Goal: Task Accomplishment & Management: Complete application form

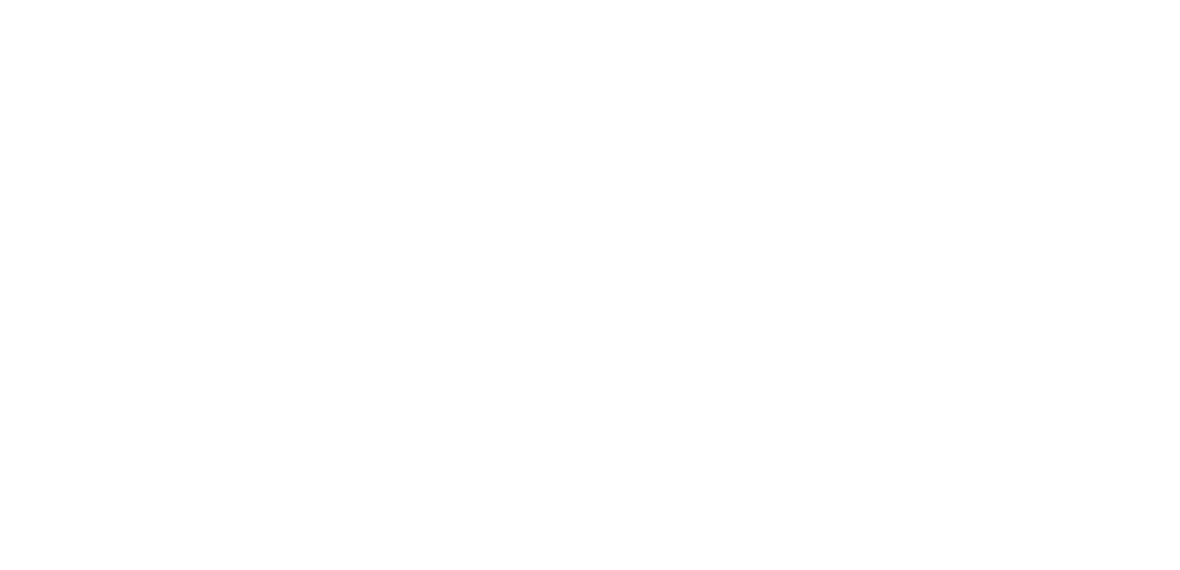
click at [696, 4] on html at bounding box center [590, 2] width 1180 height 4
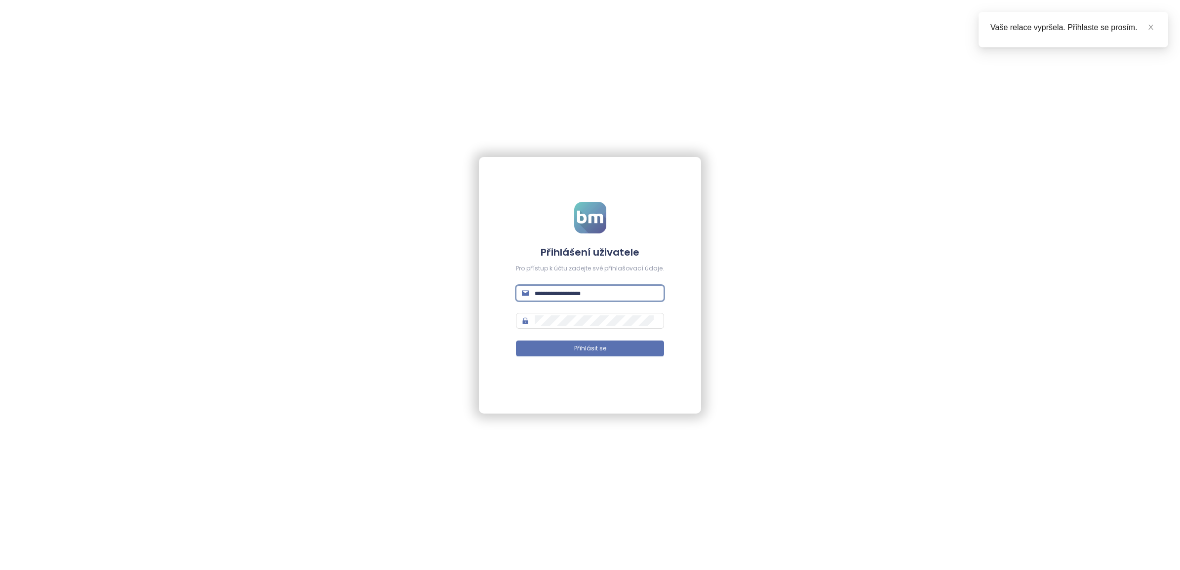
click at [545, 294] on input "text" at bounding box center [596, 293] width 123 height 11
type input "**********"
click at [596, 351] on span "Přihlásit se" at bounding box center [590, 348] width 32 height 9
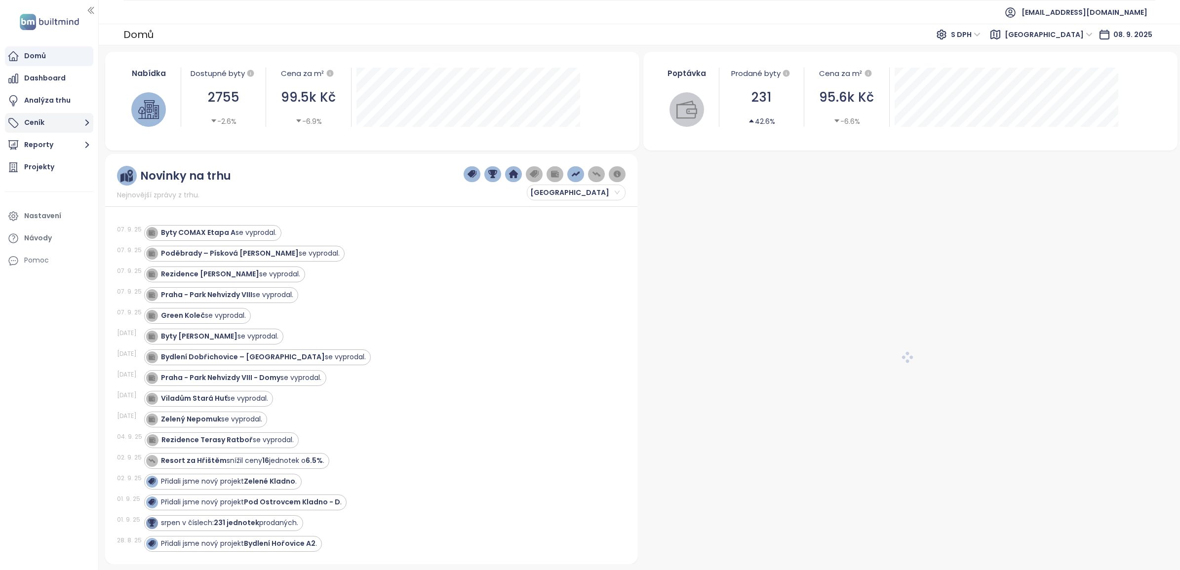
click at [77, 122] on button "Ceník" at bounding box center [49, 123] width 88 height 20
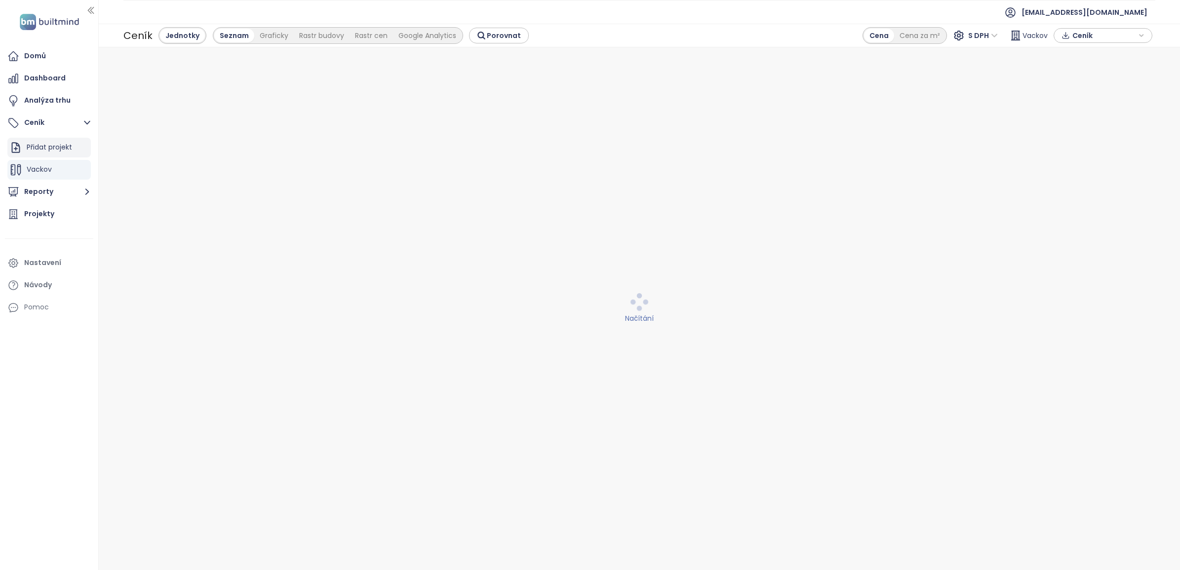
click at [47, 146] on div "Přidat projekt" at bounding box center [49, 147] width 45 height 12
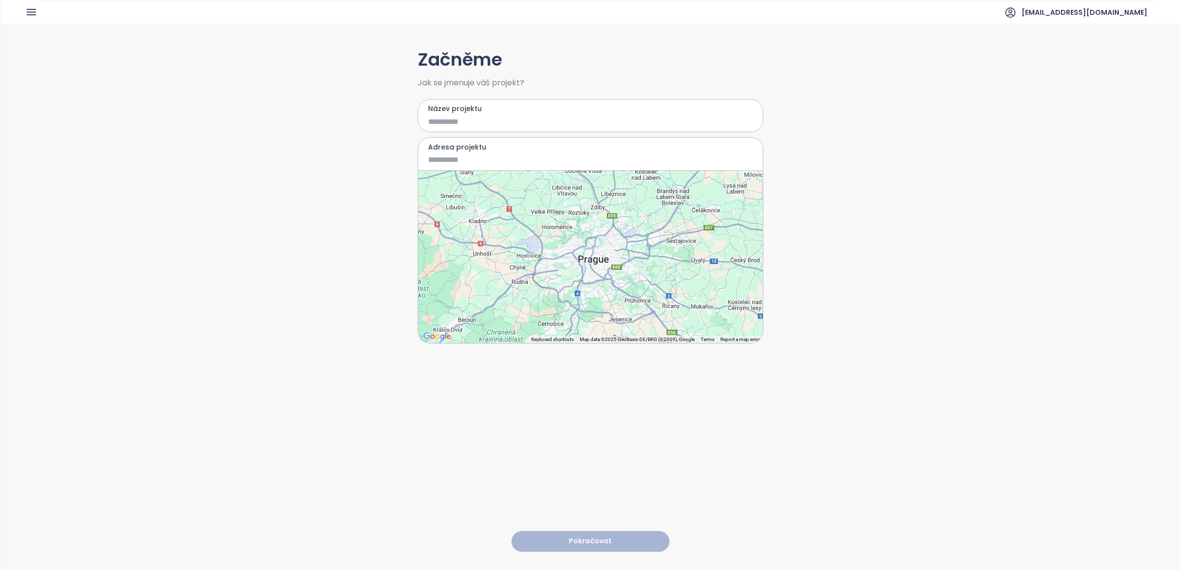
click at [447, 124] on input "Název projektu" at bounding box center [583, 122] width 311 height 12
type input "*********"
click at [465, 162] on input "Adresa projektu" at bounding box center [583, 160] width 311 height 12
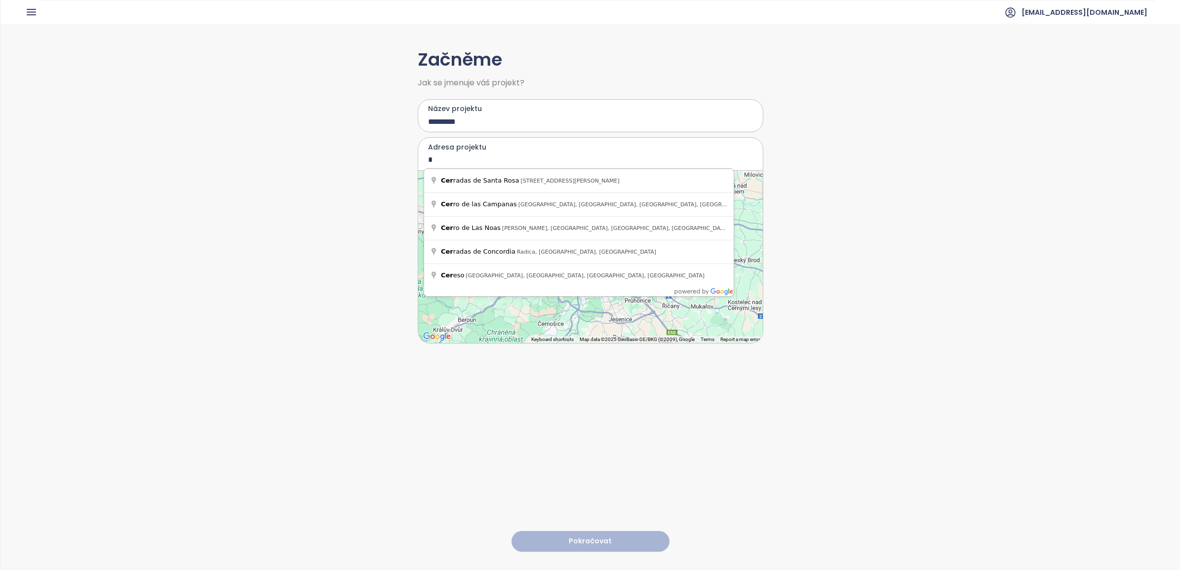
type input "*"
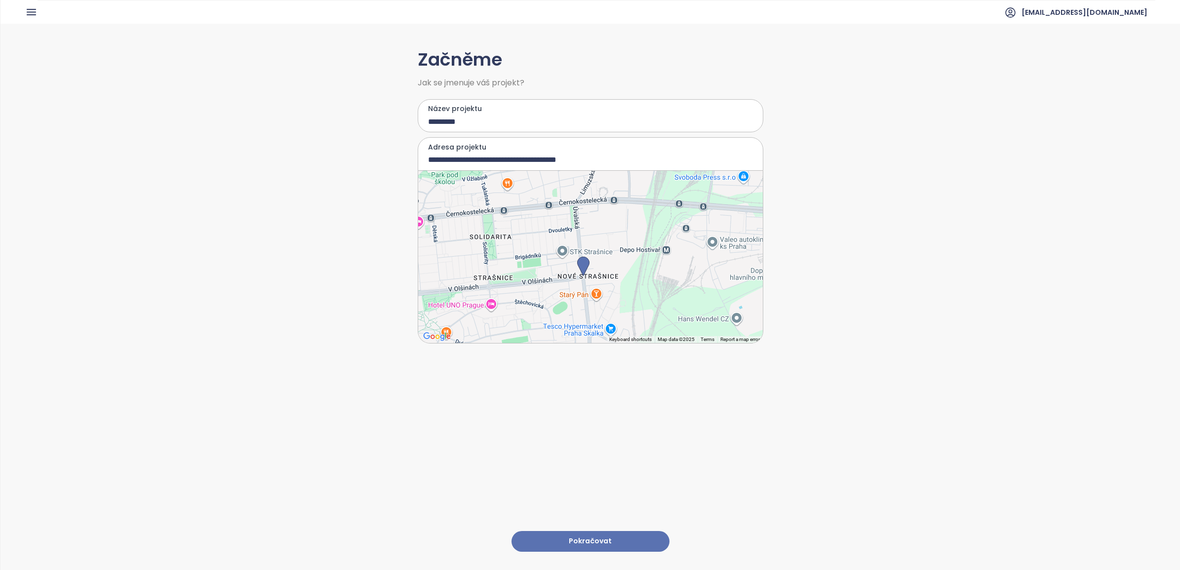
drag, startPoint x: 583, startPoint y: 245, endPoint x: 573, endPoint y: 268, distance: 25.2
click at [577, 268] on img at bounding box center [583, 267] width 12 height 20
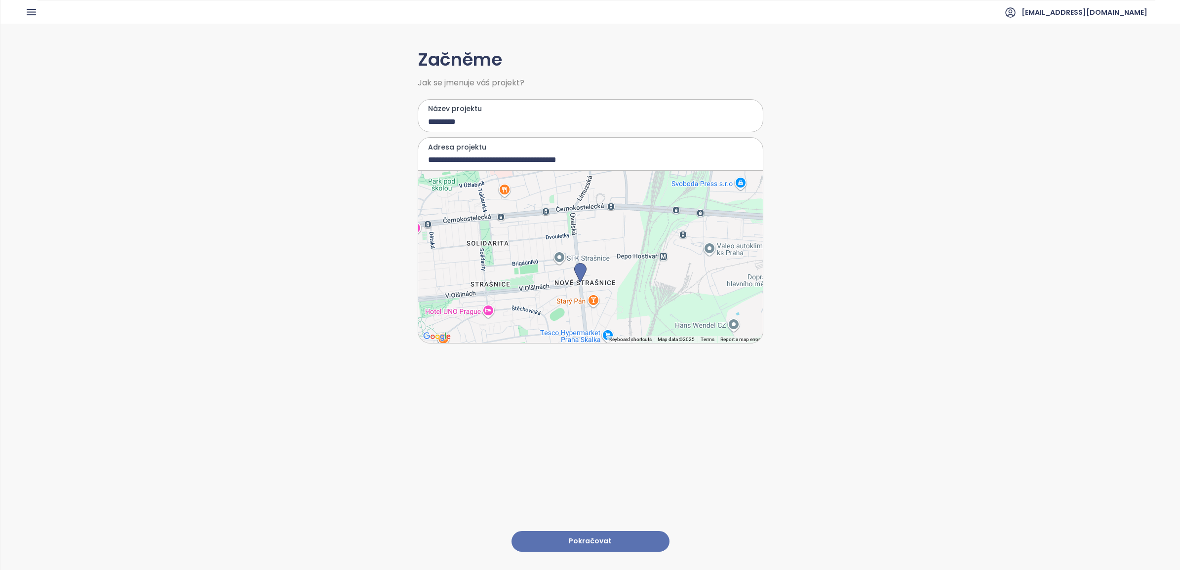
click at [577, 223] on div at bounding box center [590, 257] width 345 height 172
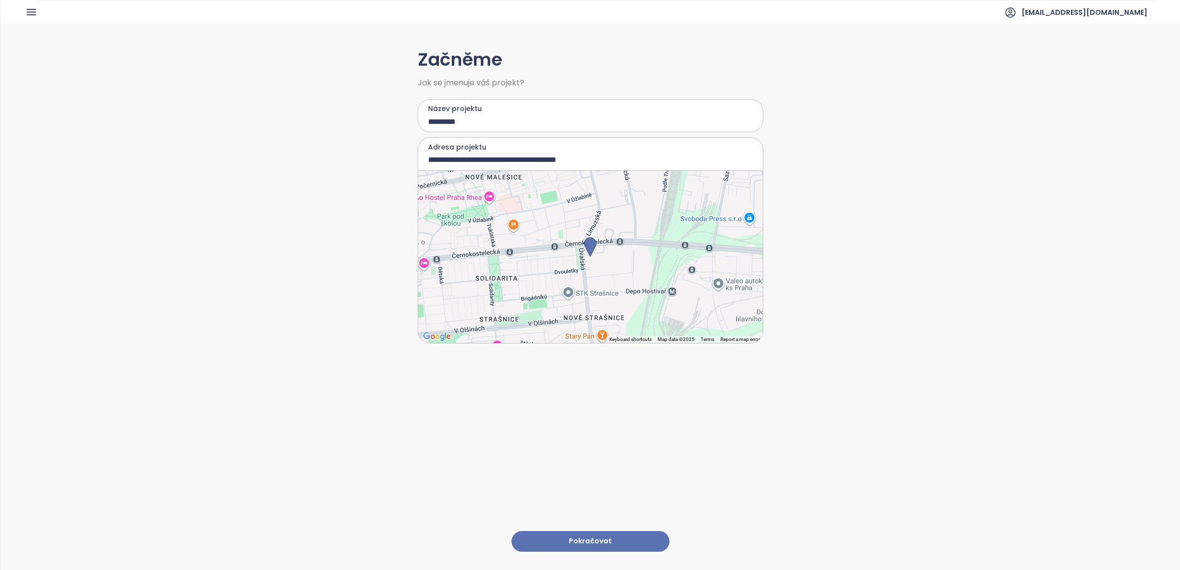
type input "**********"
click at [597, 531] on button "Pokračovat" at bounding box center [591, 541] width 158 height 21
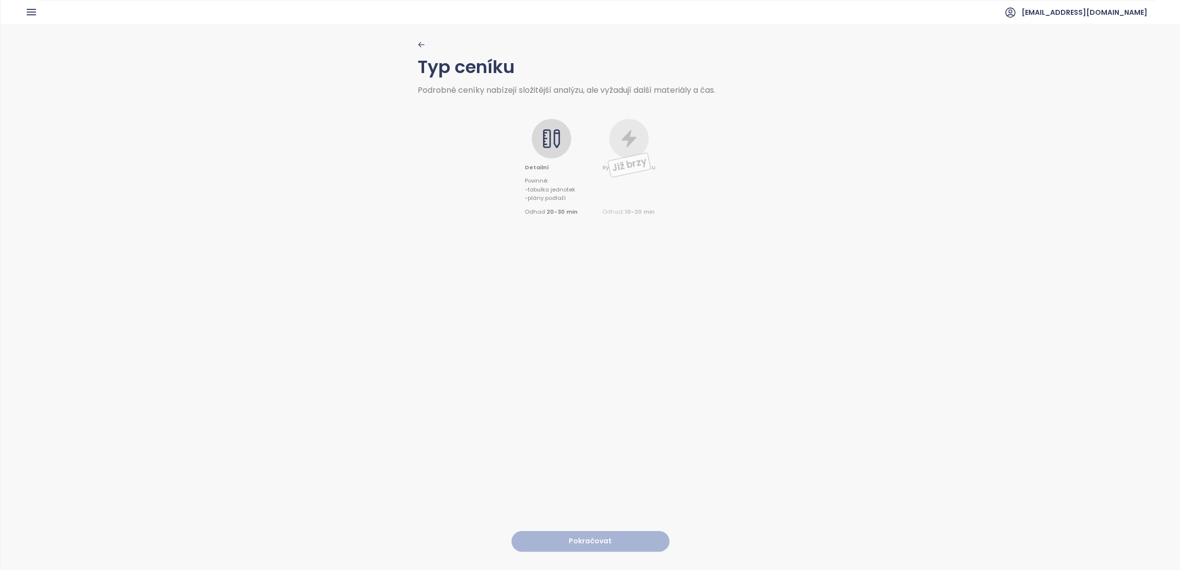
click at [557, 139] on icon at bounding box center [552, 139] width 20 height 20
click at [576, 531] on button "Pokračovat" at bounding box center [591, 541] width 158 height 21
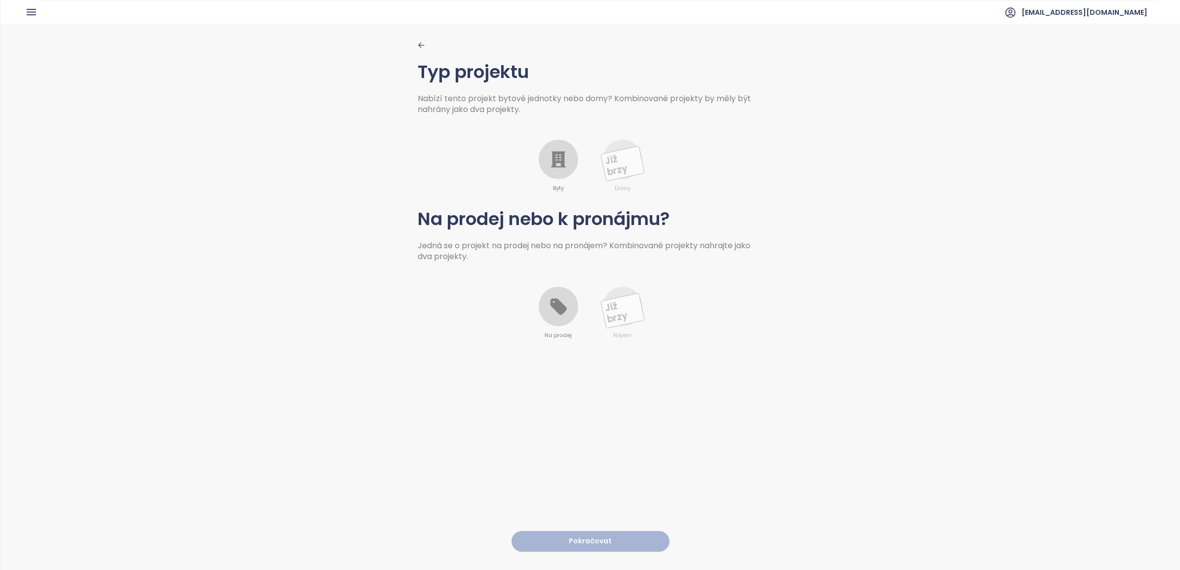
click at [559, 151] on icon at bounding box center [559, 160] width 20 height 20
click at [551, 309] on icon at bounding box center [558, 307] width 16 height 16
click at [585, 531] on button "Pokračovat" at bounding box center [591, 541] width 158 height 21
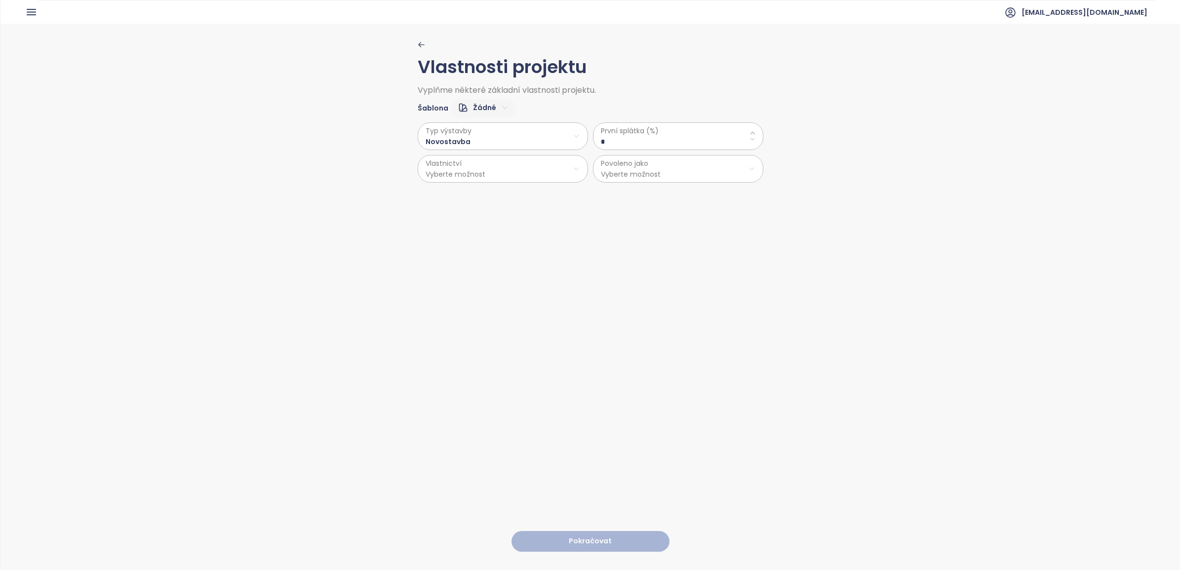
click at [481, 109] on html "Domů Dashboard Analýza trhu Ceník Reporty Projekty Nastavení Návody Pomoc csas@…" at bounding box center [590, 285] width 1180 height 570
click at [482, 142] on span "Výchozí" at bounding box center [478, 143] width 39 height 14
type \(\%\) "**"
click at [557, 179] on html "Domů Dashboard Analýza trhu Ceník Reporty Projekty Nastavení Návody Pomoc csas@…" at bounding box center [590, 285] width 1180 height 570
click at [704, 170] on html "Domů Dashboard Analýza trhu Ceník Reporty Projekty Nastavení Návody Pomoc csas@…" at bounding box center [590, 285] width 1180 height 570
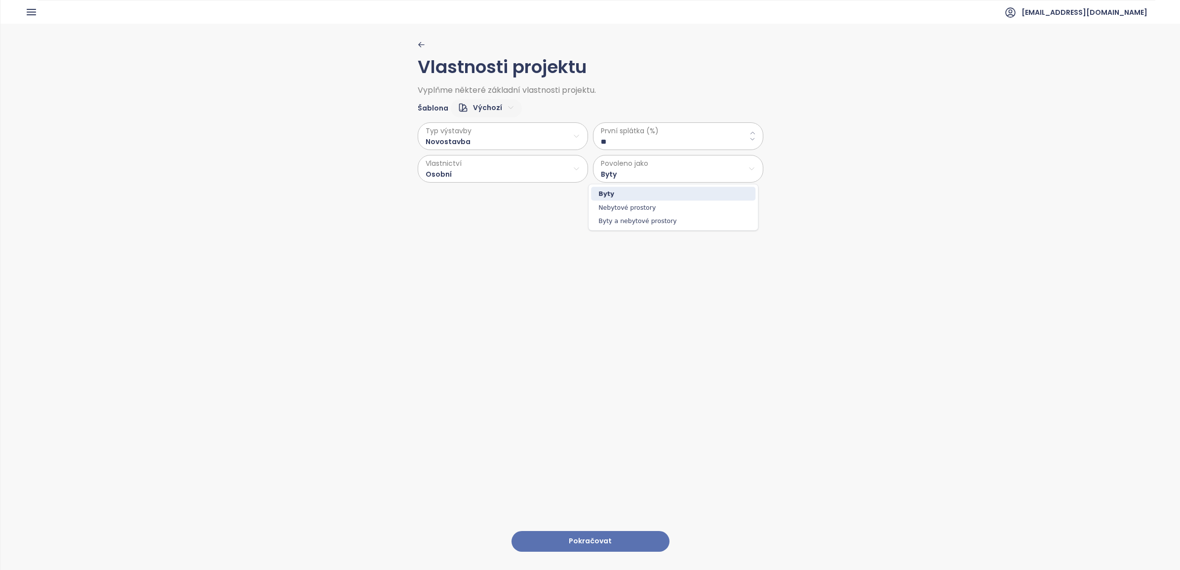
click at [722, 168] on html "Domů Dashboard Analýza trhu Ceník Reporty Projekty Nastavení Návody Pomoc csas@…" at bounding box center [590, 285] width 1180 height 570
click at [659, 220] on span "Byty a nebytové prostory" at bounding box center [673, 221] width 164 height 14
click at [552, 127] on html "Domů Dashboard Analýza trhu Ceník Reporty Projekty Nastavení Návody Pomoc csas@…" at bounding box center [590, 285] width 1180 height 570
click at [762, 131] on html "Domů Dashboard Analýza trhu Ceník Reporty Projekty Nastavení Návody Pomoc csas@…" at bounding box center [590, 285] width 1180 height 570
click at [579, 531] on button "Pokračovat" at bounding box center [591, 541] width 158 height 21
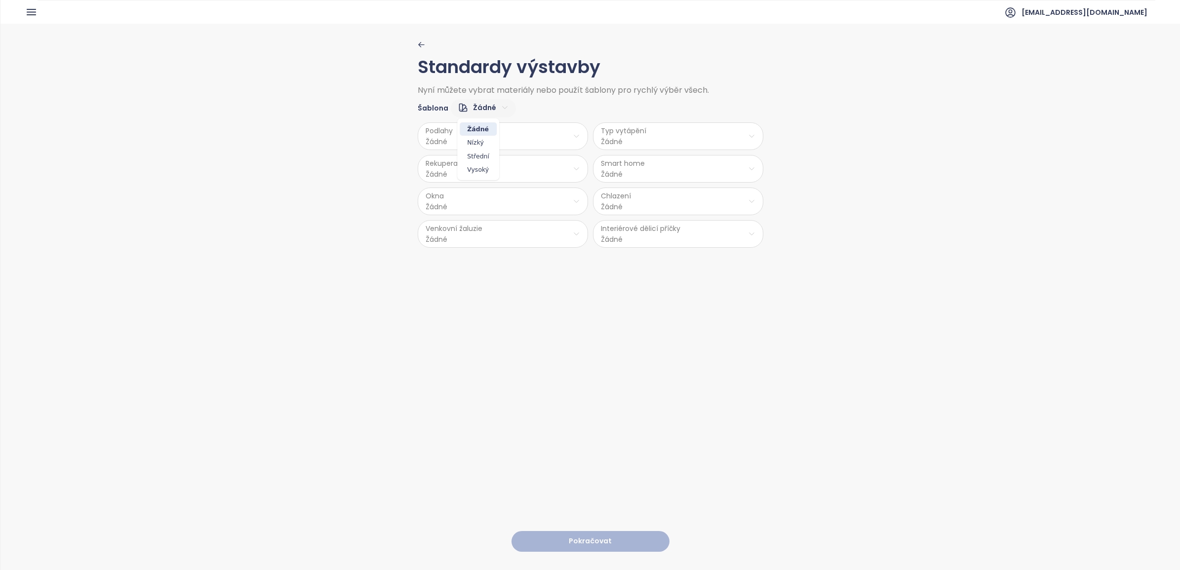
click at [479, 110] on html "Domů Dashboard Analýza trhu Ceník Reporty Projekty Nastavení Návody Pomoc csas@…" at bounding box center [590, 285] width 1180 height 570
click at [478, 154] on span "Střední" at bounding box center [478, 157] width 37 height 14
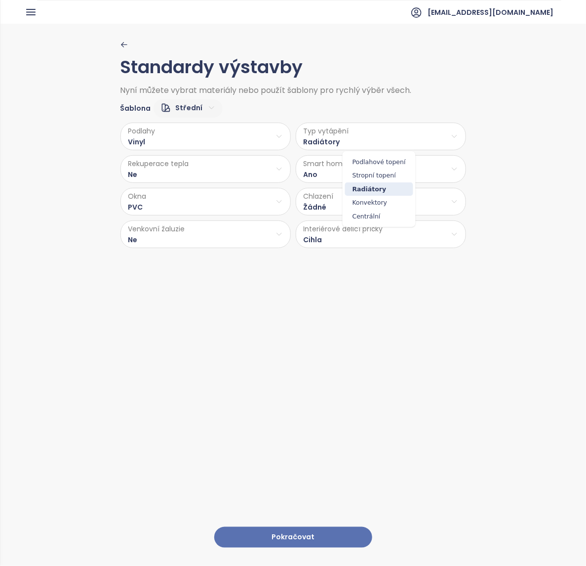
click at [378, 142] on html "BM Domů Dashboard Analýza trhu Ceník Reporty Projekty Nastavení Návody Pomoc cs…" at bounding box center [293, 283] width 586 height 566
click at [215, 176] on html "BM Domů Dashboard Analýza trhu Ceník Reporty Projekty Nastavení Návody Pomoc cs…" at bounding box center [293, 283] width 586 height 566
click at [204, 174] on html "BM Domů Dashboard Analýza trhu Ceník Reporty Projekty Nastavení Návody Pomoc cs…" at bounding box center [293, 283] width 586 height 566
click at [199, 194] on span "Ano" at bounding box center [201, 195] width 27 height 14
click at [396, 174] on html "BM Domů Dashboard Analýza trhu Ceník Reporty Projekty Nastavení Návody Pomoc cs…" at bounding box center [293, 283] width 586 height 566
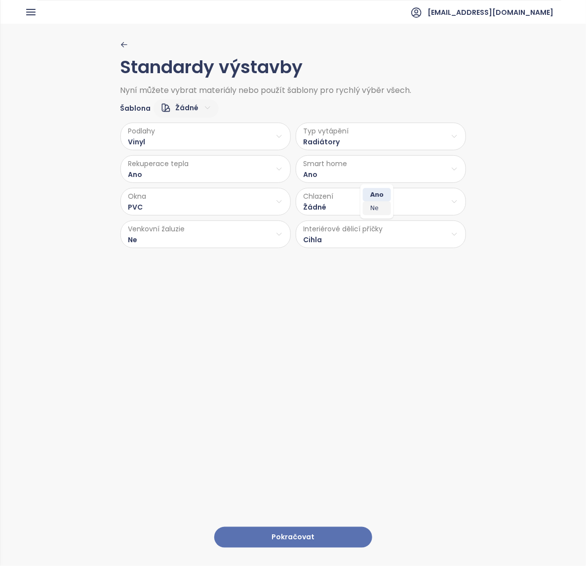
click at [374, 209] on span "Ne" at bounding box center [377, 209] width 28 height 14
click at [326, 206] on html "BM Domů Dashboard Analýza trhu Ceník Reporty Projekty Nastavení Návody Pomoc cs…" at bounding box center [293, 283] width 586 height 566
click at [197, 205] on html "BM Domů Dashboard Analýza trhu Ceník Reporty Projekty Nastavení Návody Pomoc cs…" at bounding box center [293, 283] width 586 height 566
click at [233, 198] on html "BM Domů Dashboard Analýza trhu Ceník Reporty Projekty Nastavení Návody Pomoc cs…" at bounding box center [293, 283] width 586 height 566
click at [236, 199] on html "BM Domů Dashboard Analýza trhu Ceník Reporty Projekty Nastavení Návody Pomoc cs…" at bounding box center [293, 283] width 586 height 566
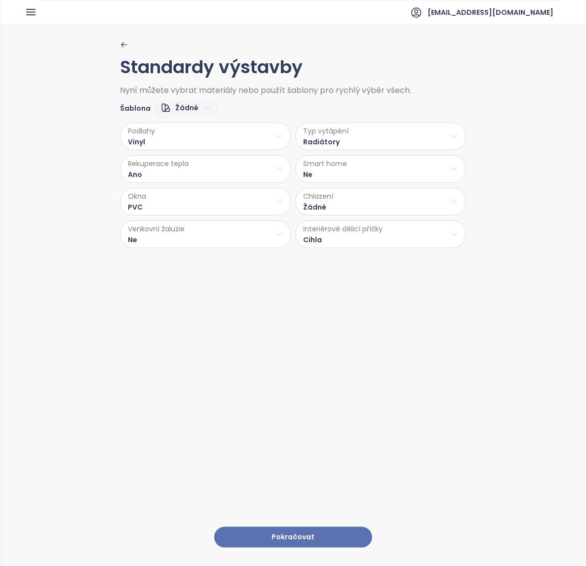
click at [235, 238] on html "BM Domů Dashboard Analýza trhu Ceník Reporty Projekty Nastavení Návody Pomoc cs…" at bounding box center [293, 283] width 586 height 566
click at [203, 261] on span "Ano" at bounding box center [203, 260] width 40 height 14
click at [355, 243] on html "BM Domů Dashboard Analýza trhu Ceník Reporty Projekty Nastavení Návody Pomoc cs…" at bounding box center [293, 283] width 586 height 566
click at [383, 286] on span "Sádrokarton" at bounding box center [378, 288] width 52 height 14
click at [302, 526] on button "Pokračovat" at bounding box center [293, 536] width 158 height 21
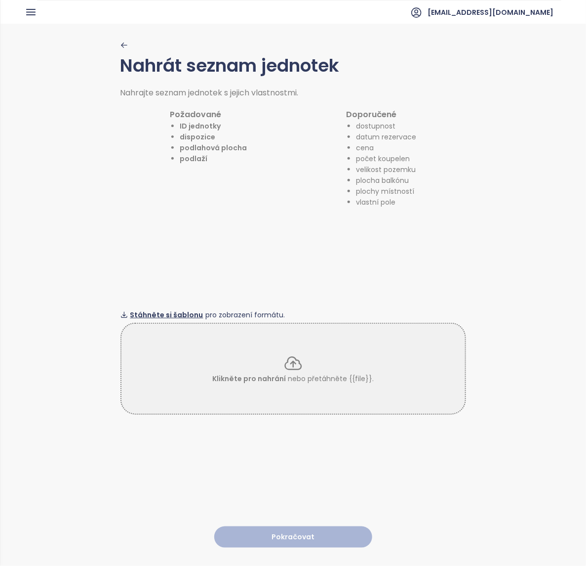
click at [156, 312] on span "Stáhněte si šablonu" at bounding box center [166, 314] width 73 height 11
click at [305, 373] on p "Klikněte pro nahrání nebo přetáhněte {{file}}." at bounding box center [293, 378] width 162 height 11
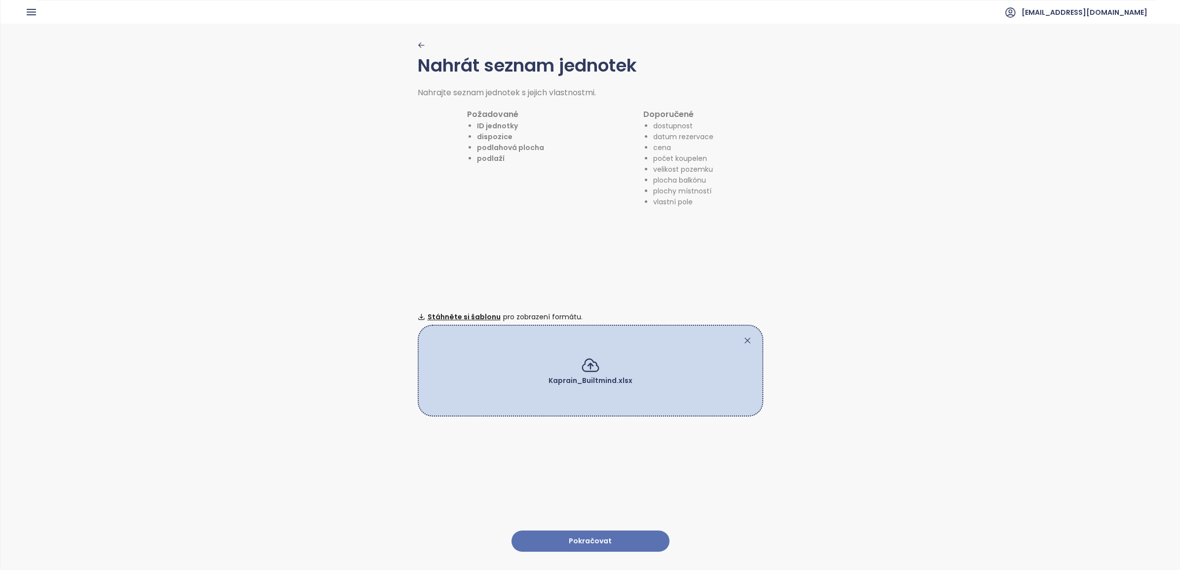
click at [566, 531] on button "Pokračovat" at bounding box center [591, 541] width 158 height 21
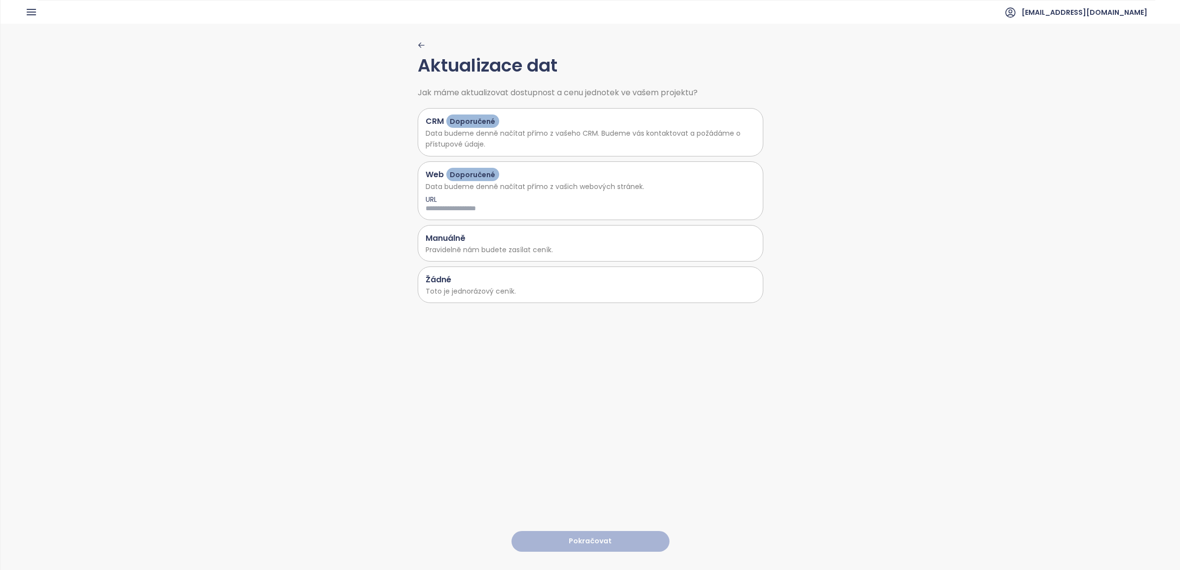
click at [505, 287] on p "Toto je jednorázový ceník." at bounding box center [591, 291] width 330 height 11
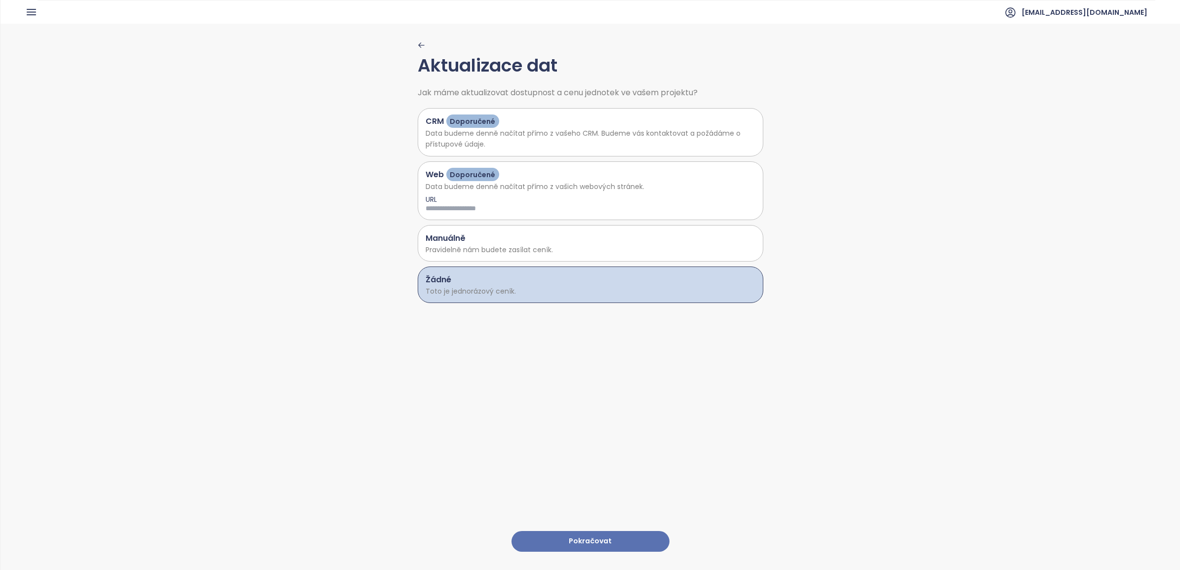
click at [573, 532] on button "Pokračovat" at bounding box center [591, 541] width 158 height 21
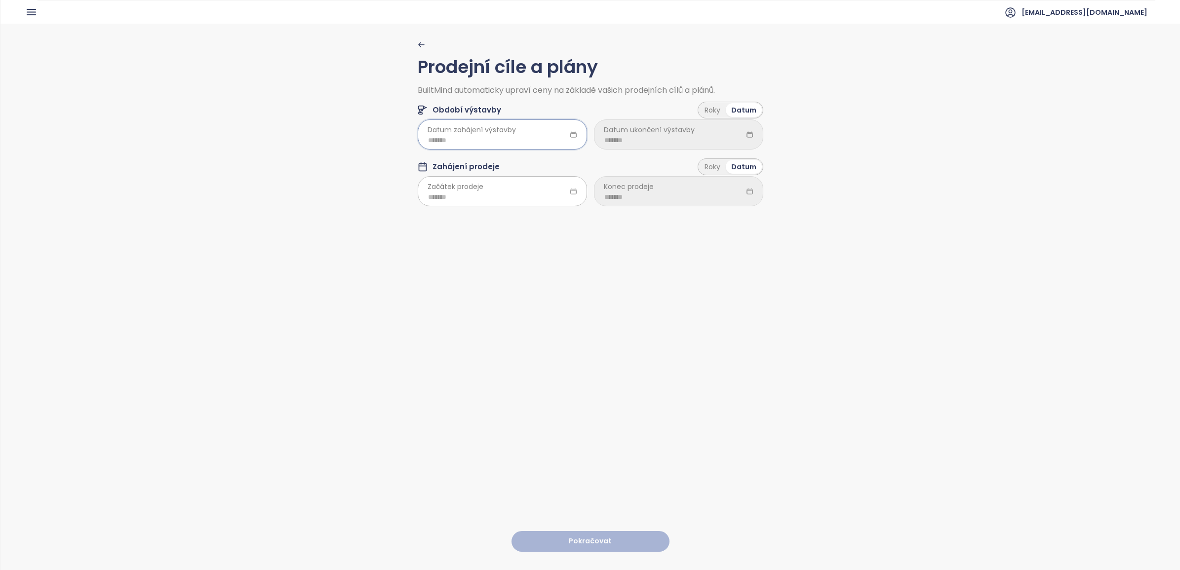
click at [431, 136] on input at bounding box center [502, 140] width 149 height 11
click at [479, 287] on div "Nov" at bounding box center [484, 286] width 30 height 12
type input "*******"
click at [648, 144] on input at bounding box center [679, 140] width 149 height 11
click at [710, 112] on div "Roky" at bounding box center [712, 110] width 27 height 14
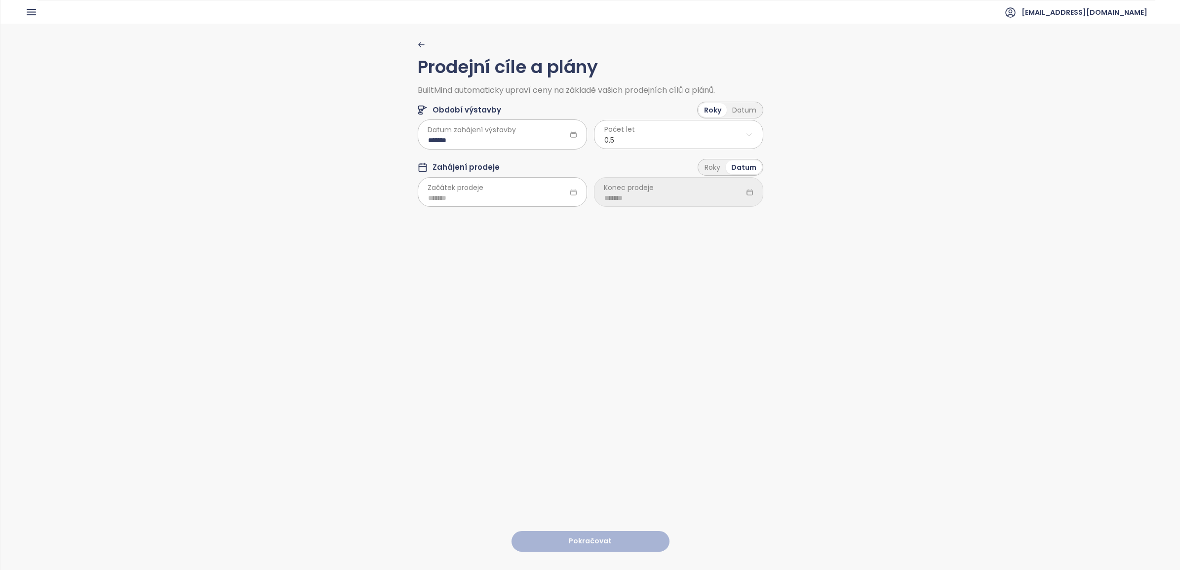
click at [735, 135] on html "Domů Dashboard Analýza trhu Ceník Reporty Projekty Nastavení Návody Pomoc csas@…" at bounding box center [590, 285] width 1180 height 570
click at [608, 210] on span "2.5" at bounding box center [674, 215] width 163 height 14
click at [428, 198] on input at bounding box center [502, 198] width 149 height 11
click at [485, 339] on div "Nov" at bounding box center [484, 343] width 30 height 12
type input "*******"
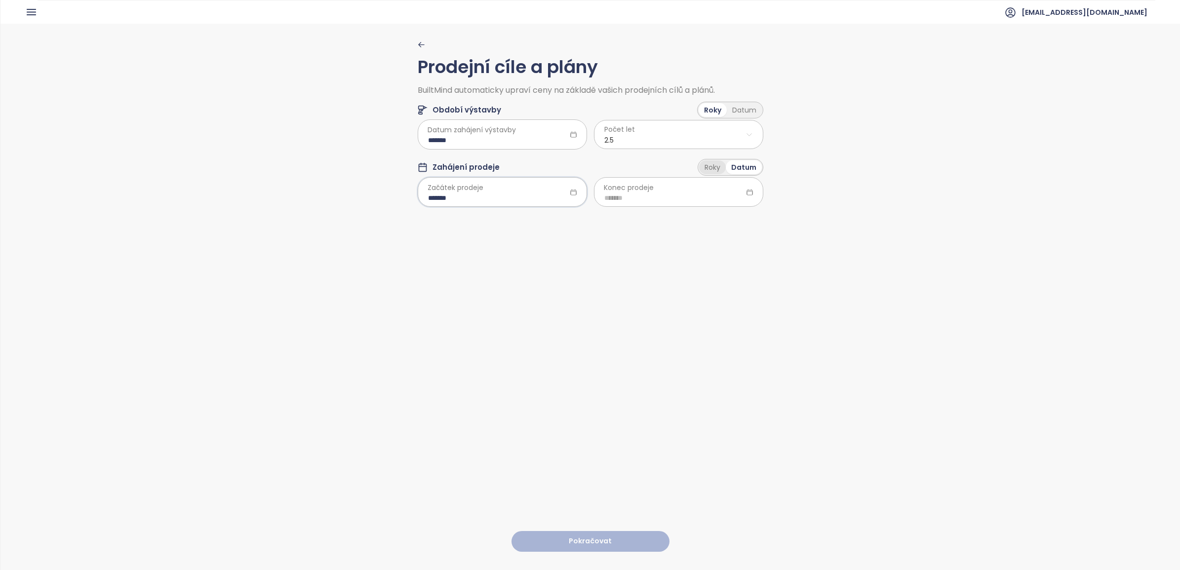
click at [706, 166] on div "Roky" at bounding box center [712, 168] width 27 height 14
click at [706, 194] on html "Domů Dashboard Analýza trhu Ceník Reporty Projekty Nastavení Návody Pomoc csas@…" at bounding box center [590, 285] width 1180 height 570
click at [610, 269] on span "2.5" at bounding box center [674, 273] width 163 height 14
click at [580, 531] on button "Pokračovat" at bounding box center [591, 541] width 158 height 21
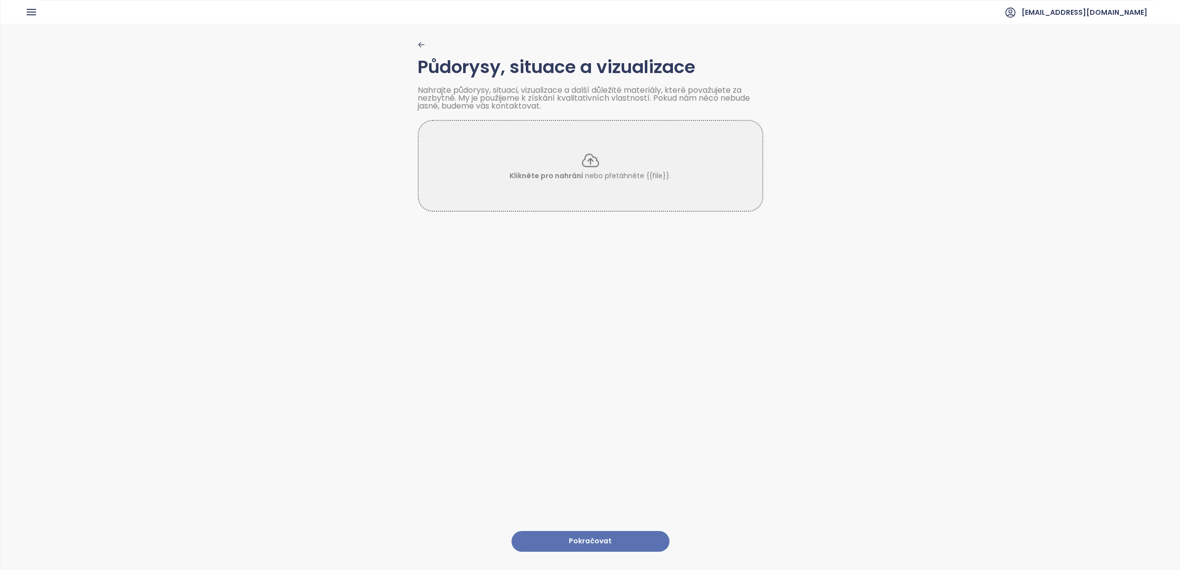
click at [587, 531] on button "Pokračovat" at bounding box center [591, 541] width 158 height 21
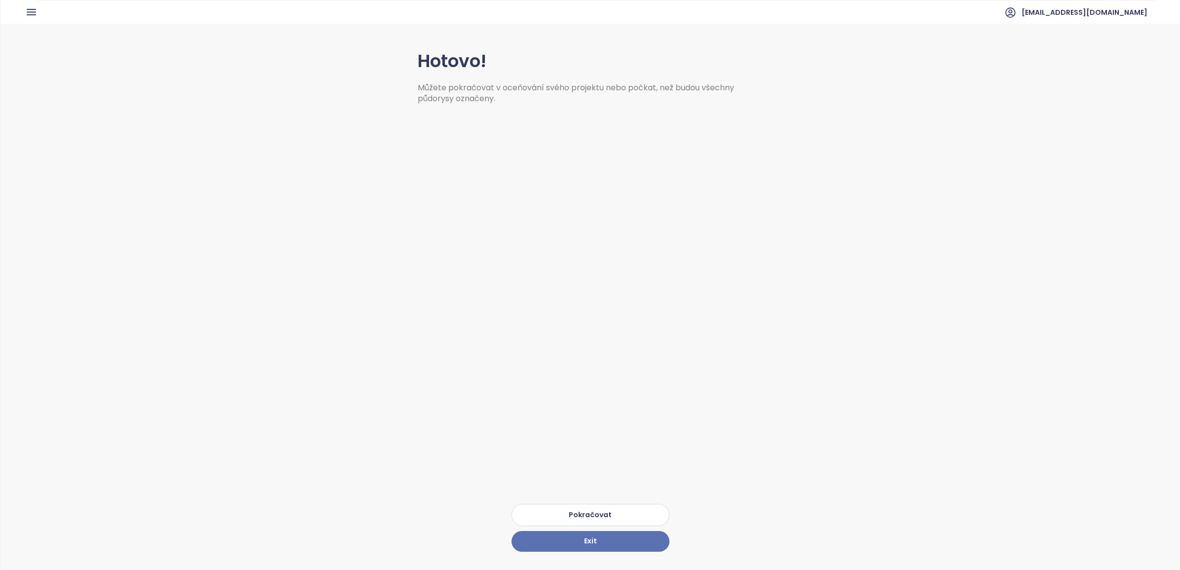
click at [604, 507] on button "Pokračovat" at bounding box center [591, 515] width 158 height 22
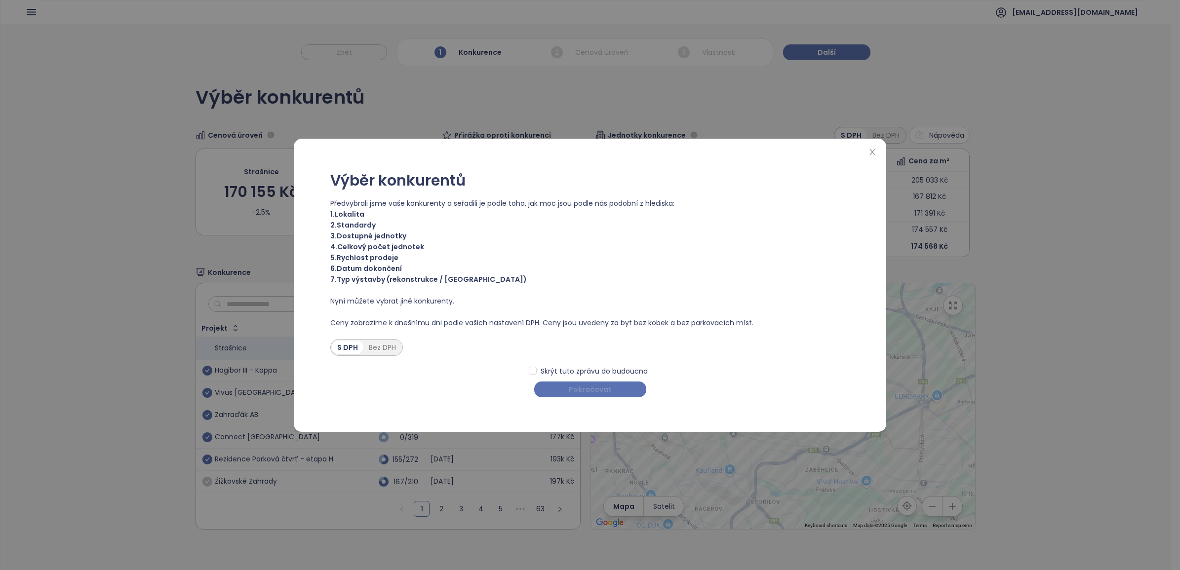
click at [607, 393] on span "Pokračovat" at bounding box center [590, 389] width 43 height 11
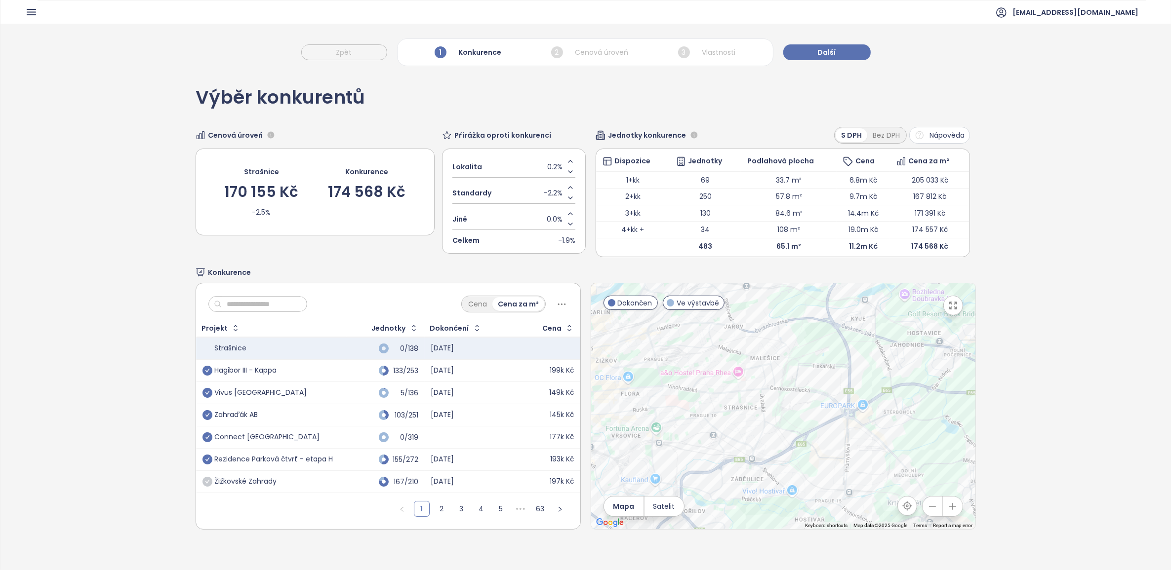
drag, startPoint x: 891, startPoint y: 418, endPoint x: 817, endPoint y: 426, distance: 74.5
click at [817, 426] on div at bounding box center [783, 406] width 384 height 246
click at [950, 507] on icon "button" at bounding box center [953, 507] width 6 height 6
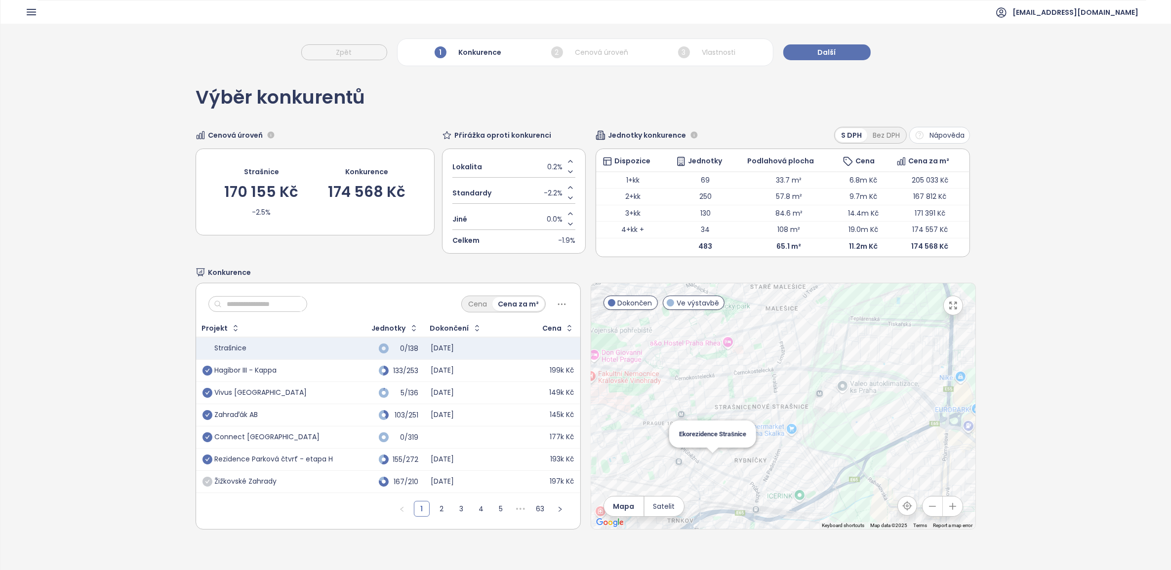
click at [709, 463] on div "Ekorezidence Strašnice" at bounding box center [783, 406] width 384 height 246
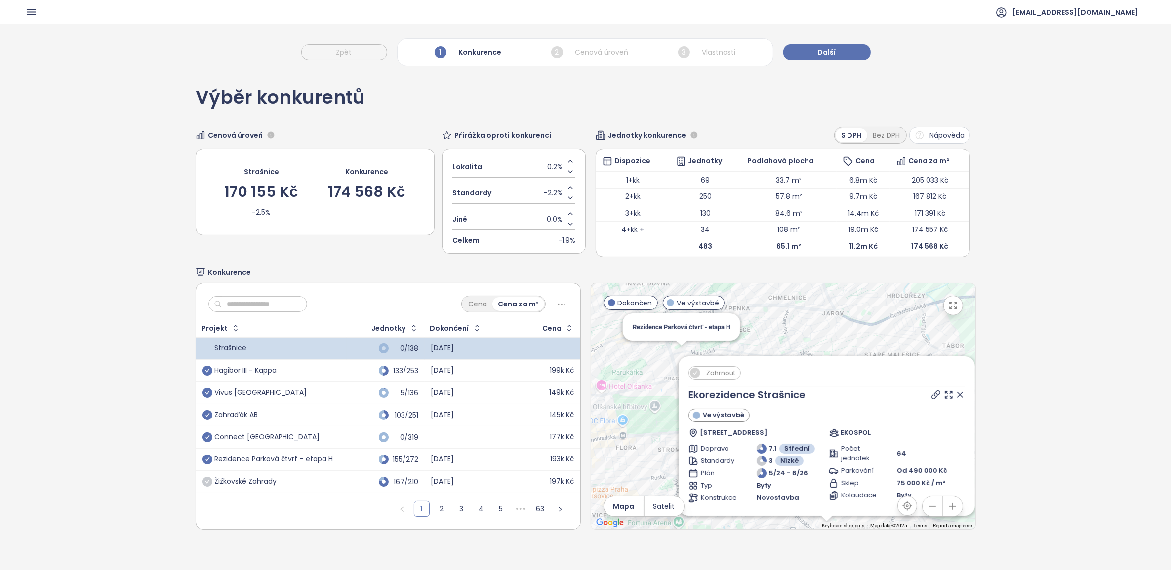
click at [690, 376] on icon at bounding box center [695, 373] width 10 height 10
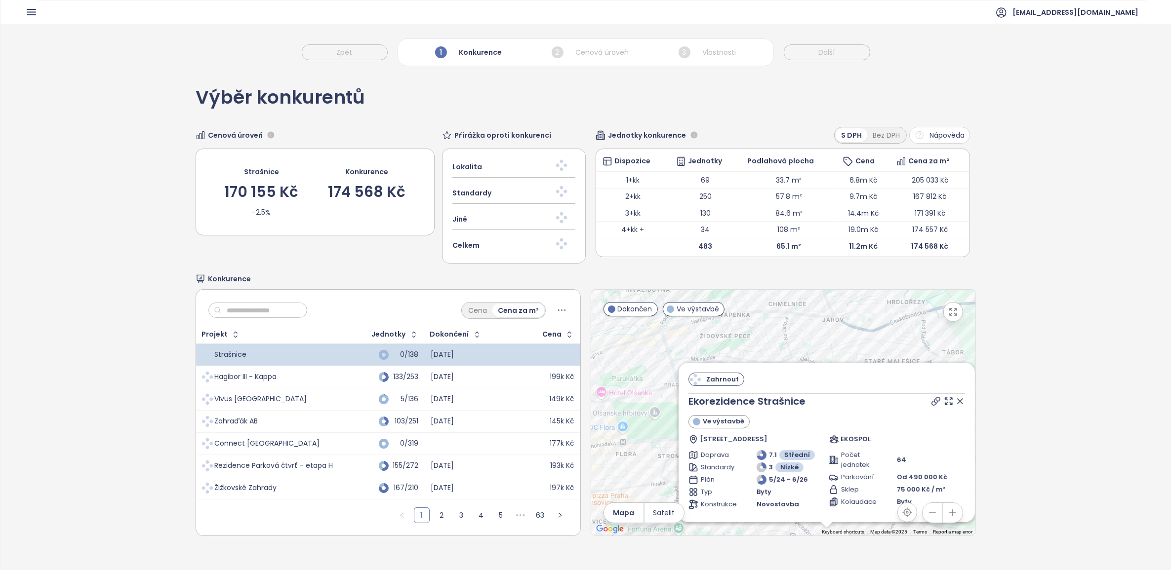
drag, startPoint x: 953, startPoint y: 347, endPoint x: 898, endPoint y: 329, distance: 58.1
click at [883, 293] on div "Zahrnout Ekorezidence Strašnice Ve výstavbě Strančická 3339/39, 100 00 Praha-St…" at bounding box center [783, 413] width 384 height 246
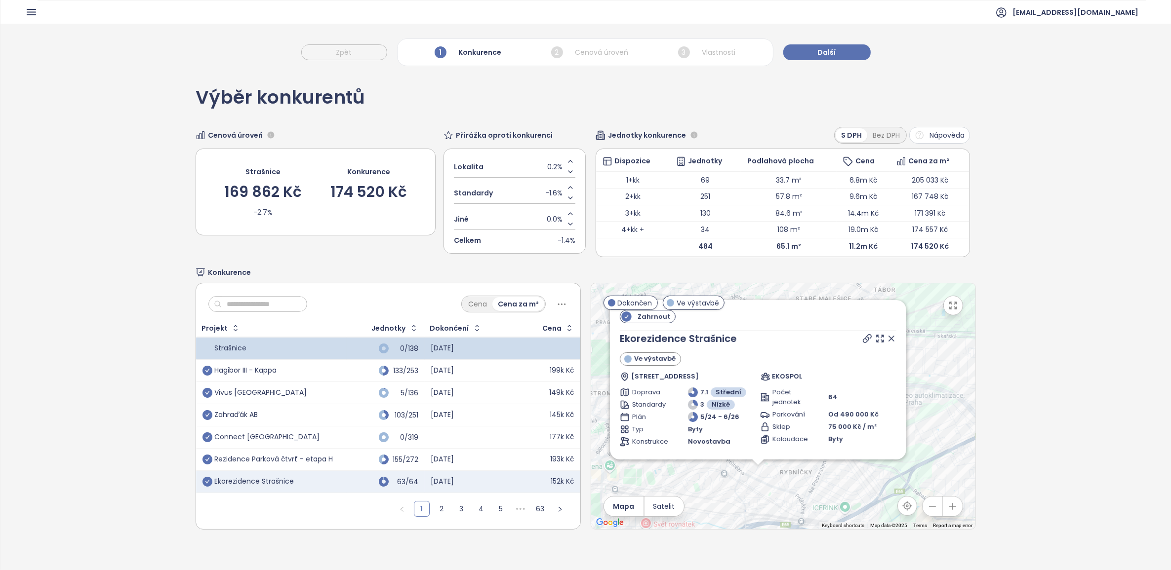
drag, startPoint x: 920, startPoint y: 448, endPoint x: 920, endPoint y: 437, distance: 10.9
click at [920, 437] on div "Zahrnout Ekorezidence Strašnice Ve výstavbě Strančická 3339/39, 100 00 Praha-St…" at bounding box center [783, 406] width 384 height 246
click at [292, 461] on div "Rezidence Parková čtvrť - etapa H" at bounding box center [274, 459] width 119 height 9
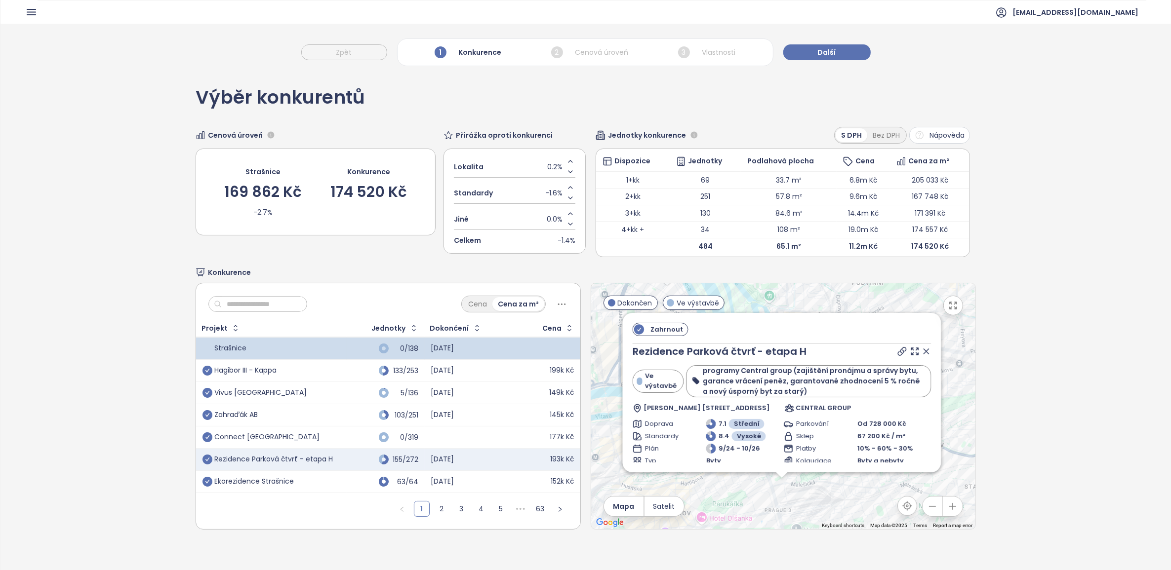
click at [655, 333] on span "Zahrnout" at bounding box center [667, 330] width 42 height 12
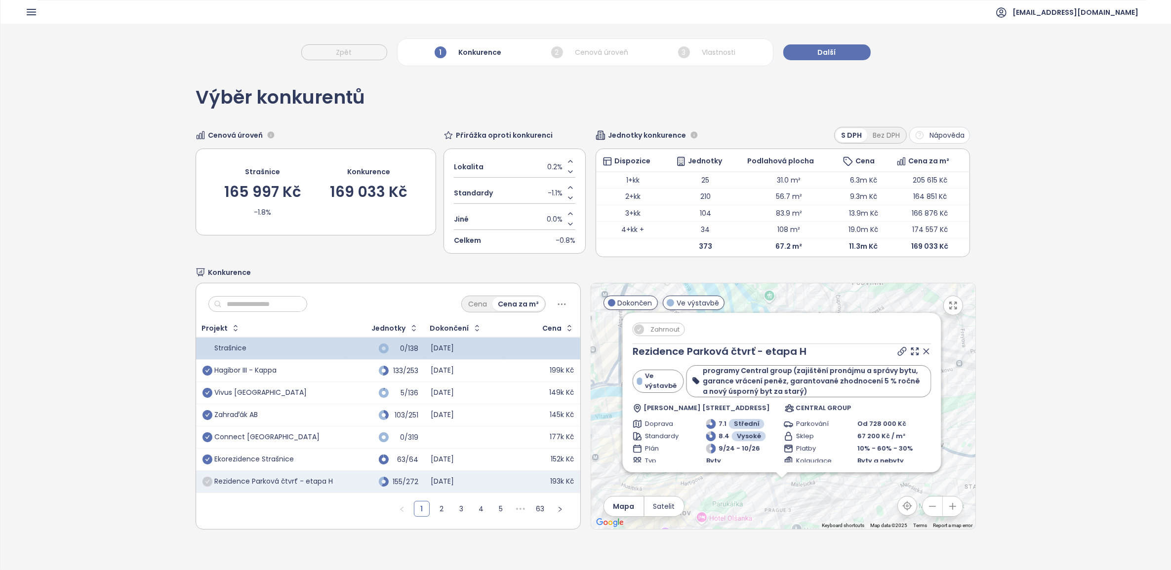
click at [284, 410] on div "Zahraďák AB" at bounding box center [271, 415] width 138 height 12
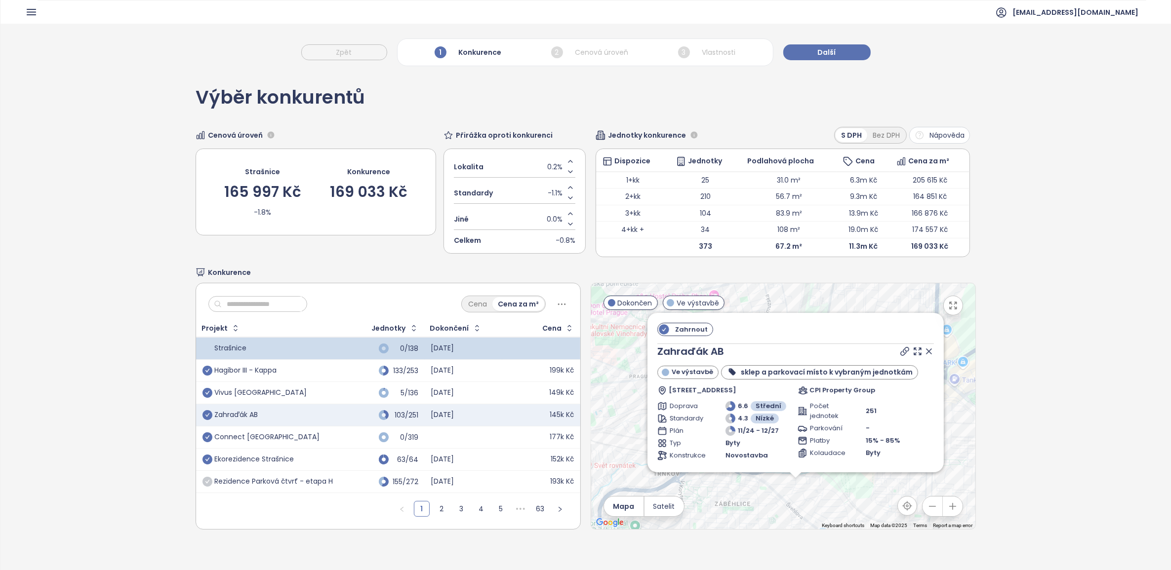
click at [927, 354] on icon at bounding box center [929, 351] width 5 height 5
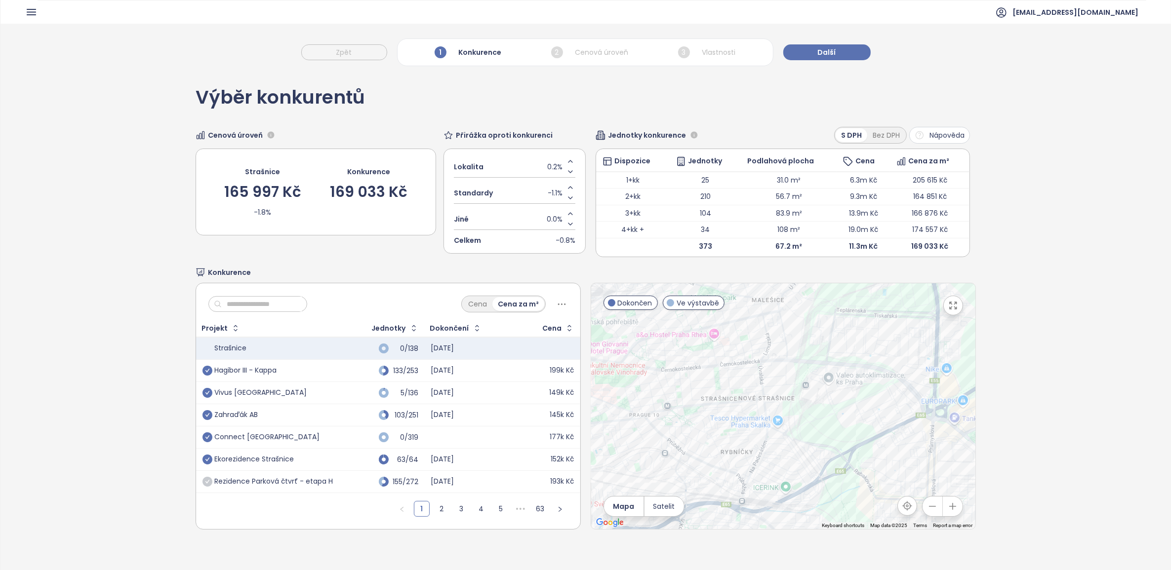
click at [253, 436] on div "Connect Vršovice" at bounding box center [267, 437] width 105 height 9
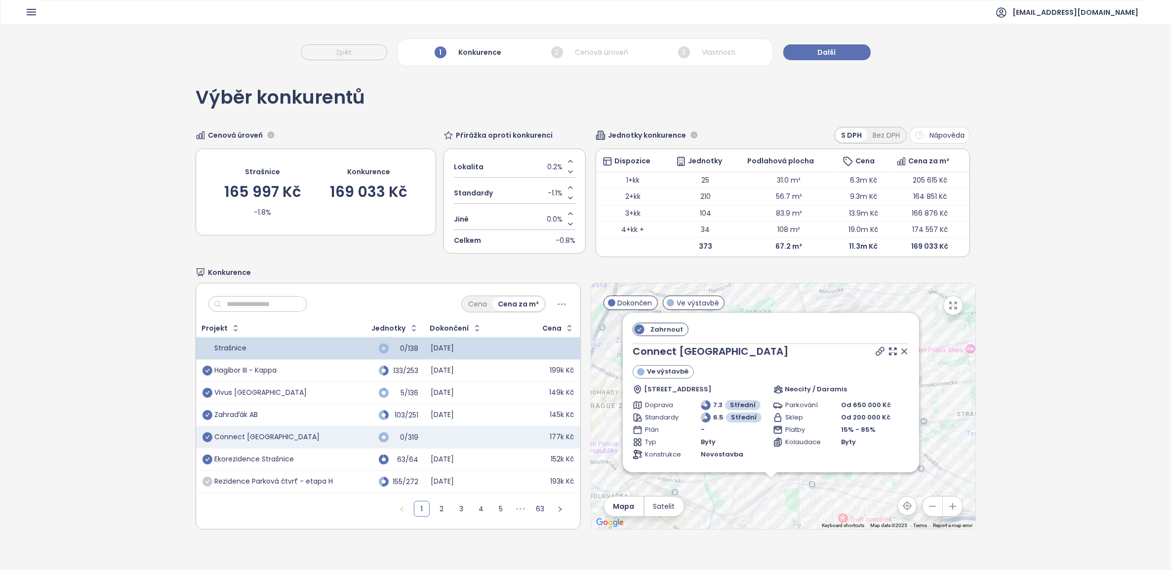
click at [902, 352] on icon at bounding box center [904, 351] width 5 height 5
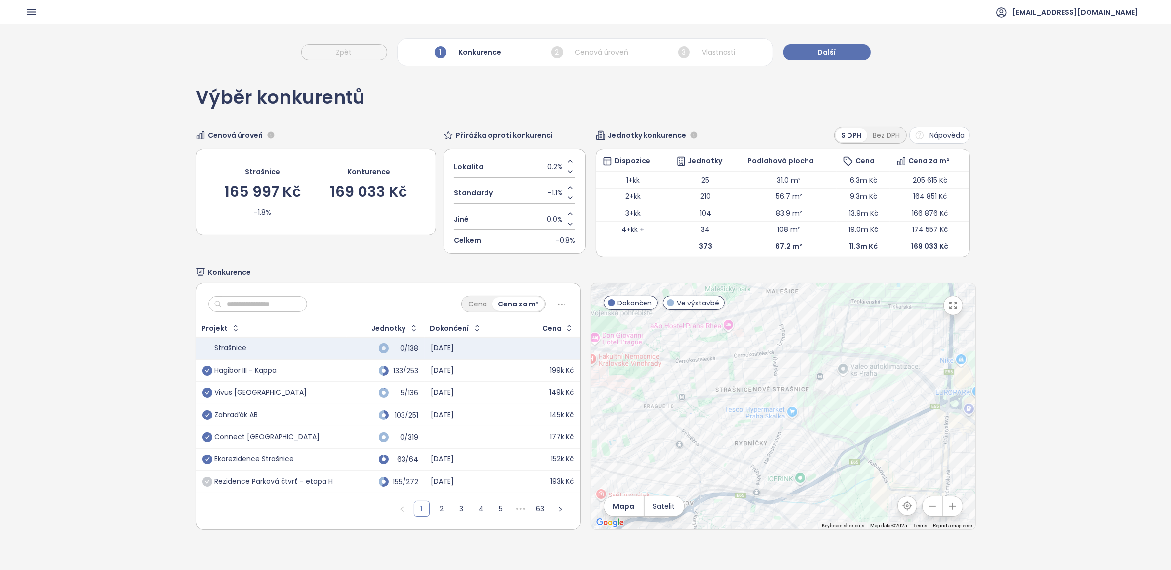
drag, startPoint x: 934, startPoint y: 415, endPoint x: 687, endPoint y: 391, distance: 248.6
click at [687, 391] on div at bounding box center [783, 406] width 384 height 246
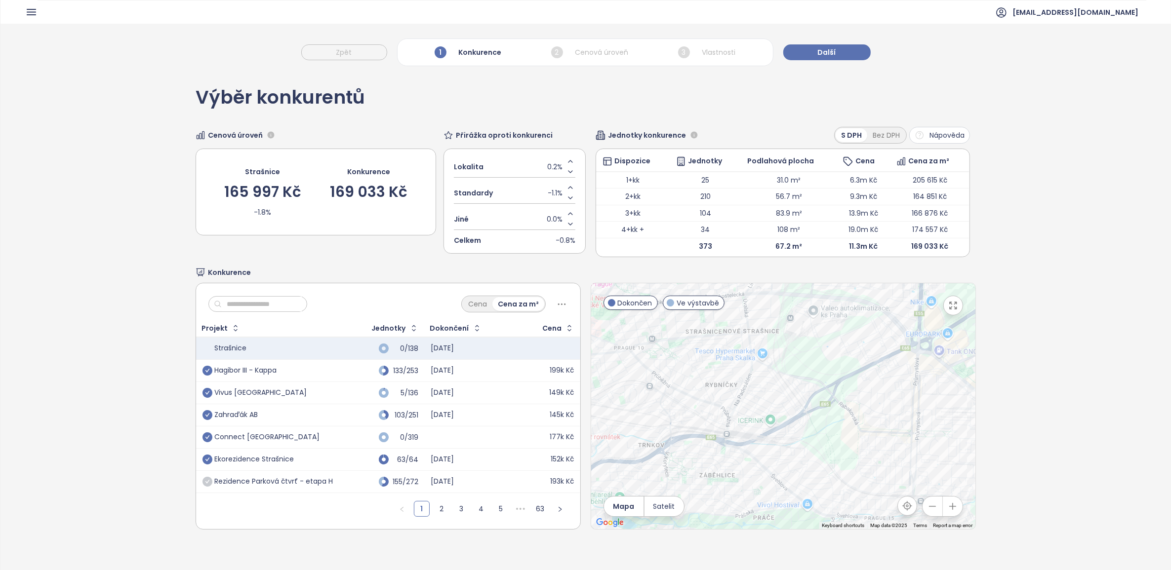
drag, startPoint x: 831, startPoint y: 410, endPoint x: 811, endPoint y: 361, distance: 53.0
click at [811, 361] on div at bounding box center [783, 406] width 384 height 246
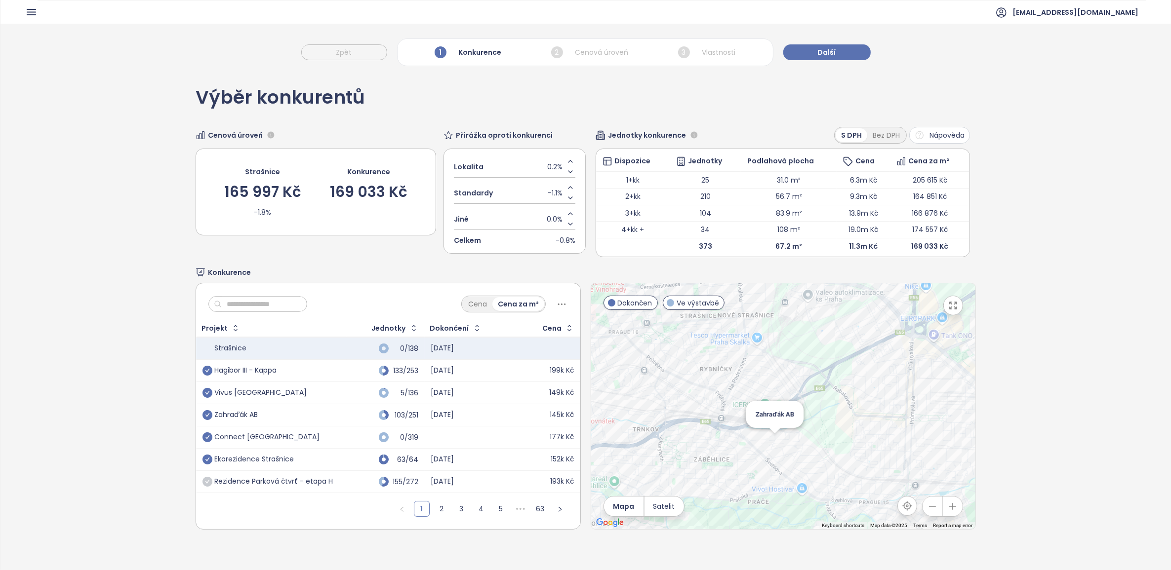
click at [765, 441] on div "Zahraďák AB" at bounding box center [783, 406] width 384 height 246
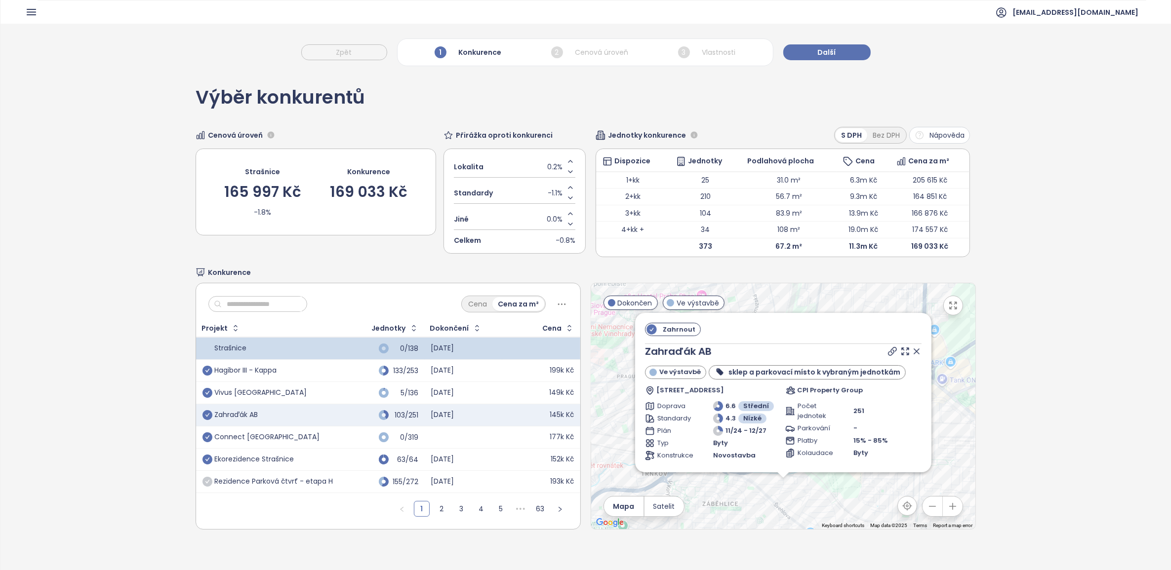
drag, startPoint x: 645, startPoint y: 331, endPoint x: 920, endPoint y: 367, distance: 277.9
click at [646, 331] on icon at bounding box center [652, 330] width 12 height 12
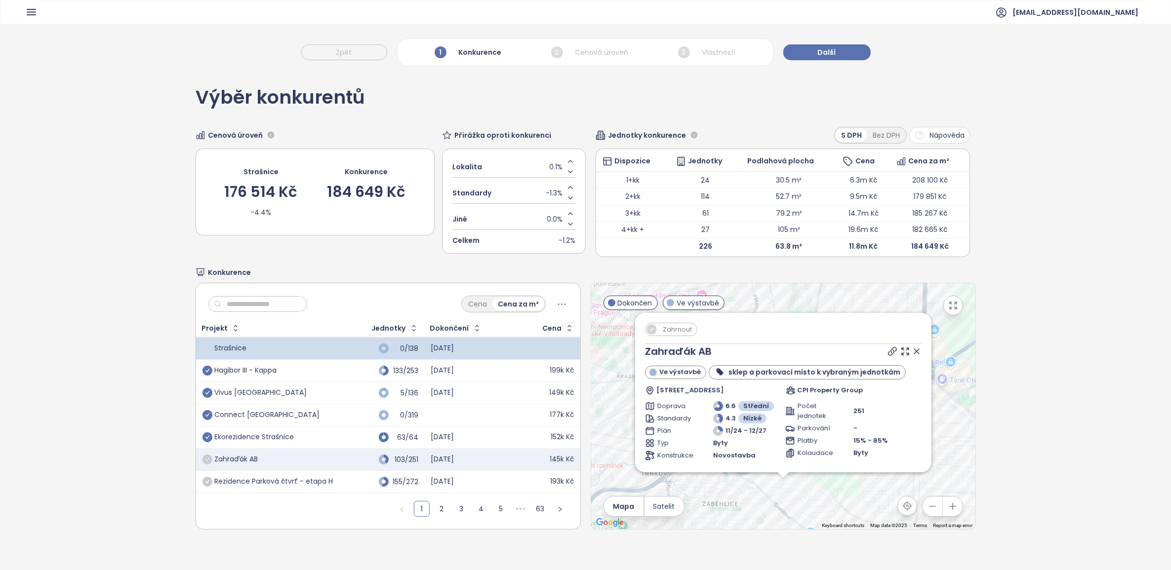
click at [912, 355] on icon at bounding box center [917, 352] width 10 height 10
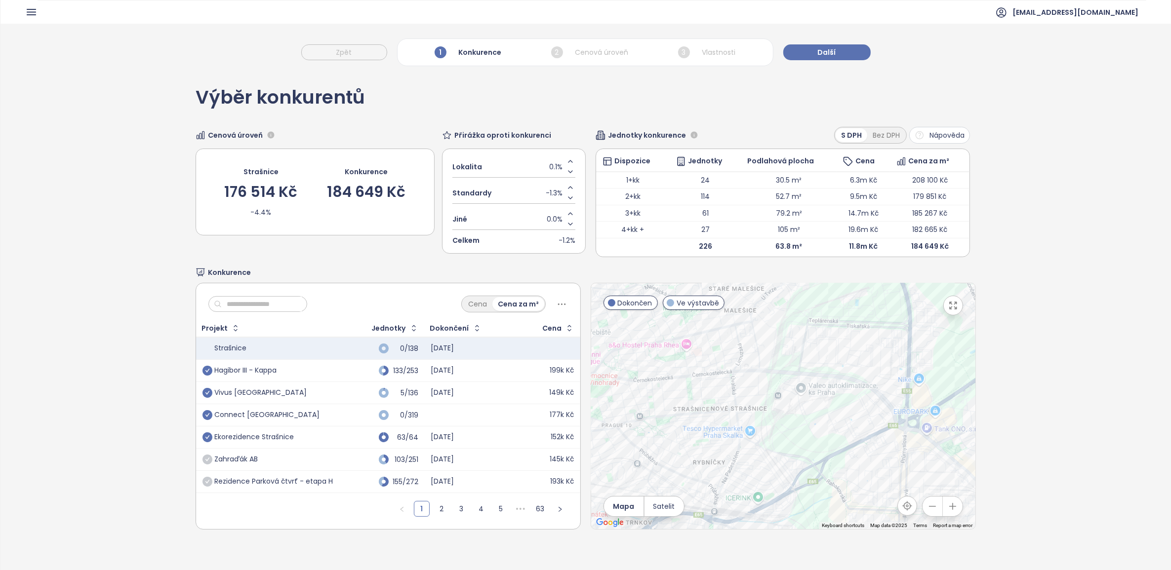
drag, startPoint x: 820, startPoint y: 400, endPoint x: 804, endPoint y: 450, distance: 52.9
click at [804, 450] on div at bounding box center [783, 406] width 384 height 246
click at [860, 367] on div "Habitat" at bounding box center [783, 406] width 384 height 246
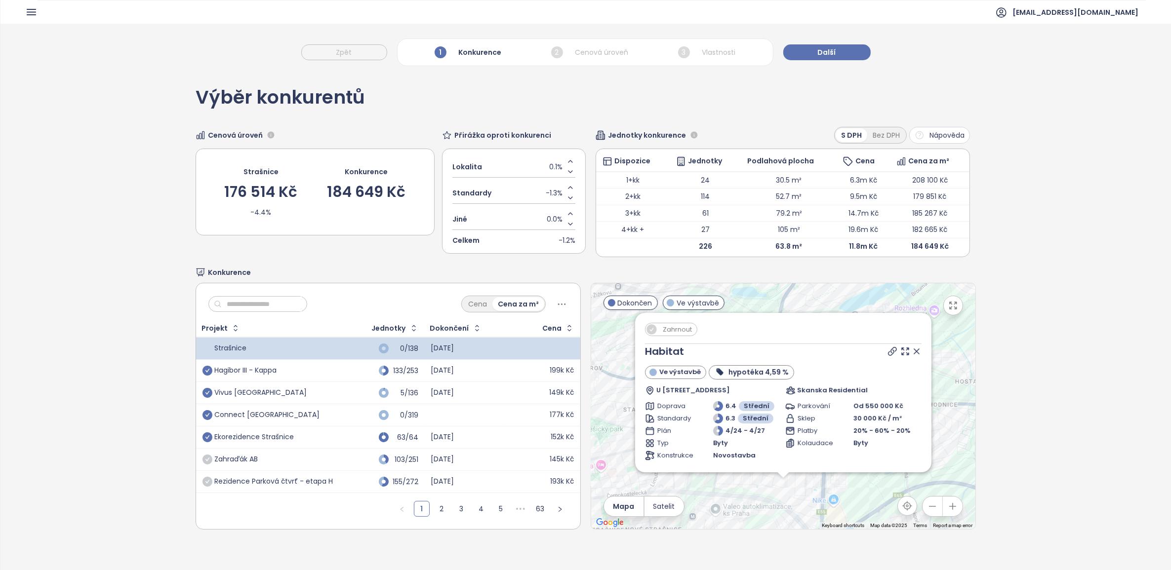
click at [658, 332] on span "Zahrnout" at bounding box center [677, 330] width 39 height 12
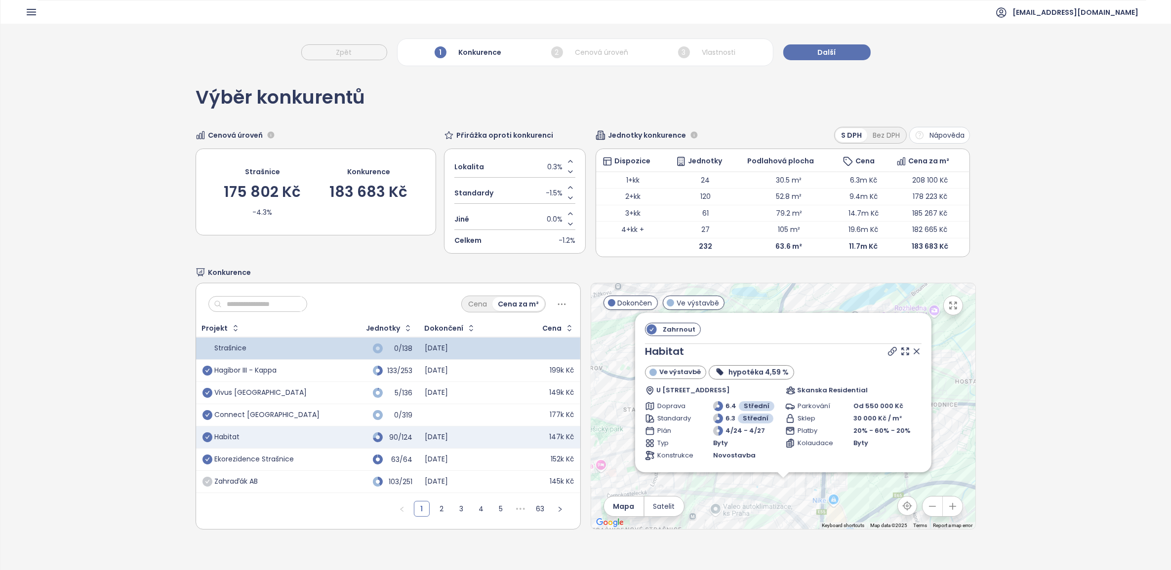
click at [912, 354] on icon at bounding box center [917, 352] width 10 height 10
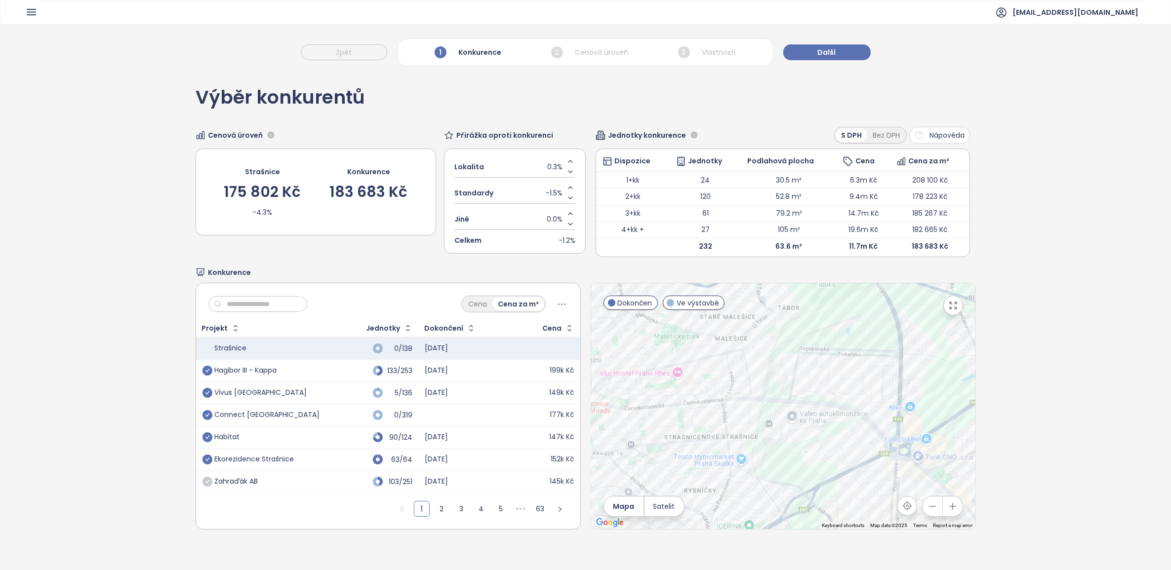
drag, startPoint x: 692, startPoint y: 435, endPoint x: 773, endPoint y: 342, distance: 123.2
click at [773, 342] on div at bounding box center [783, 406] width 384 height 246
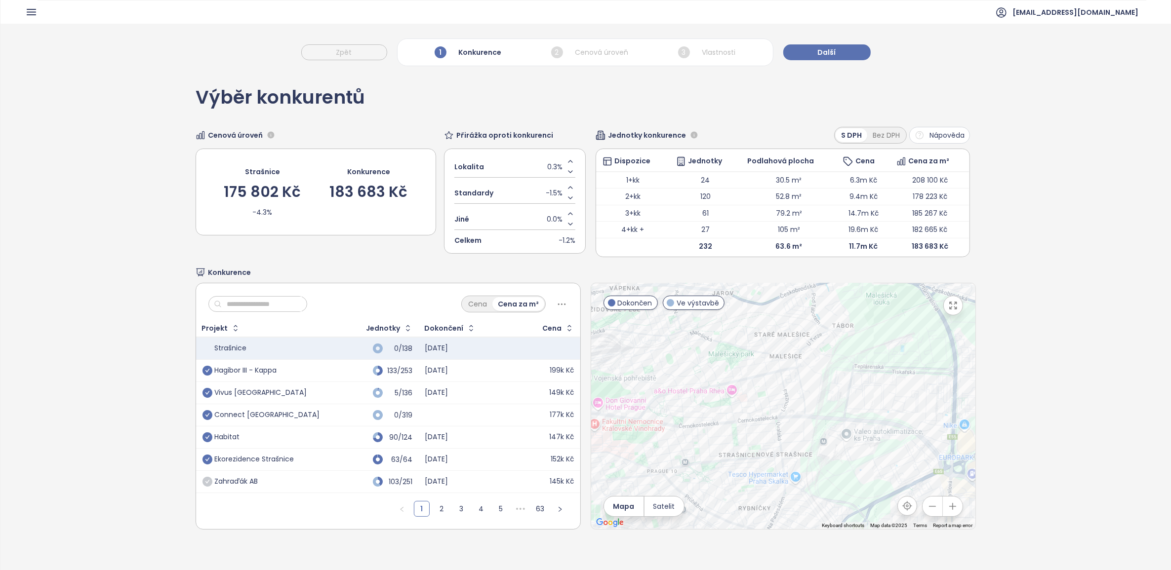
drag, startPoint x: 755, startPoint y: 371, endPoint x: 811, endPoint y: 389, distance: 59.5
click at [811, 389] on div at bounding box center [783, 406] width 384 height 246
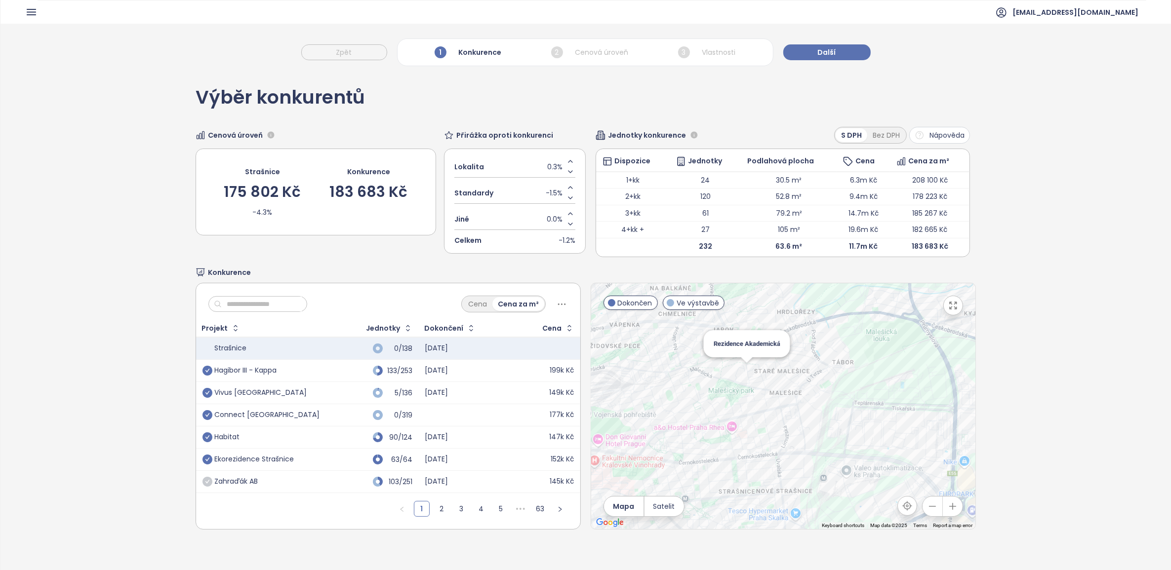
click at [743, 379] on div "Rezidence Akademická" at bounding box center [783, 406] width 384 height 246
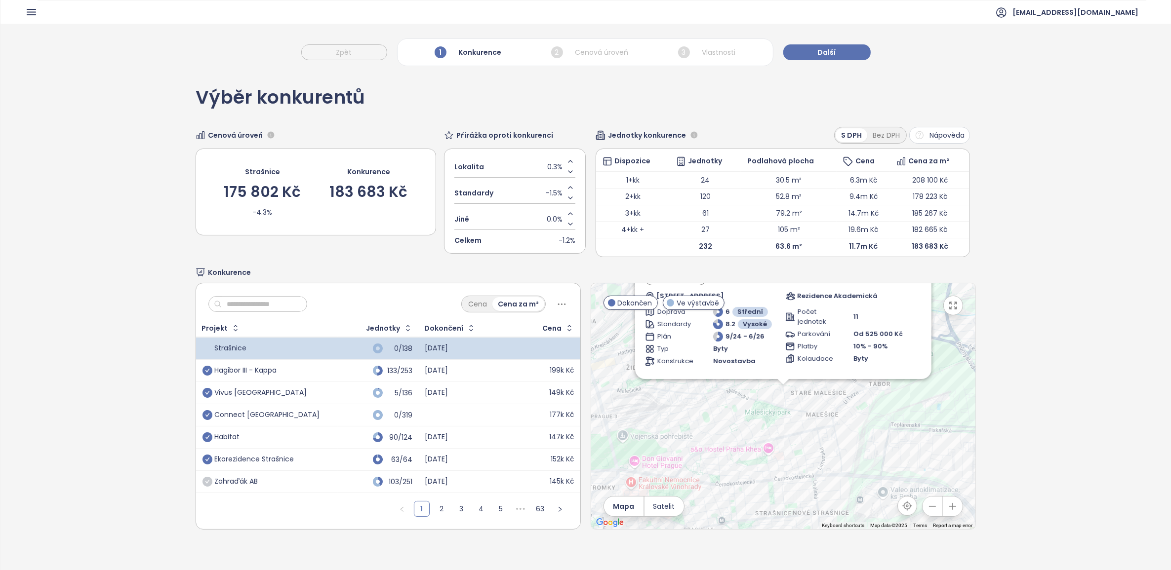
click at [776, 401] on div "Zahrnout Rezidence Akademická Ve výstavbě Univerzitní, 108 00 Praha-Praha 10, C…" at bounding box center [783, 406] width 384 height 246
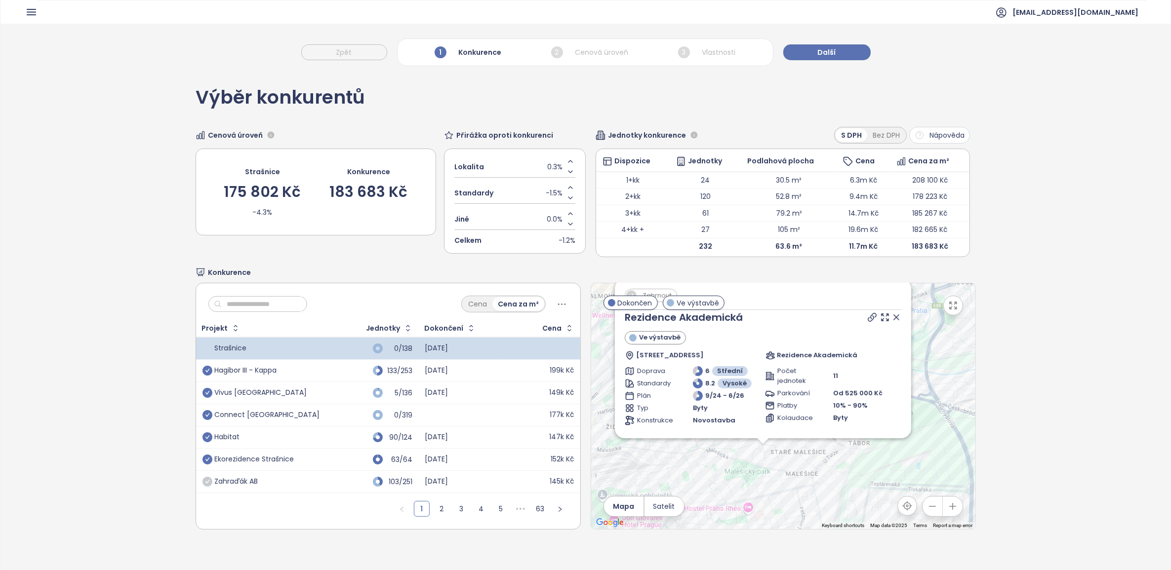
drag, startPoint x: 860, startPoint y: 417, endPoint x: 840, endPoint y: 478, distance: 64.0
click at [840, 478] on div "Zahrnout Rezidence Akademická Ve výstavbě Univerzitní, 108 00 Praha-Praha 10, C…" at bounding box center [783, 406] width 384 height 246
click at [892, 317] on icon at bounding box center [897, 318] width 10 height 10
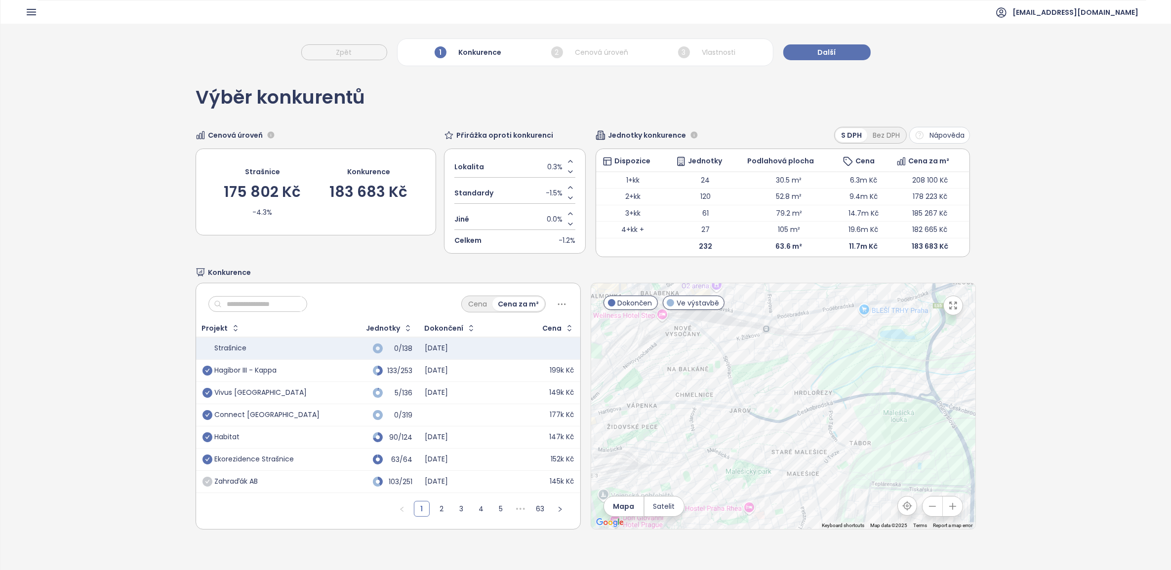
click at [262, 420] on div "Connect Vršovice" at bounding box center [267, 415] width 105 height 9
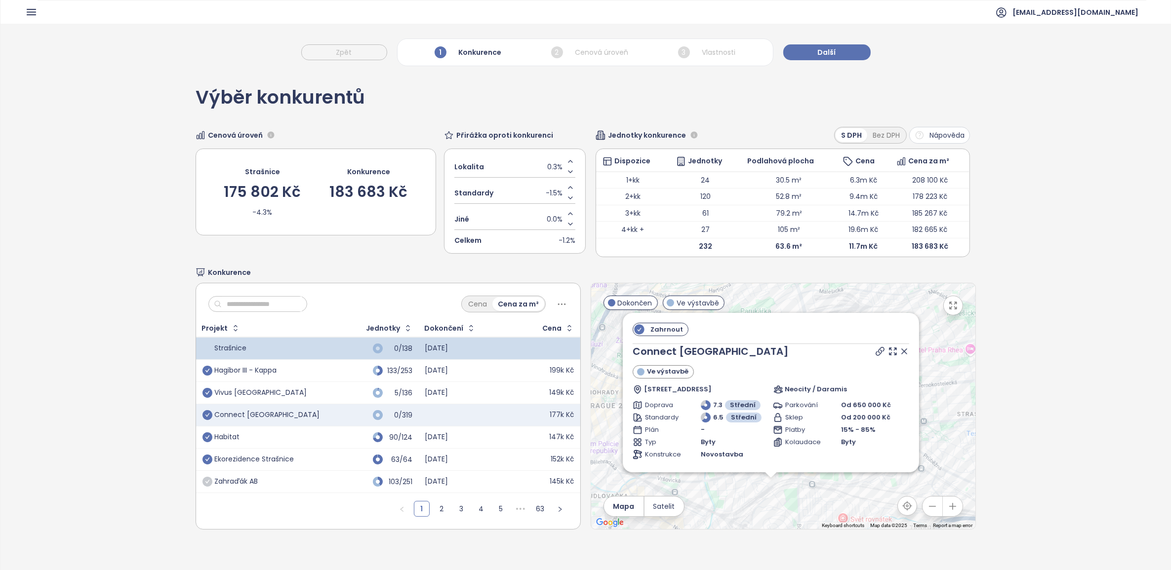
click at [646, 332] on span "Zahrnout" at bounding box center [667, 330] width 42 height 12
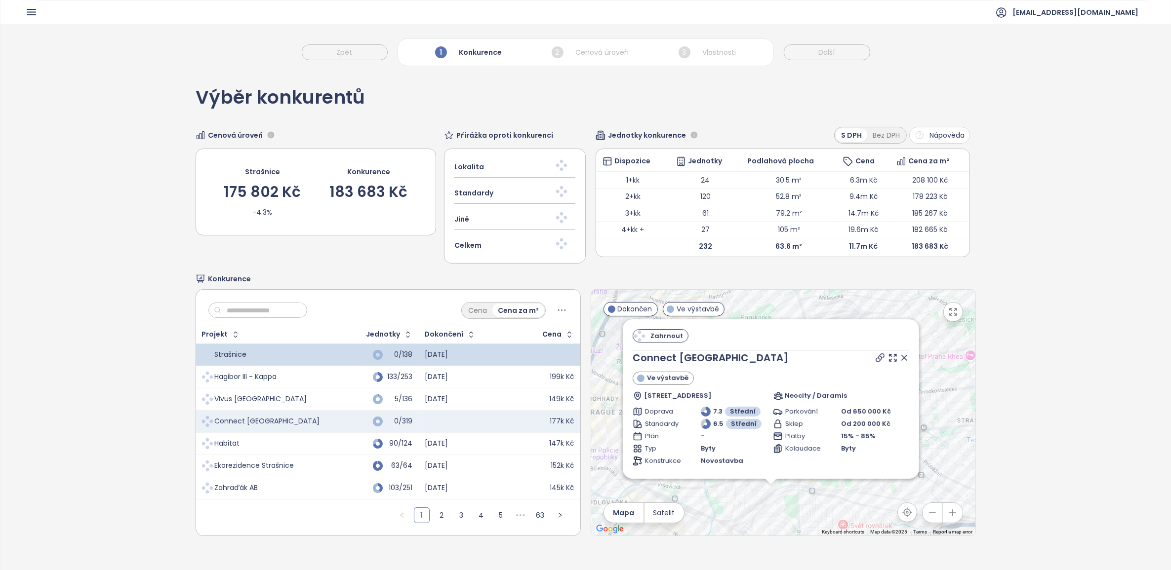
click at [899, 361] on icon at bounding box center [904, 358] width 10 height 10
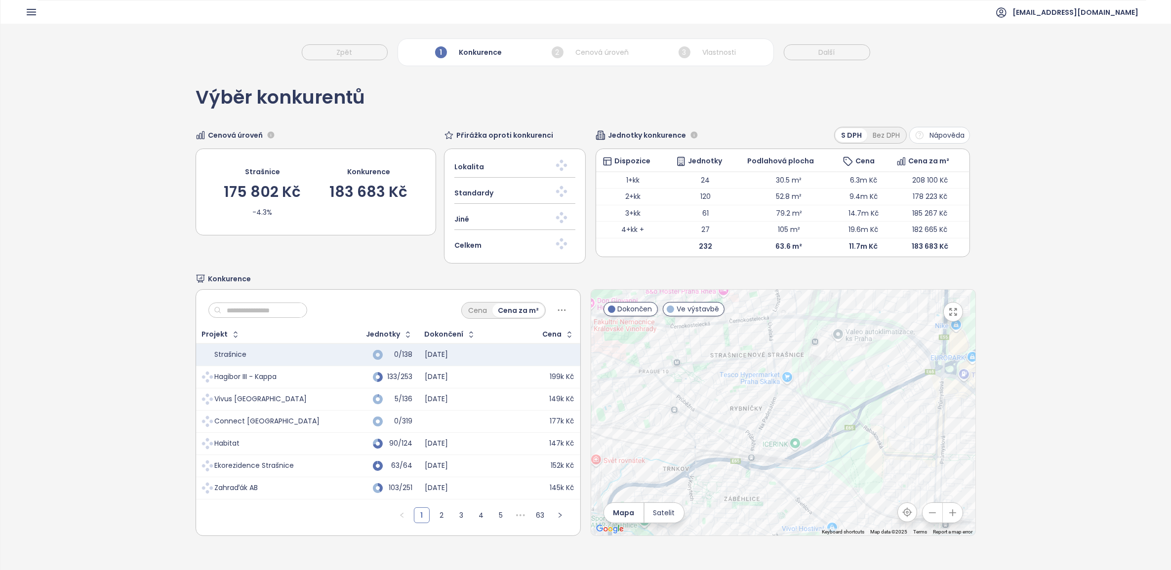
drag, startPoint x: 914, startPoint y: 412, endPoint x: 679, endPoint y: 347, distance: 244.0
click at [679, 347] on div at bounding box center [783, 413] width 384 height 246
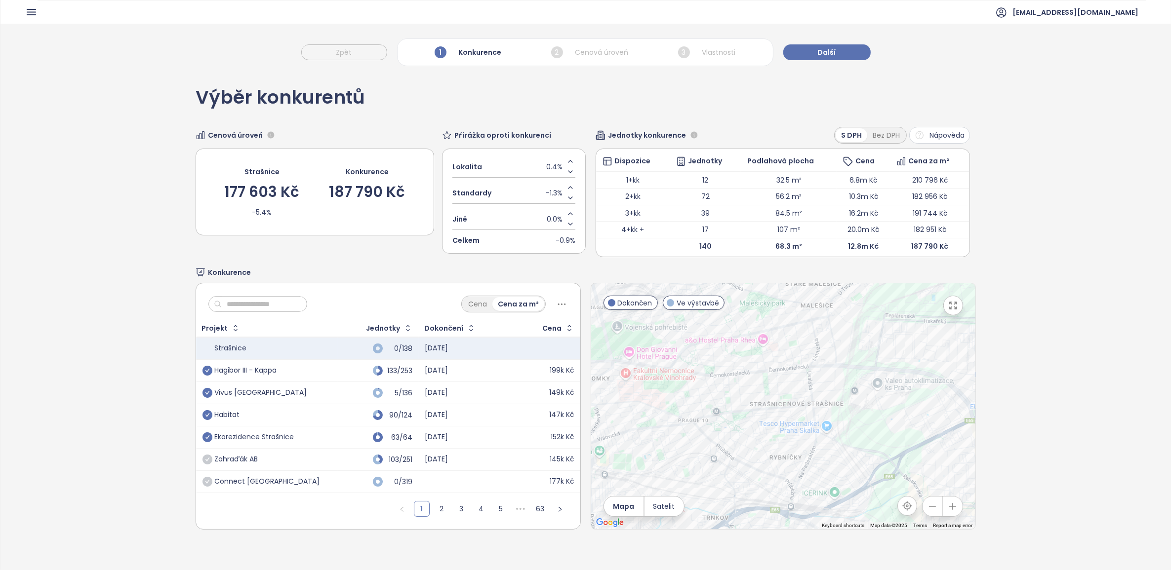
drag, startPoint x: 802, startPoint y: 389, endPoint x: 846, endPoint y: 450, distance: 75.0
click at [846, 450] on div at bounding box center [783, 406] width 384 height 246
click at [304, 394] on div "Vivus Zahradní Město" at bounding box center [266, 393] width 129 height 12
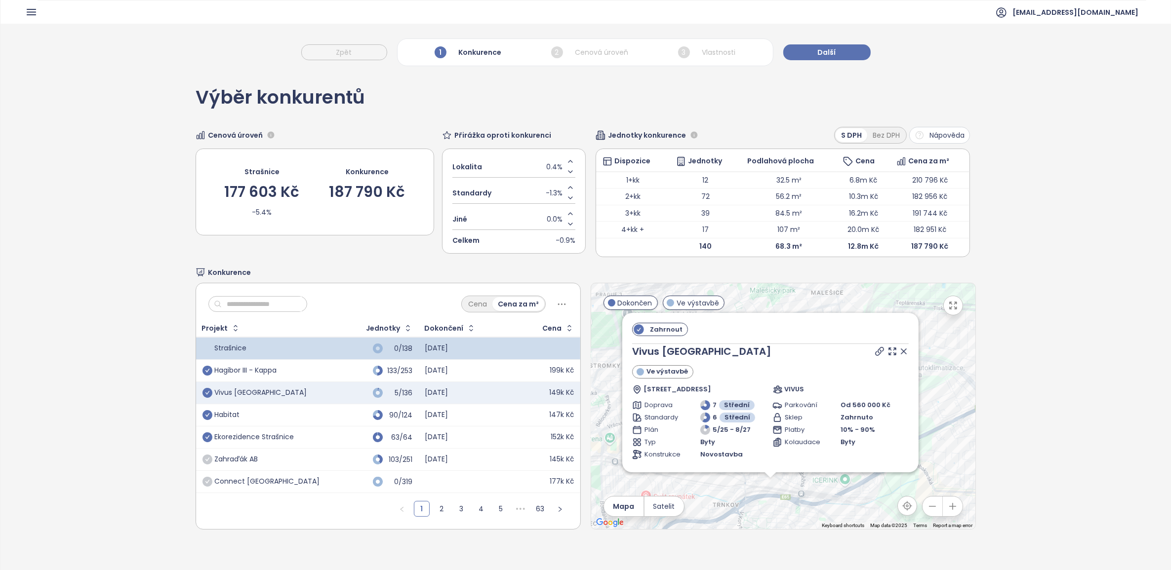
click at [899, 353] on icon at bounding box center [904, 352] width 10 height 10
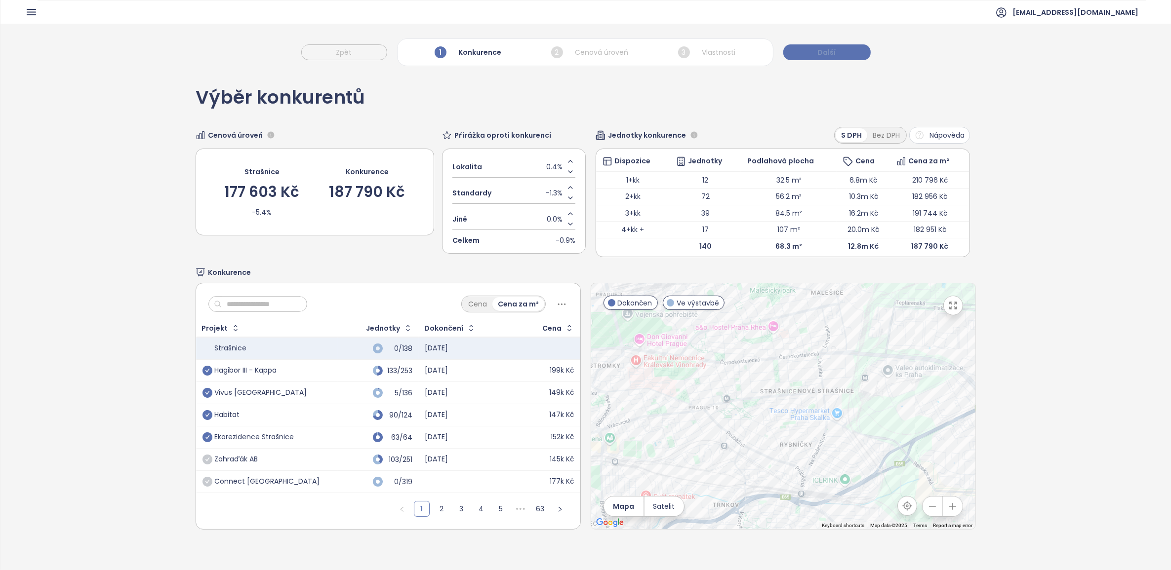
click at [813, 53] on button "Další" at bounding box center [826, 52] width 87 height 16
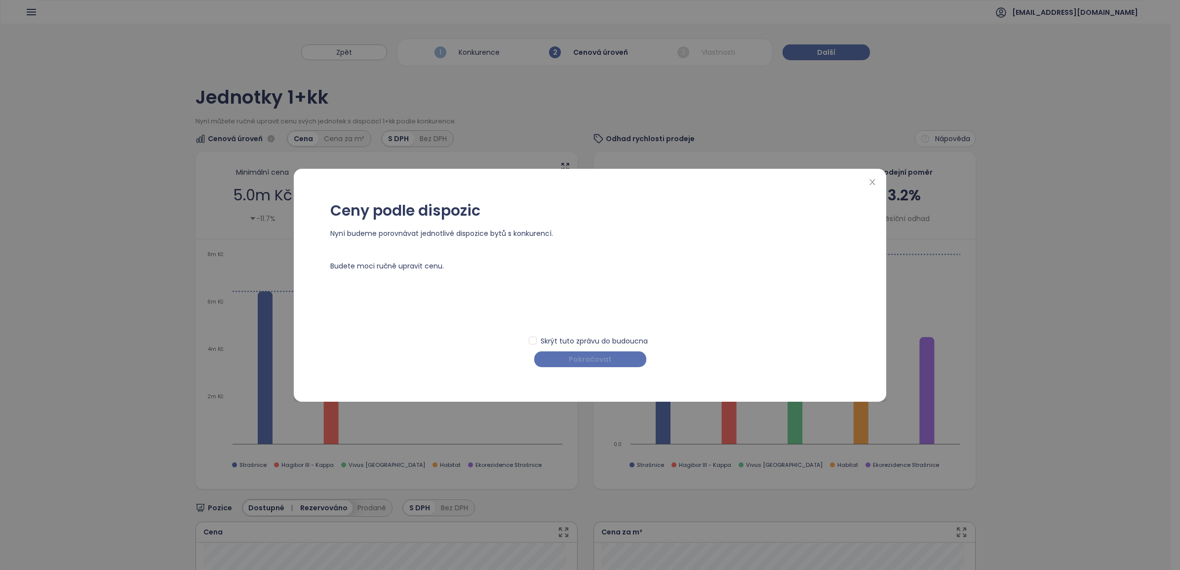
click at [579, 364] on span "Pokračovat" at bounding box center [590, 359] width 43 height 11
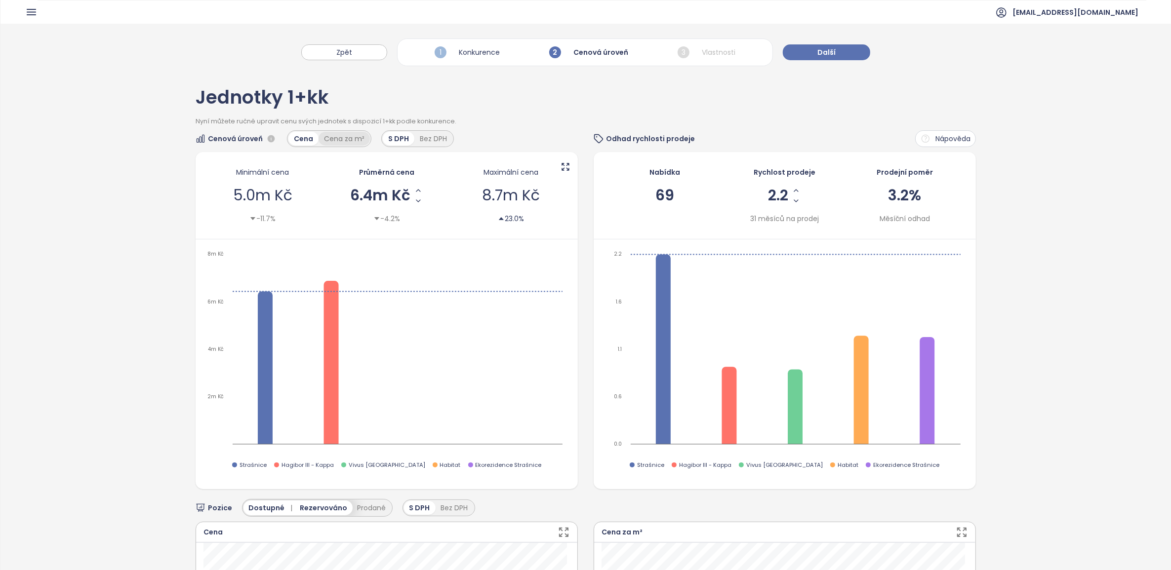
click at [341, 138] on div "Cena za m²" at bounding box center [344, 139] width 51 height 14
click at [798, 59] on button "Další" at bounding box center [826, 52] width 87 height 16
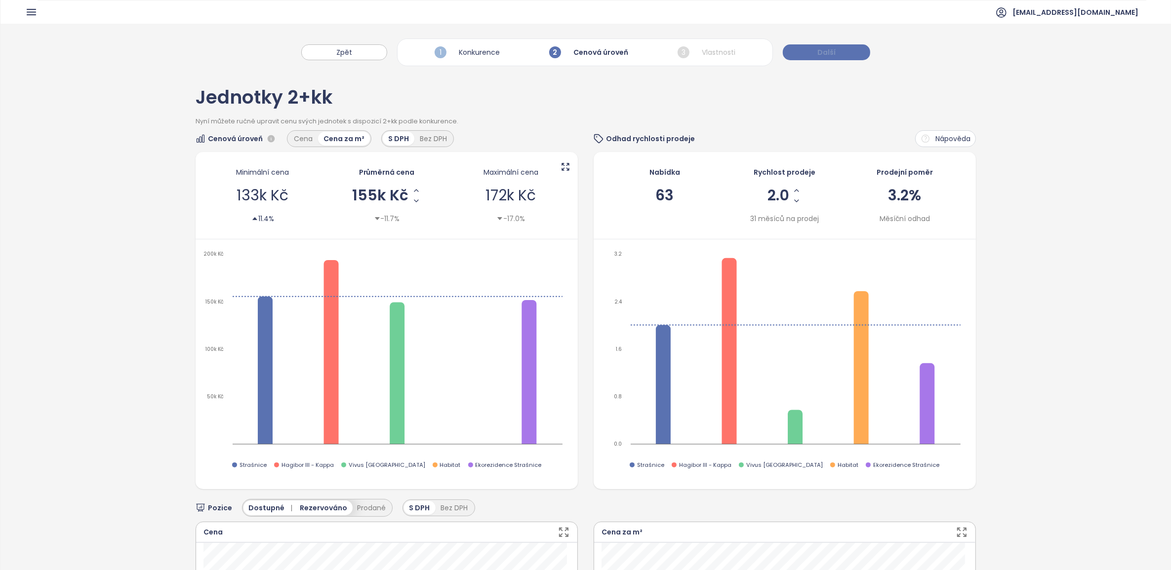
click at [803, 55] on button "Další" at bounding box center [826, 52] width 87 height 16
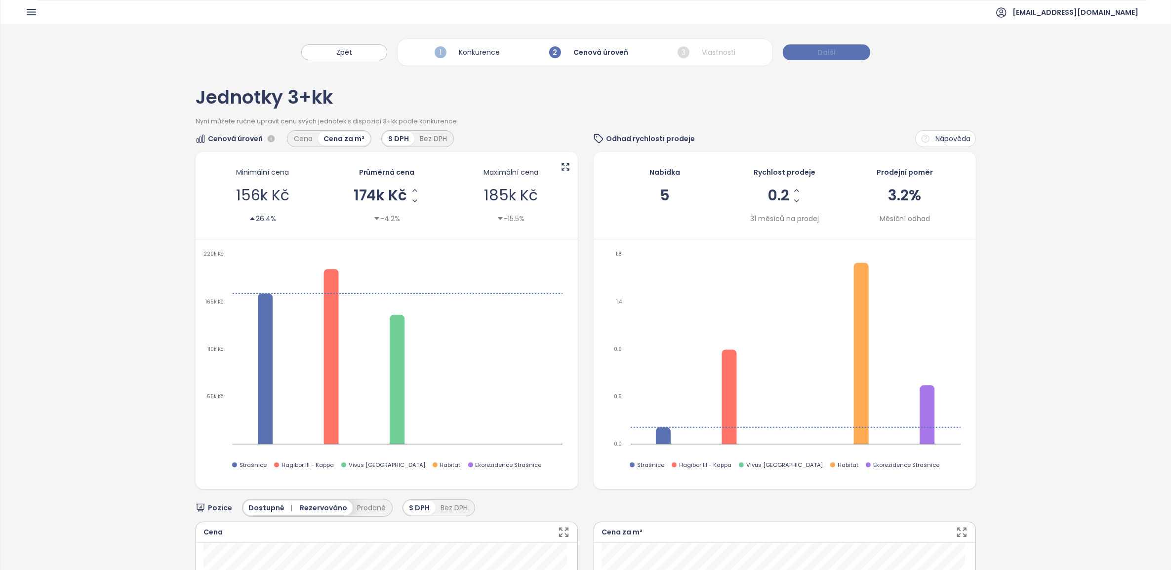
click at [803, 55] on button "Další" at bounding box center [826, 52] width 87 height 16
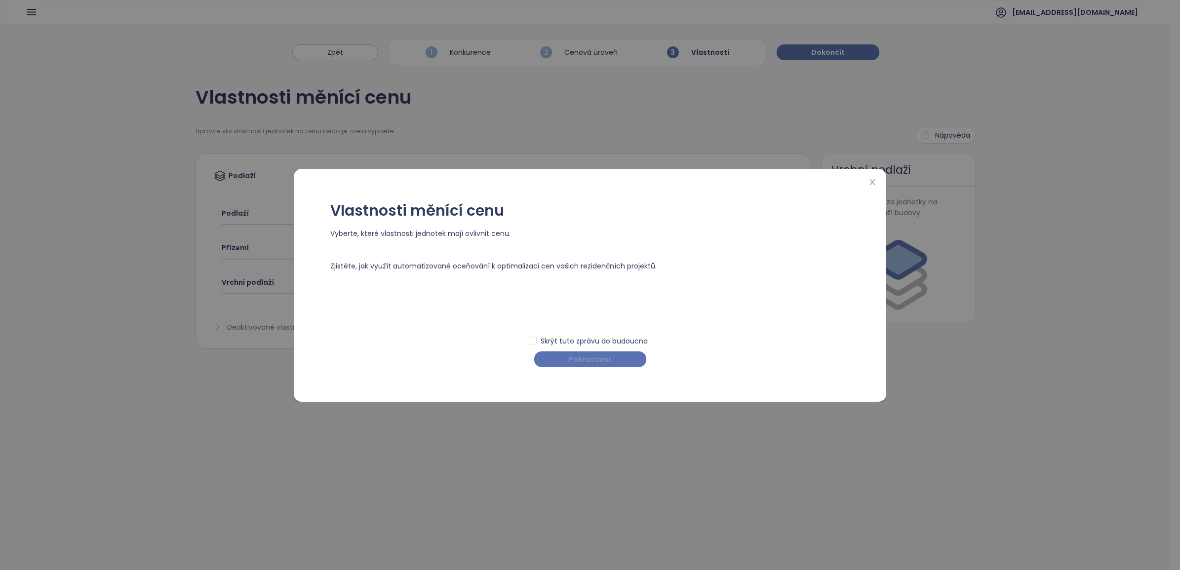
click at [591, 361] on span "Pokračovat" at bounding box center [590, 359] width 43 height 11
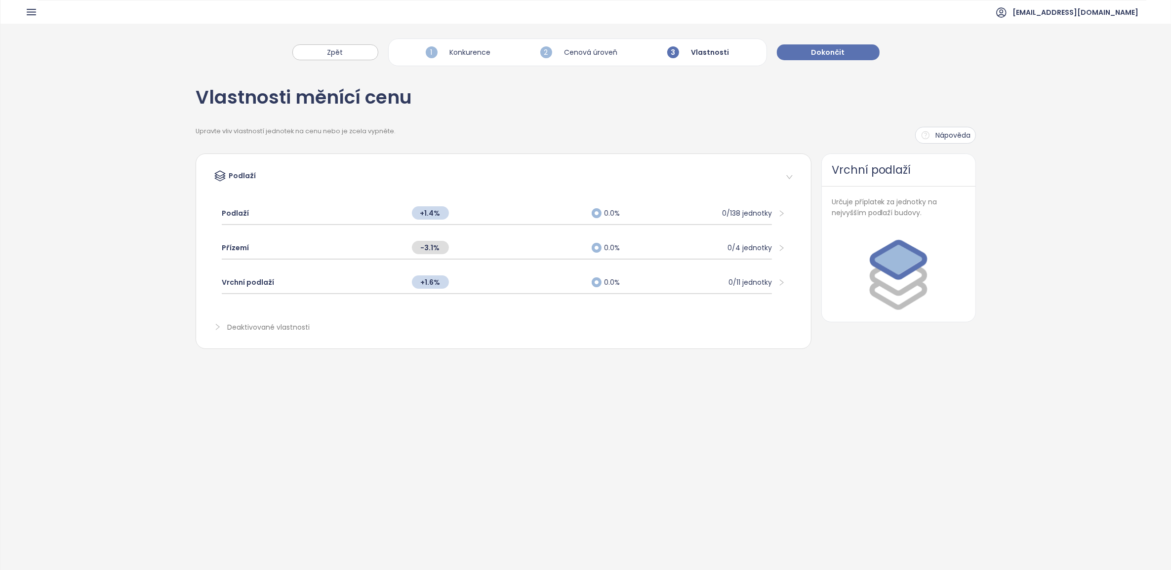
click at [214, 326] on icon "right" at bounding box center [217, 327] width 7 height 7
click at [214, 325] on icon "right" at bounding box center [217, 327] width 7 height 7
click at [823, 52] on span "Dokončit" at bounding box center [828, 52] width 34 height 11
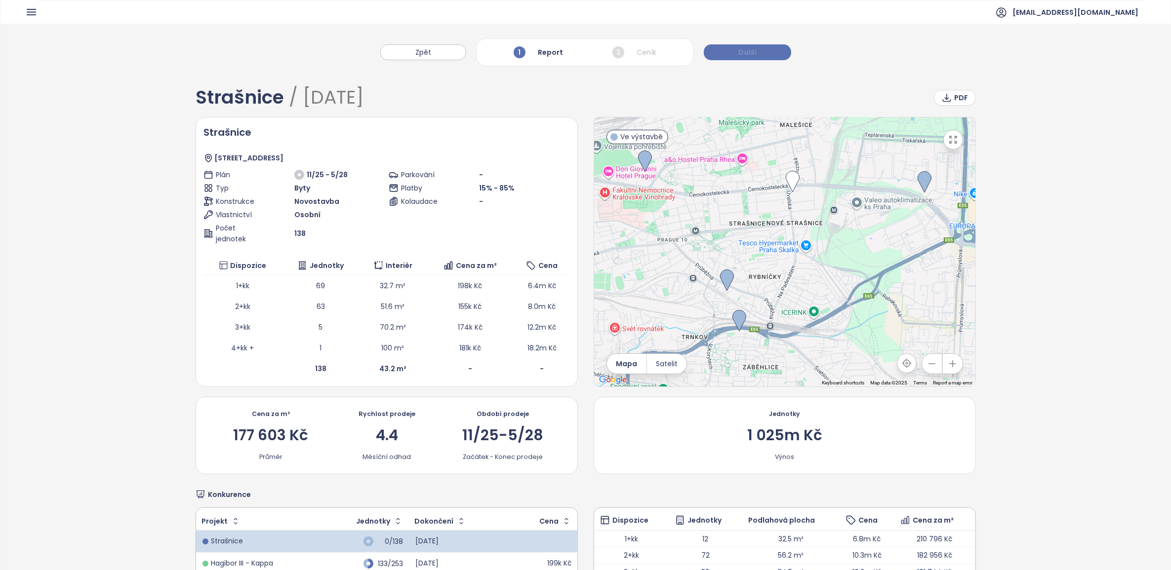
click at [739, 53] on span "Další" at bounding box center [747, 52] width 18 height 11
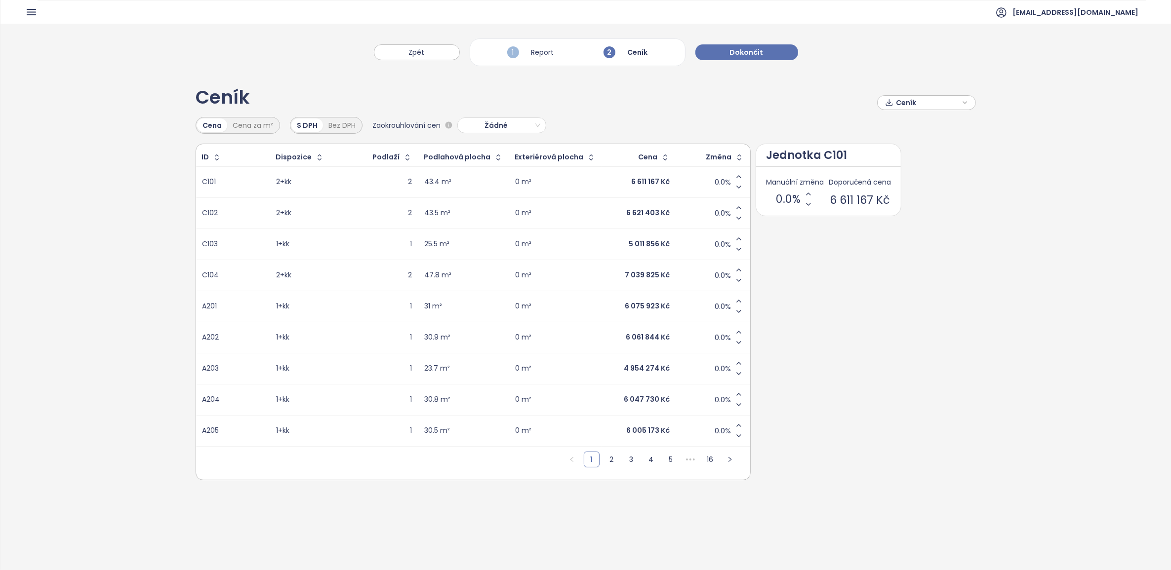
click at [896, 103] on span "Ceník" at bounding box center [928, 102] width 64 height 15
click at [899, 151] on span "Stáhnout" at bounding box center [914, 152] width 35 height 11
click at [719, 46] on button "Dokončit" at bounding box center [746, 52] width 103 height 16
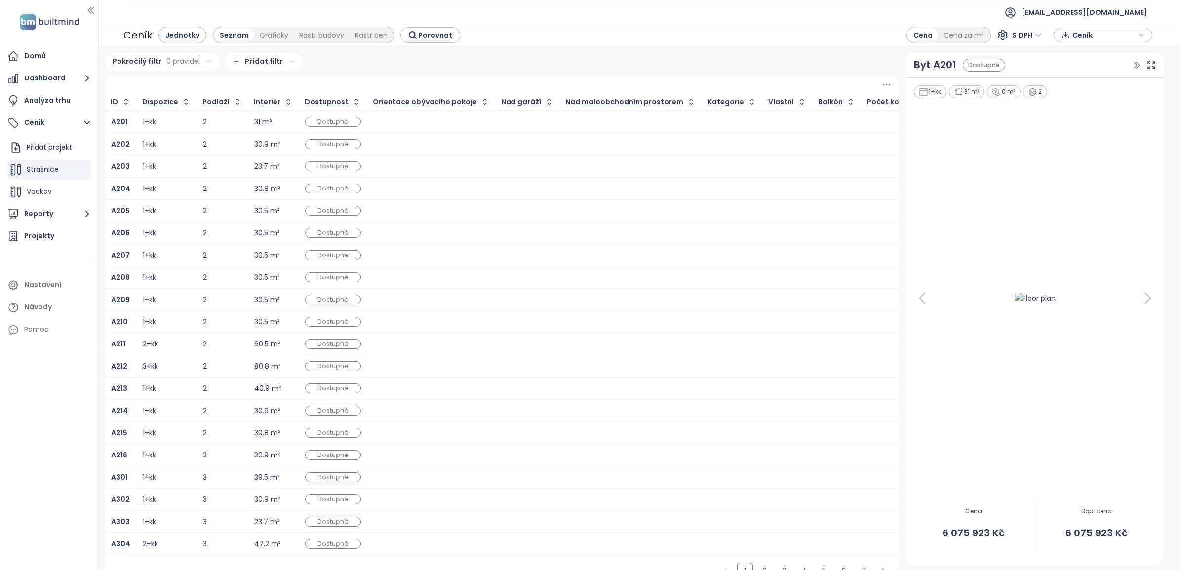
click at [389, 121] on div at bounding box center [431, 122] width 116 height 12
click at [271, 35] on div "Graficky" at bounding box center [274, 35] width 40 height 14
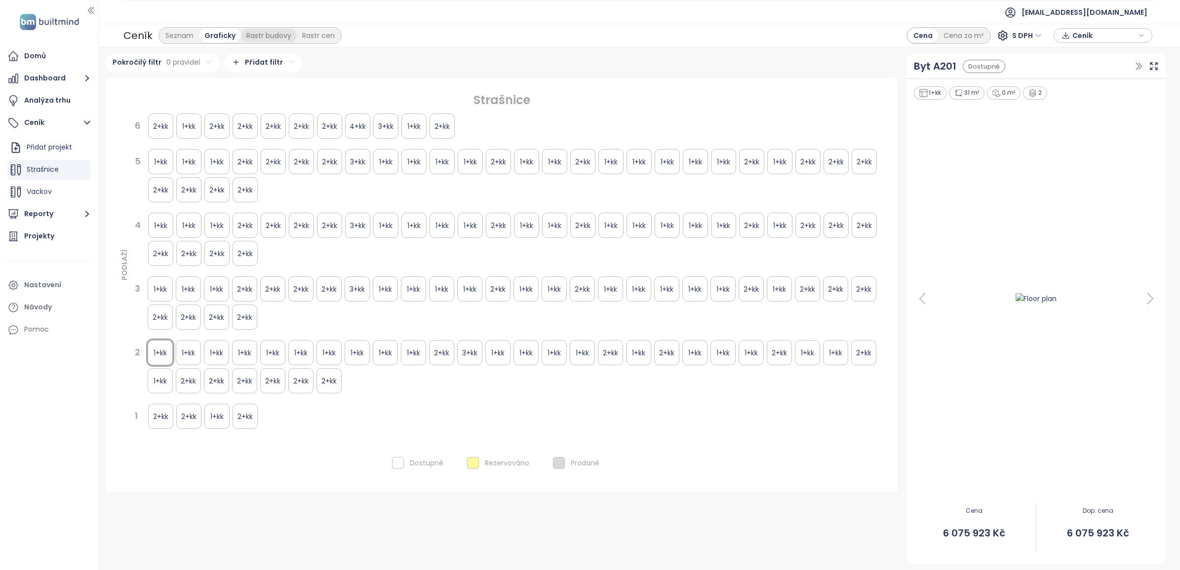
drag, startPoint x: 262, startPoint y: 33, endPoint x: 268, endPoint y: 31, distance: 5.6
click at [262, 33] on div "Rastr budovy" at bounding box center [269, 36] width 56 height 14
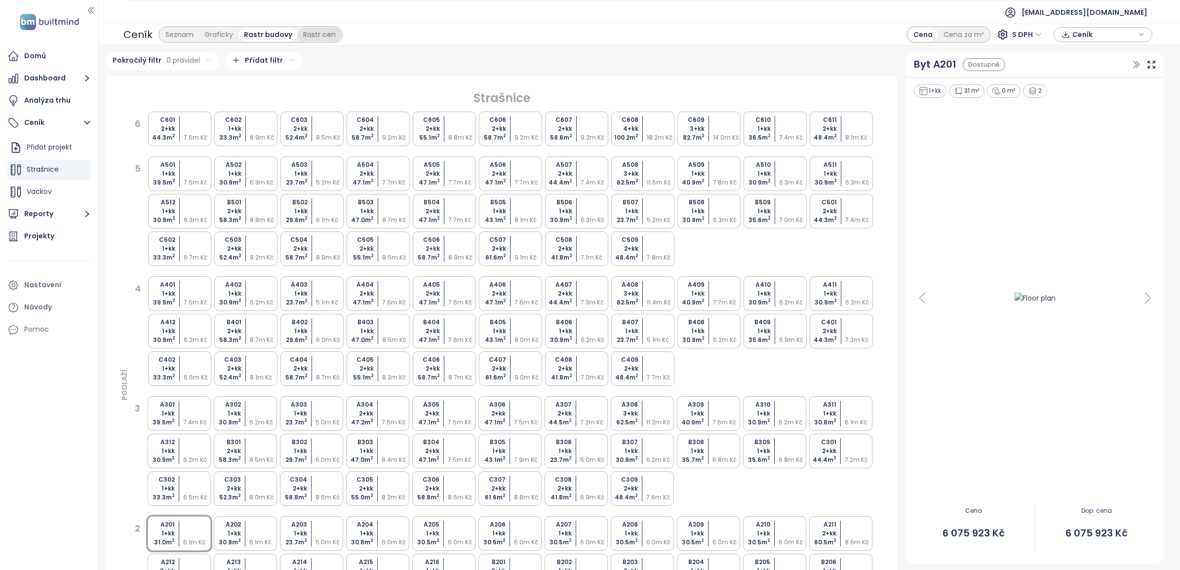
click at [304, 32] on div "Rastr cen" at bounding box center [319, 35] width 43 height 14
click at [177, 35] on div "Seznam" at bounding box center [179, 35] width 39 height 14
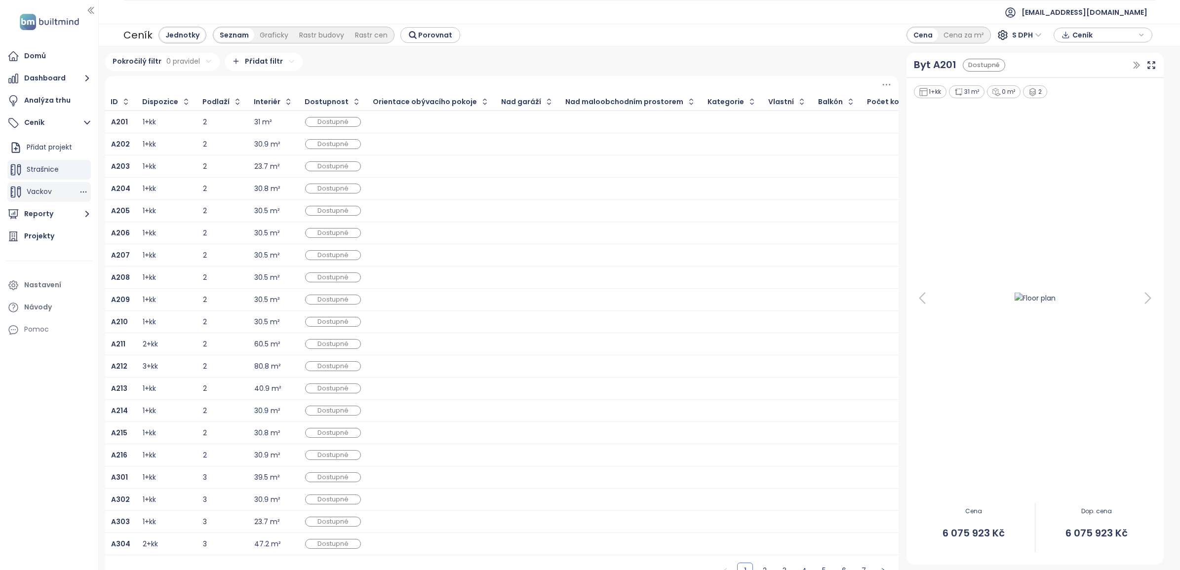
click at [36, 192] on span "Vackov" at bounding box center [39, 192] width 25 height 10
click at [30, 173] on span "Strašnice" at bounding box center [43, 169] width 32 height 10
click at [84, 214] on icon "button" at bounding box center [87, 214] width 12 height 12
click at [81, 148] on icon "button" at bounding box center [87, 145] width 12 height 12
click at [82, 148] on icon "button" at bounding box center [87, 145] width 12 height 12
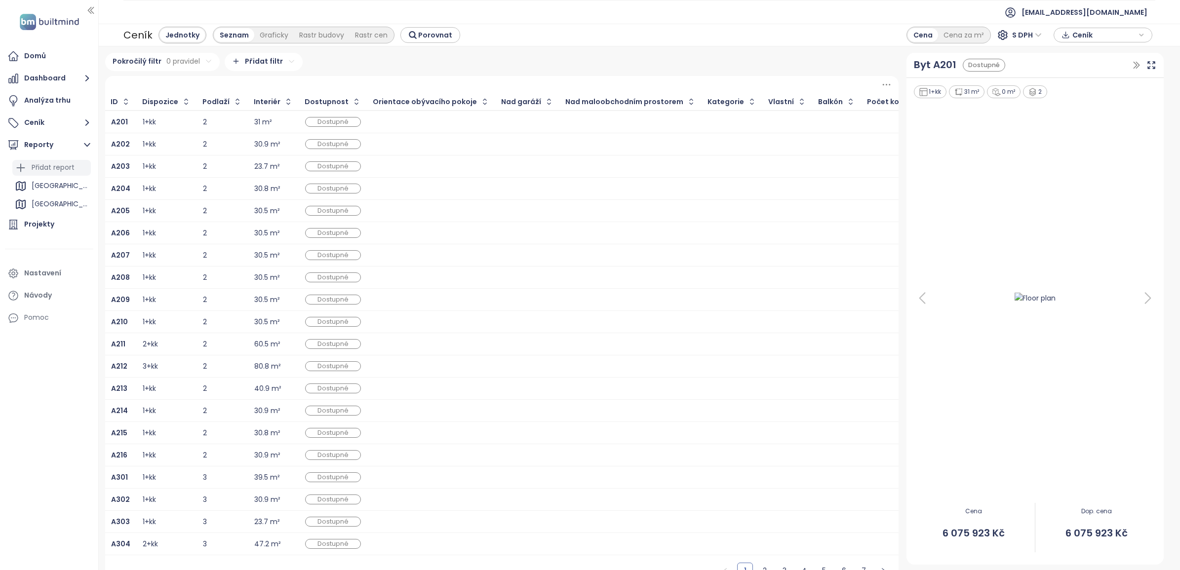
click at [52, 168] on div "Přidat report" at bounding box center [53, 168] width 43 height 12
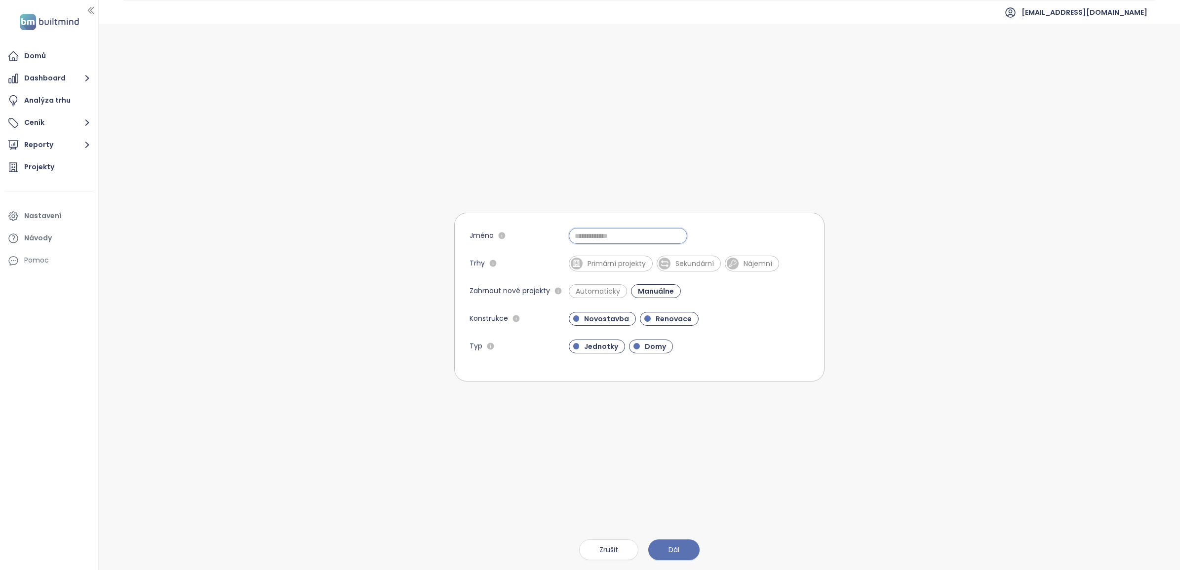
click at [593, 236] on input "Jméno" at bounding box center [628, 236] width 119 height 16
type input "*********"
click at [625, 269] on span "Primární projekty" at bounding box center [611, 264] width 84 height 16
click at [757, 263] on span "Nájemní" at bounding box center [762, 264] width 39 height 10
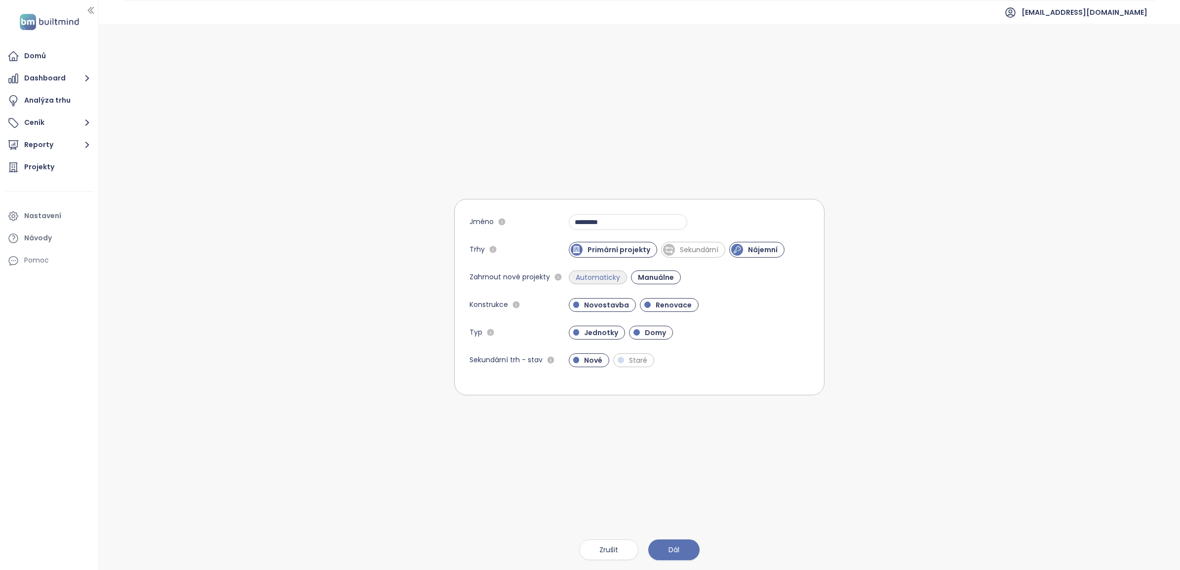
click at [593, 278] on span "Automaticky" at bounding box center [598, 278] width 54 height 10
click at [670, 307] on span "Renovace" at bounding box center [674, 305] width 46 height 10
click at [654, 332] on span "Domy" at bounding box center [655, 333] width 31 height 10
click at [681, 551] on button "Dál" at bounding box center [673, 550] width 51 height 21
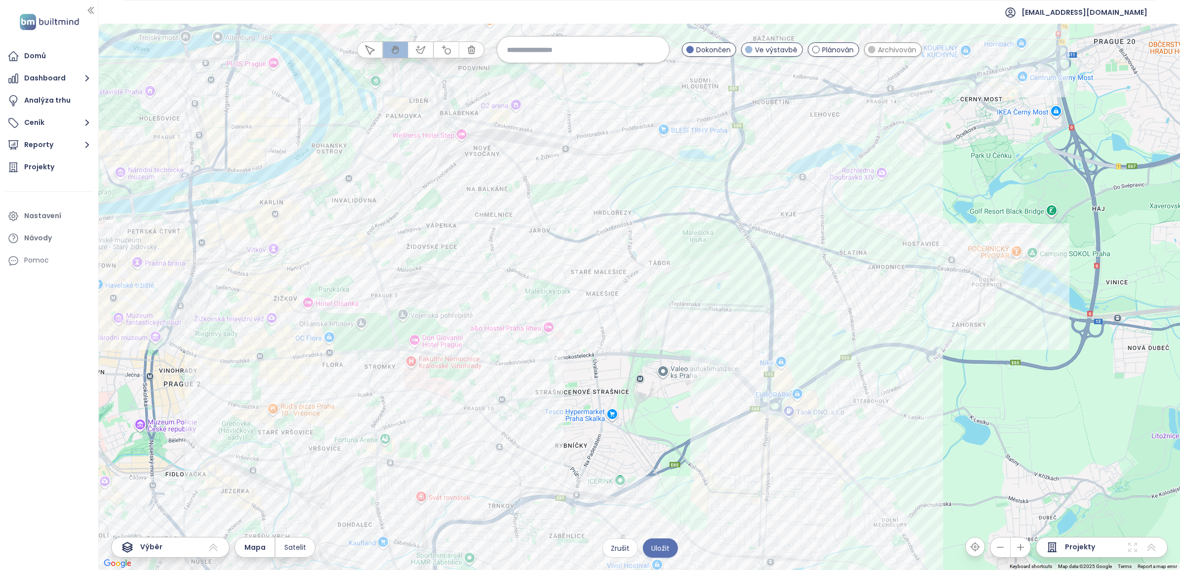
click at [524, 53] on input at bounding box center [583, 49] width 152 height 21
click at [524, 53] on input "*****" at bounding box center [583, 50] width 152 height 22
type input "*"
click at [548, 53] on input "*********" at bounding box center [583, 49] width 152 height 21
type input "*********"
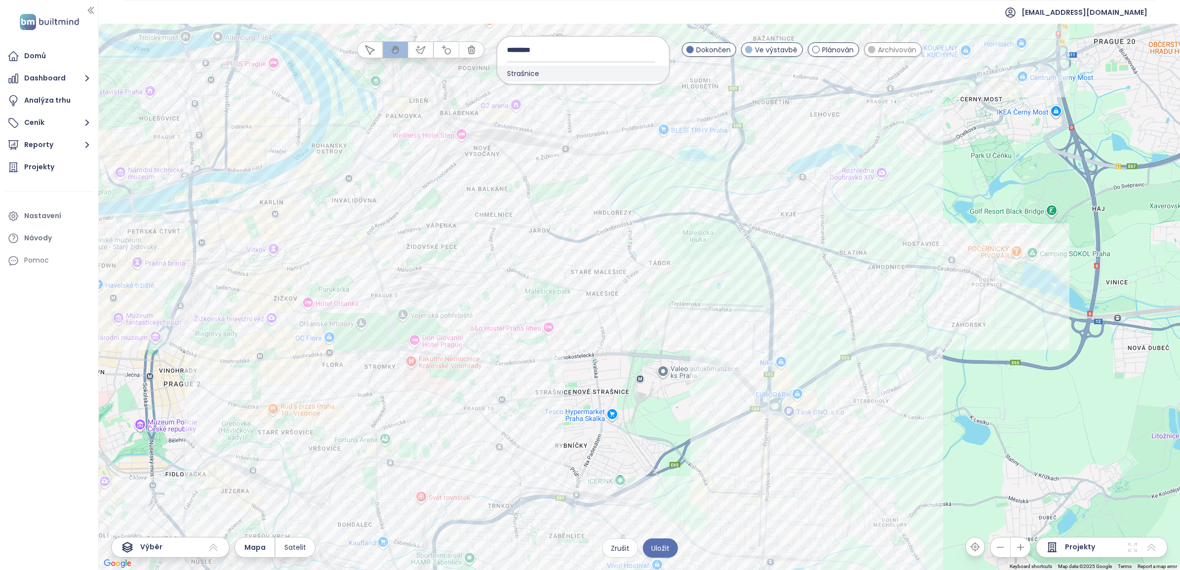
click at [532, 75] on span "Strašnice" at bounding box center [523, 74] width 52 height 16
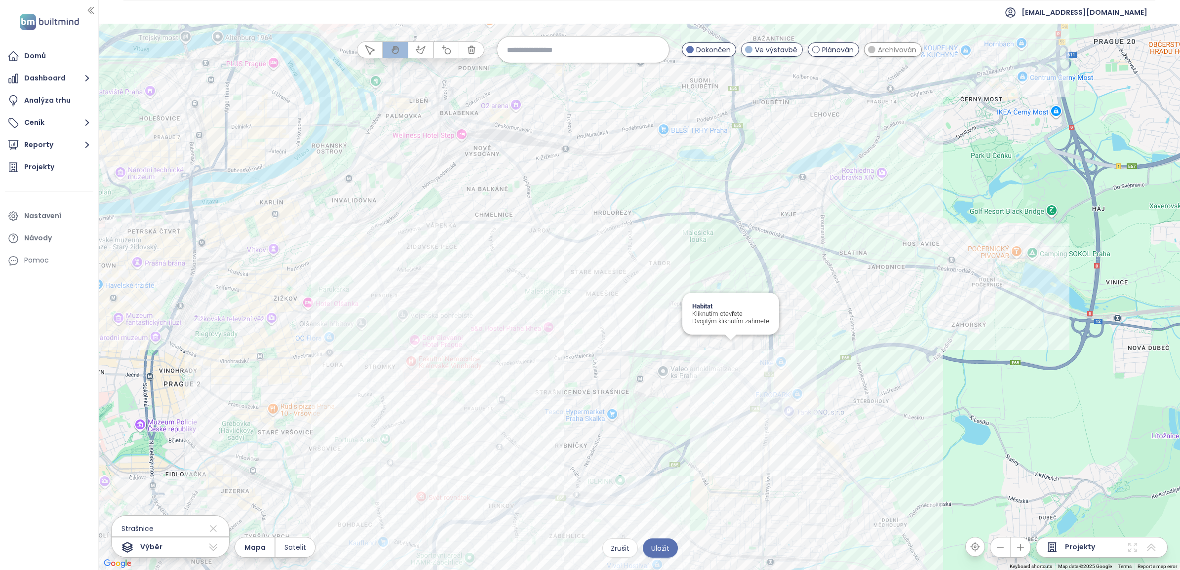
click at [729, 349] on div "Habitat Kliknutím otevřete Dvojitým kliknutím zahrnete" at bounding box center [640, 297] width 1082 height 547
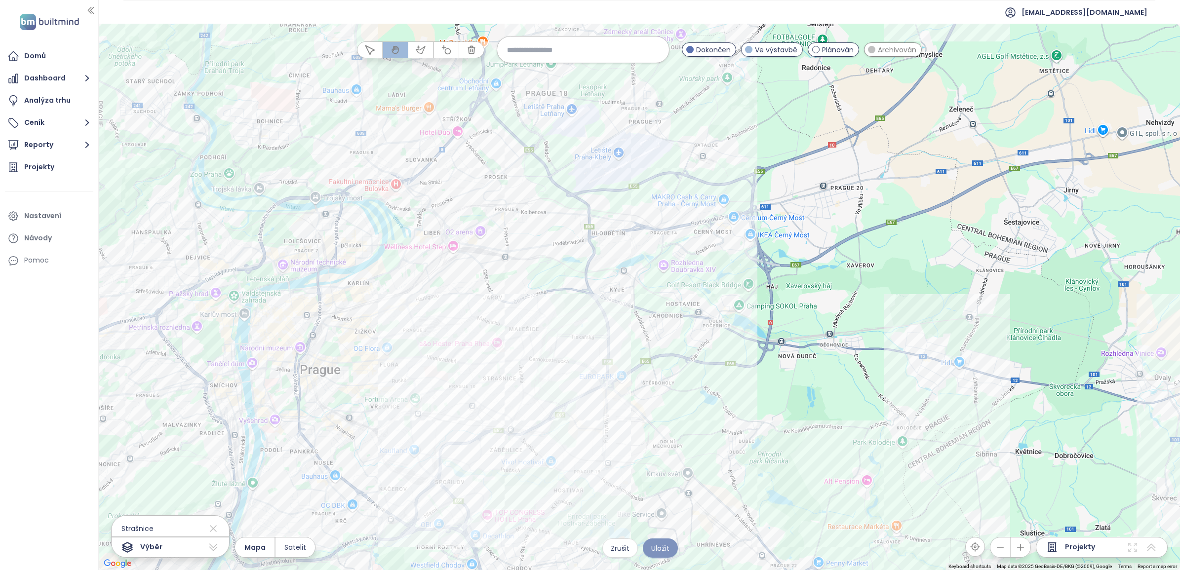
click at [665, 550] on span "Uložit" at bounding box center [660, 548] width 18 height 11
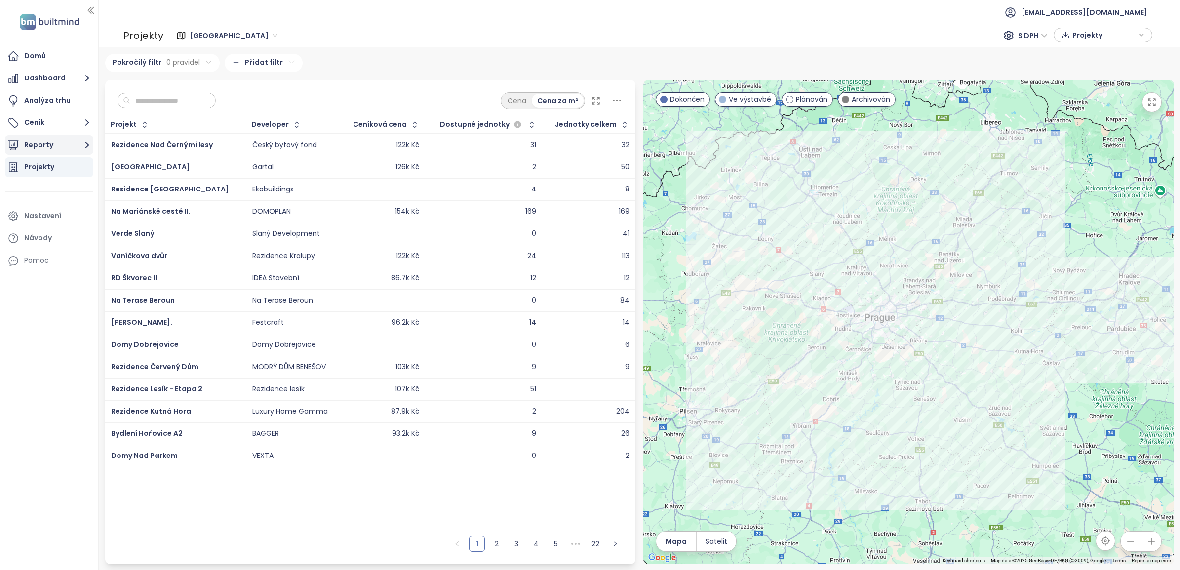
click at [76, 144] on button "Reporty" at bounding box center [49, 145] width 88 height 20
click at [51, 223] on div "Strašnice" at bounding box center [48, 222] width 32 height 12
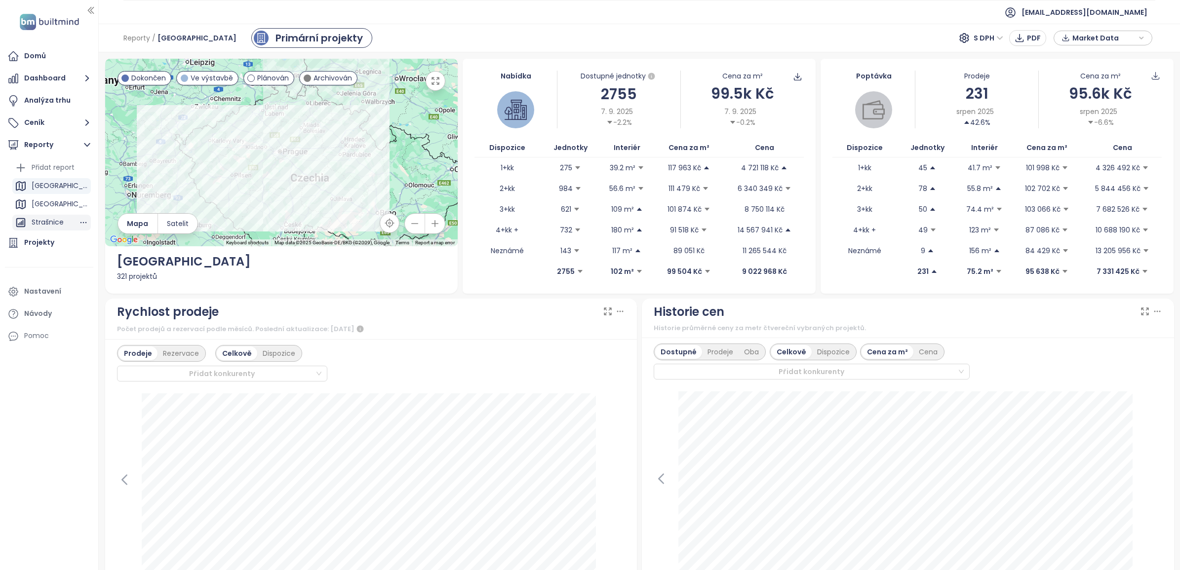
click at [58, 218] on div "Strašnice" at bounding box center [48, 222] width 32 height 12
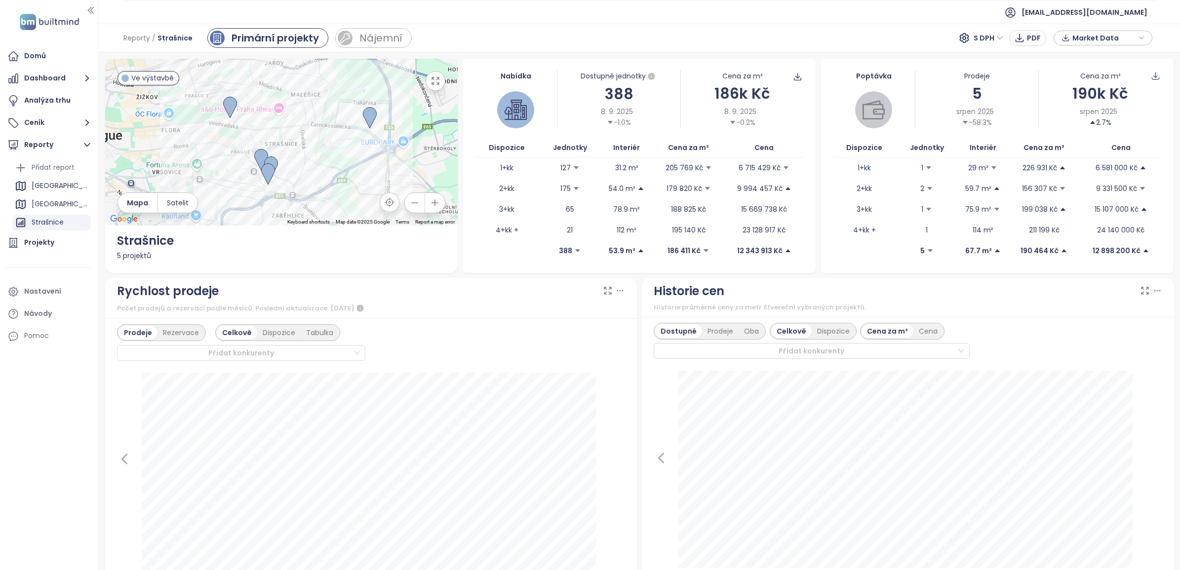
click at [1099, 34] on span "Market Data" at bounding box center [1105, 38] width 64 height 15
click at [1105, 35] on span "Market Data" at bounding box center [1105, 38] width 64 height 15
click at [36, 206] on div "Praha" at bounding box center [60, 204] width 57 height 12
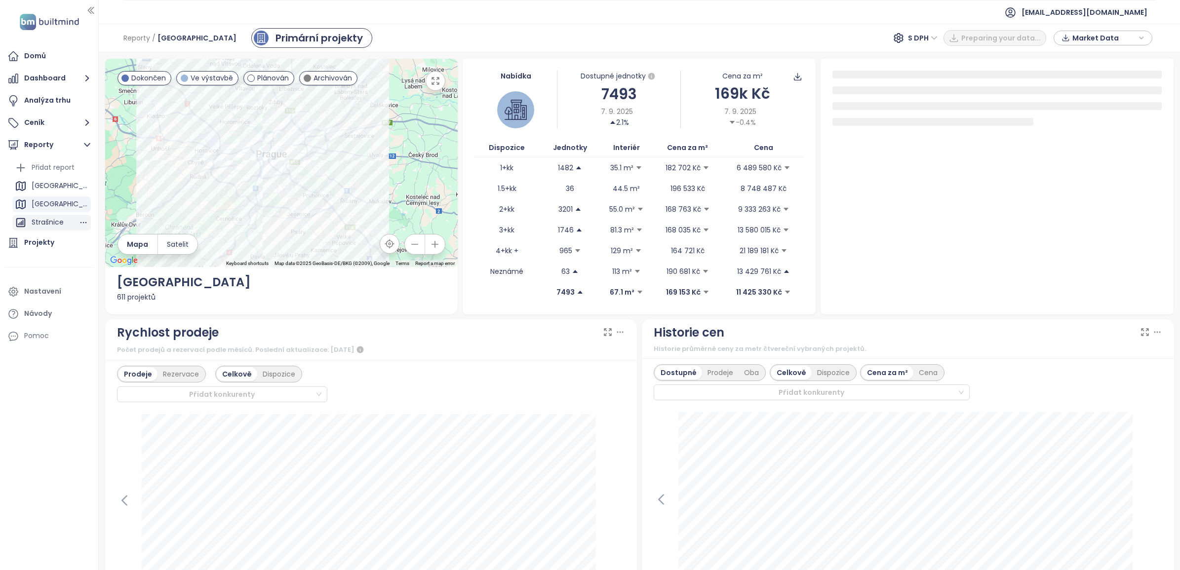
click at [53, 220] on div "Strašnice" at bounding box center [48, 222] width 32 height 12
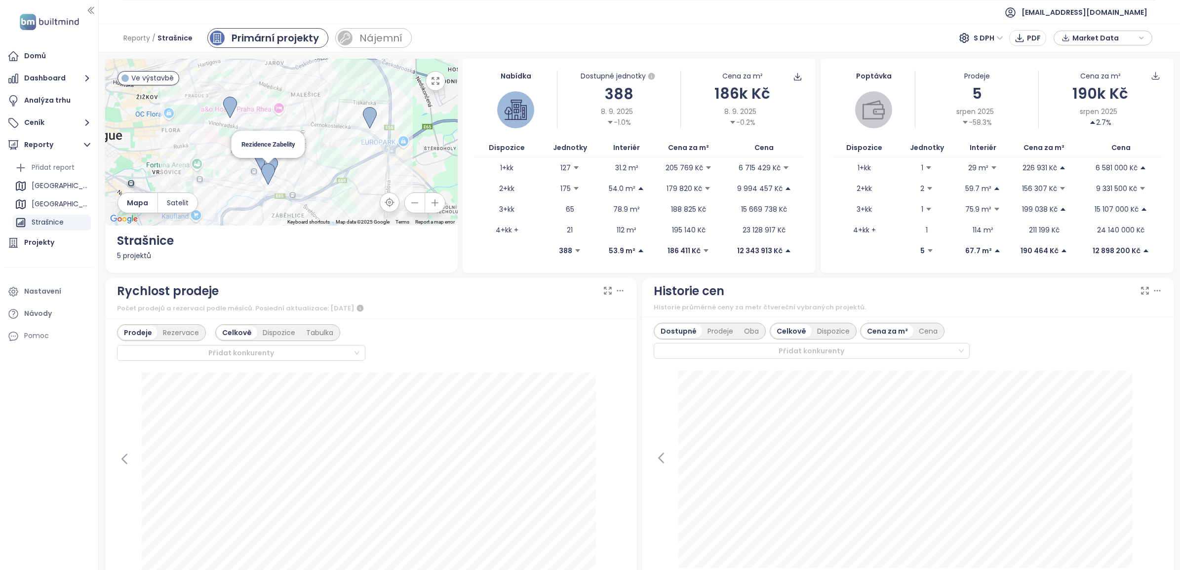
click at [262, 171] on img at bounding box center [268, 174] width 14 height 22
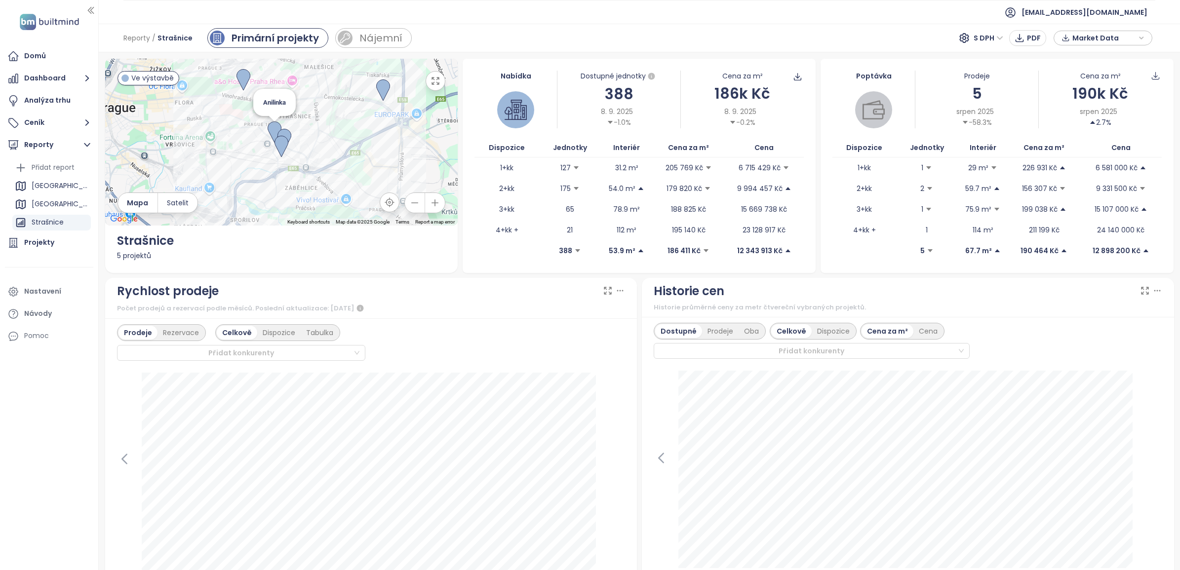
click at [272, 126] on img at bounding box center [275, 132] width 14 height 22
click at [292, 132] on img at bounding box center [291, 139] width 14 height 22
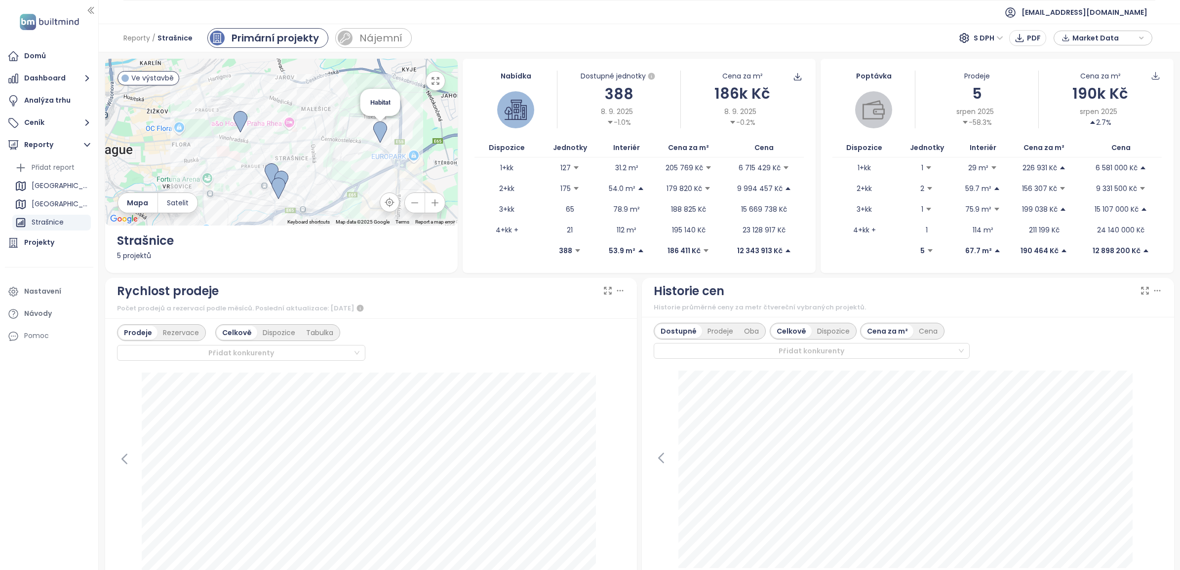
click at [376, 133] on img at bounding box center [380, 132] width 14 height 22
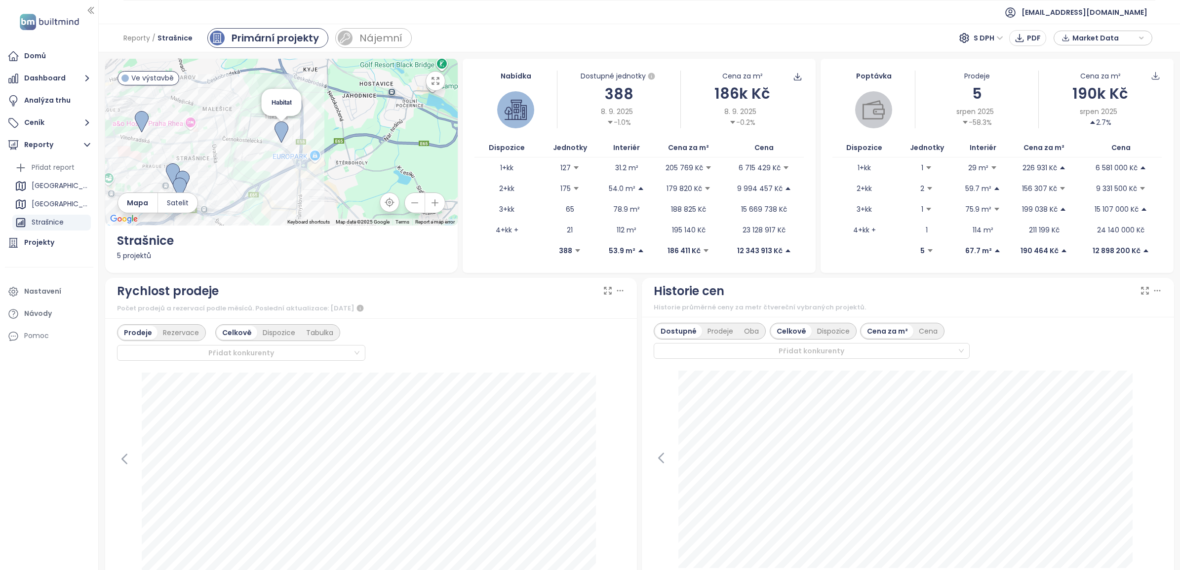
click at [278, 134] on img at bounding box center [282, 132] width 14 height 22
click at [187, 326] on div "Rezervace" at bounding box center [181, 333] width 47 height 14
click at [131, 330] on div "Prodeje" at bounding box center [137, 333] width 37 height 14
click at [269, 331] on div "Dispozice" at bounding box center [278, 333] width 43 height 14
click at [315, 334] on div "Tabulka" at bounding box center [318, 333] width 38 height 14
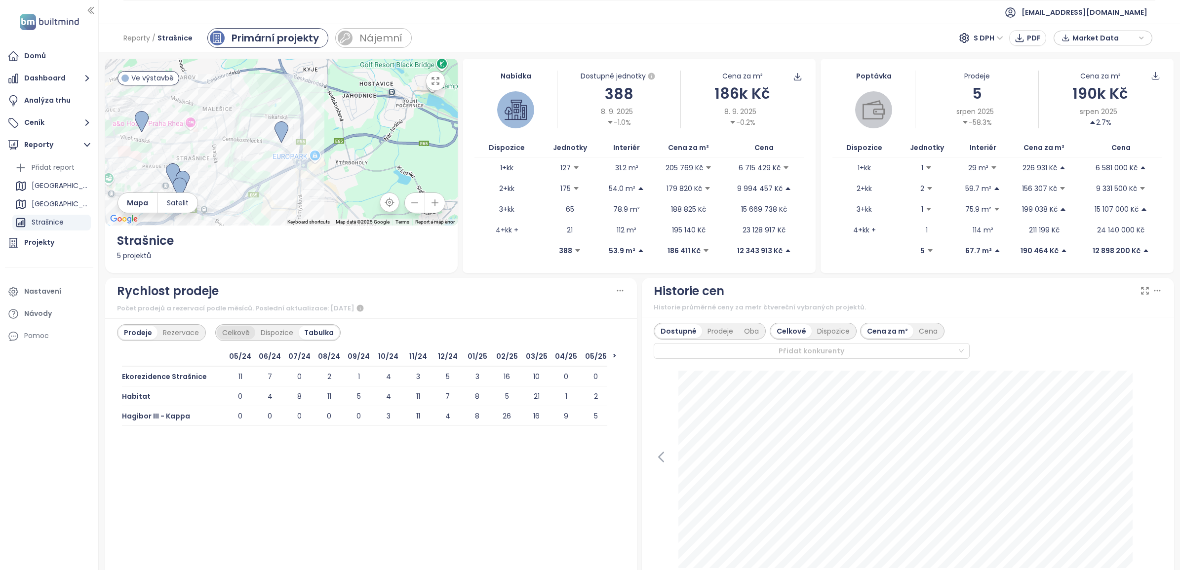
click at [234, 334] on div "Celkově" at bounding box center [236, 333] width 39 height 14
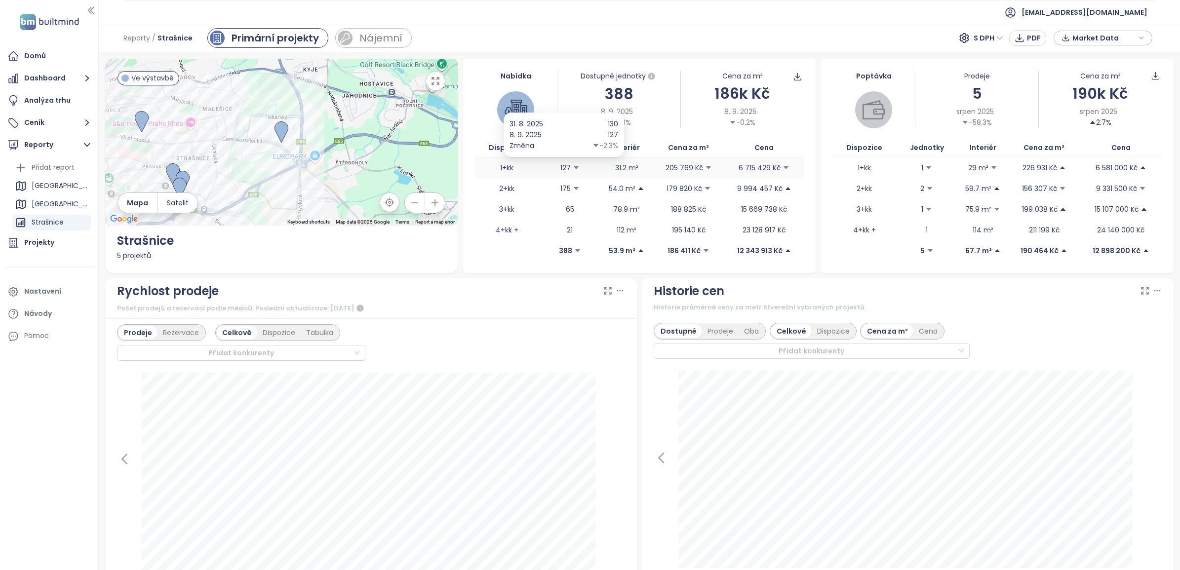
click at [574, 167] on icon "caret-down" at bounding box center [576, 167] width 5 height 3
click at [511, 111] on img at bounding box center [516, 110] width 22 height 22
click at [503, 168] on td "1+kk" at bounding box center [507, 168] width 64 height 21
click at [551, 163] on span "127" at bounding box center [570, 167] width 62 height 11
click at [378, 45] on div "Nájemní" at bounding box center [381, 38] width 42 height 15
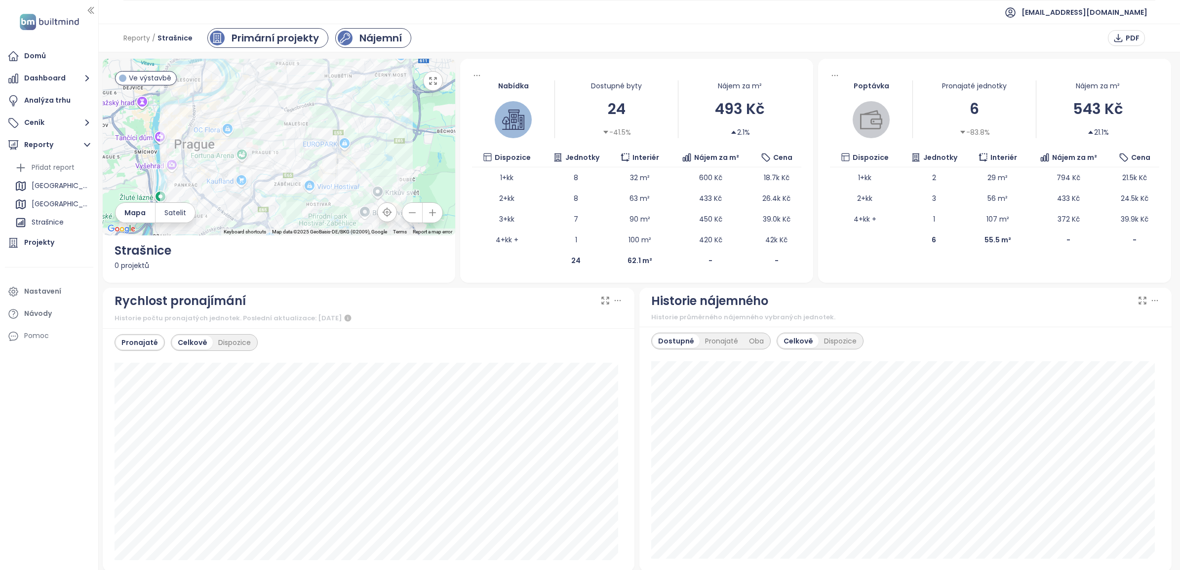
click at [257, 37] on div "Primární projekty" at bounding box center [275, 38] width 87 height 15
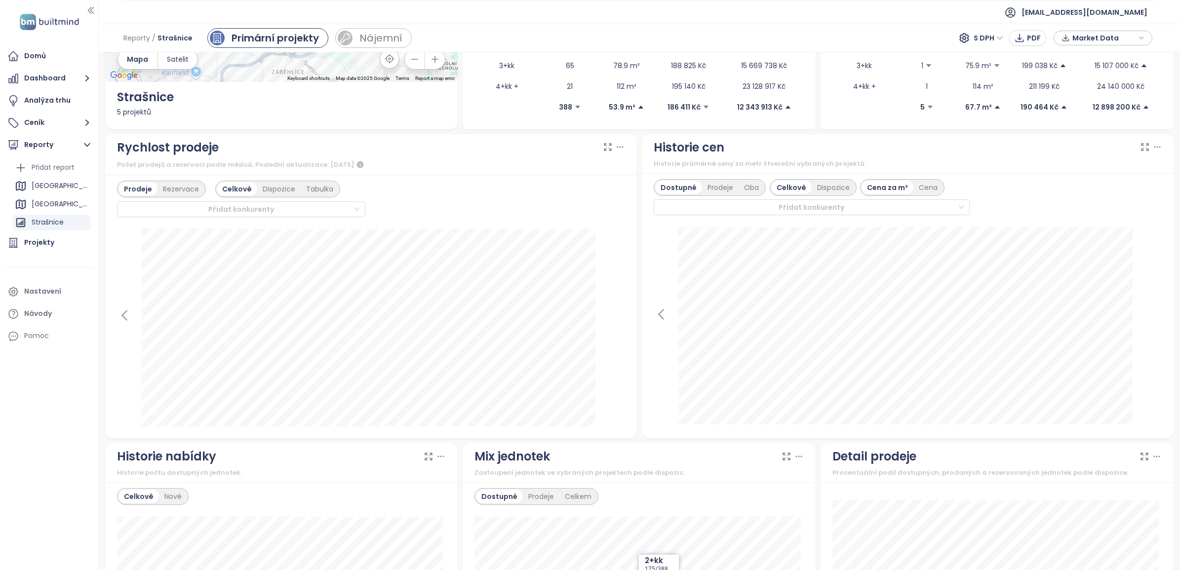
scroll to position [55, 0]
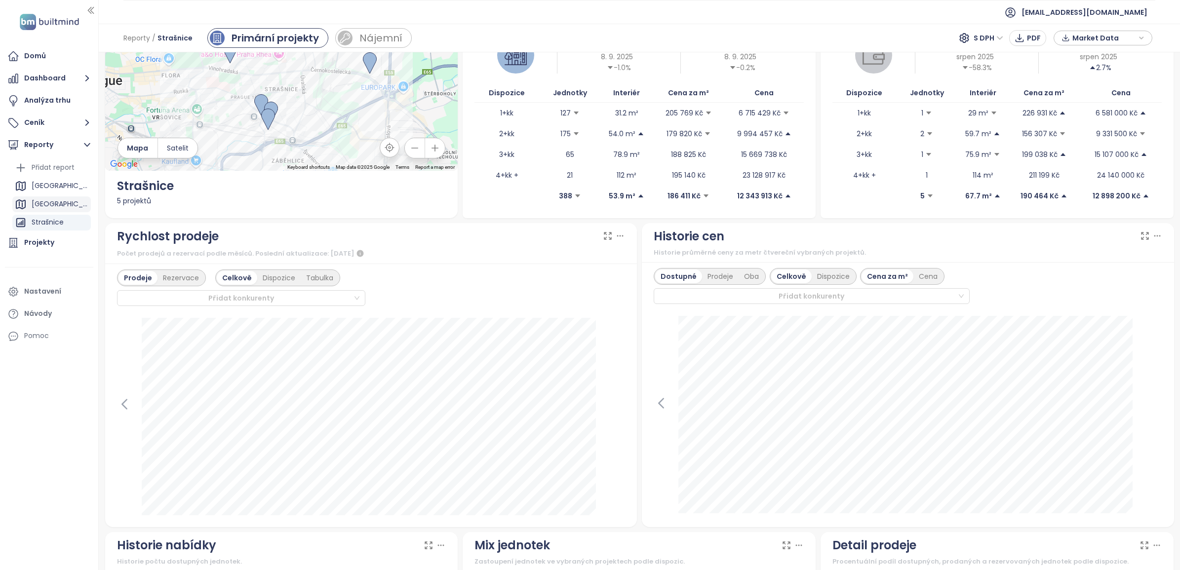
click at [39, 203] on div "Praha" at bounding box center [60, 204] width 57 height 12
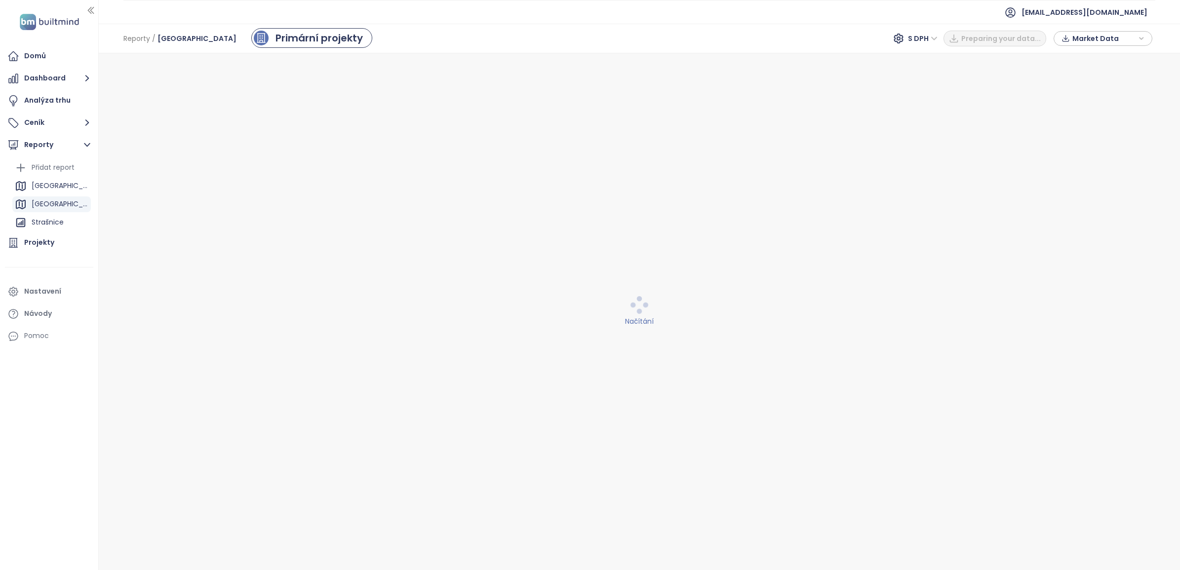
scroll to position [0, 0]
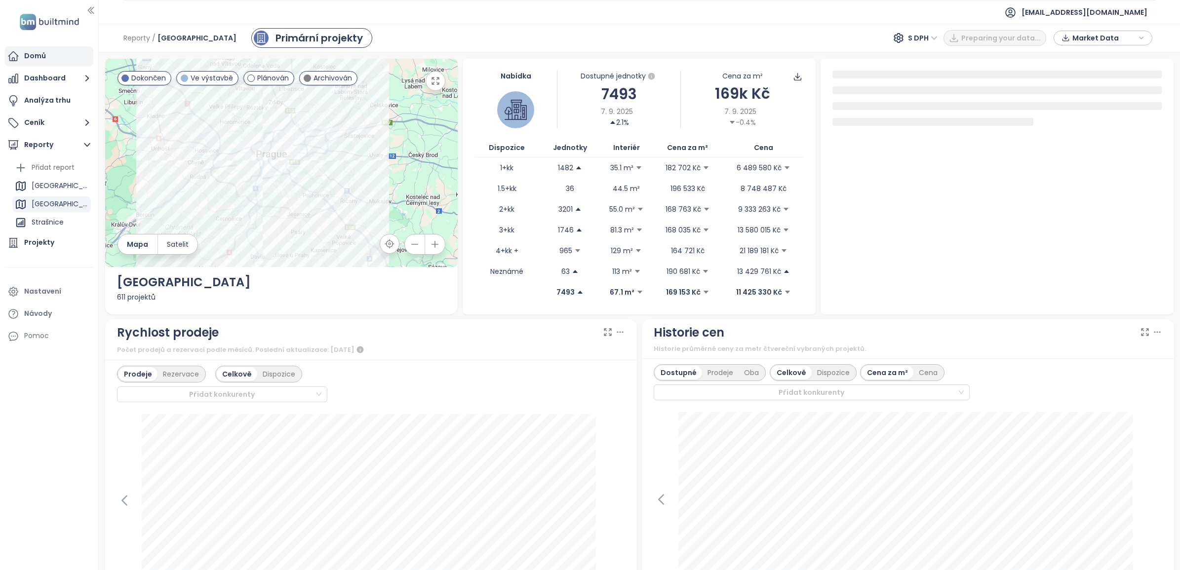
click at [46, 58] on div "Domů" at bounding box center [49, 56] width 88 height 20
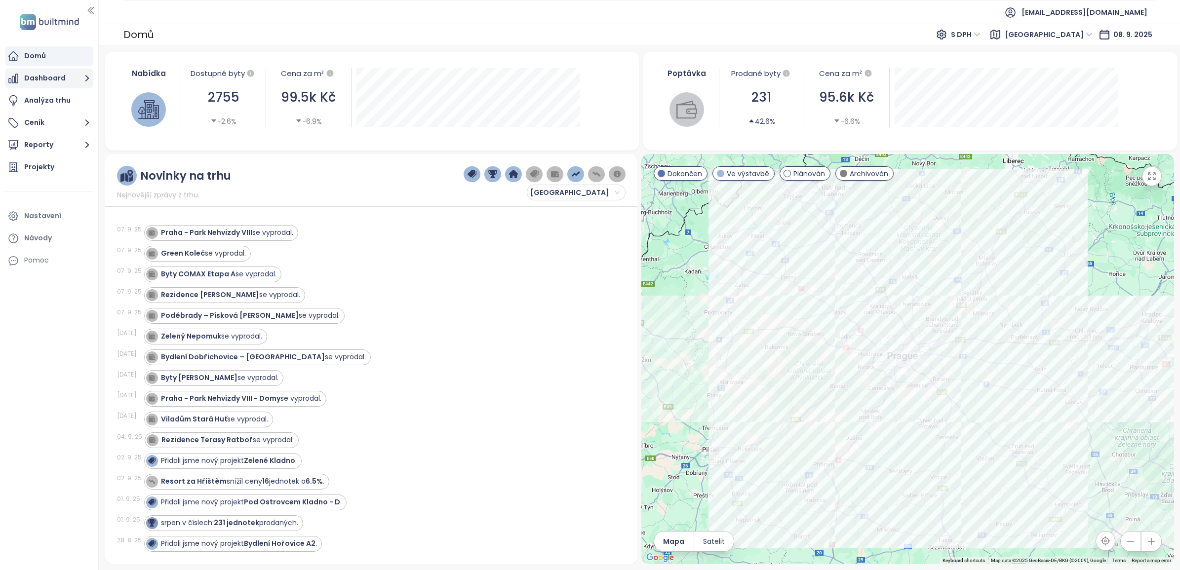
click at [73, 76] on button "Dashboard" at bounding box center [49, 79] width 88 height 20
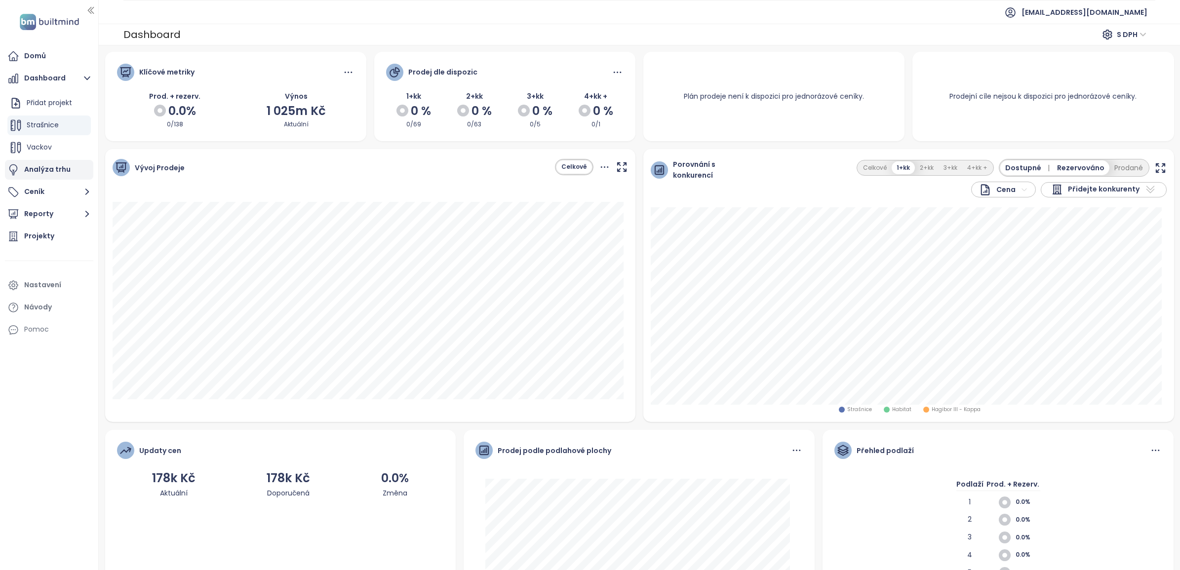
click at [47, 170] on div "Analýza trhu" at bounding box center [47, 169] width 46 height 12
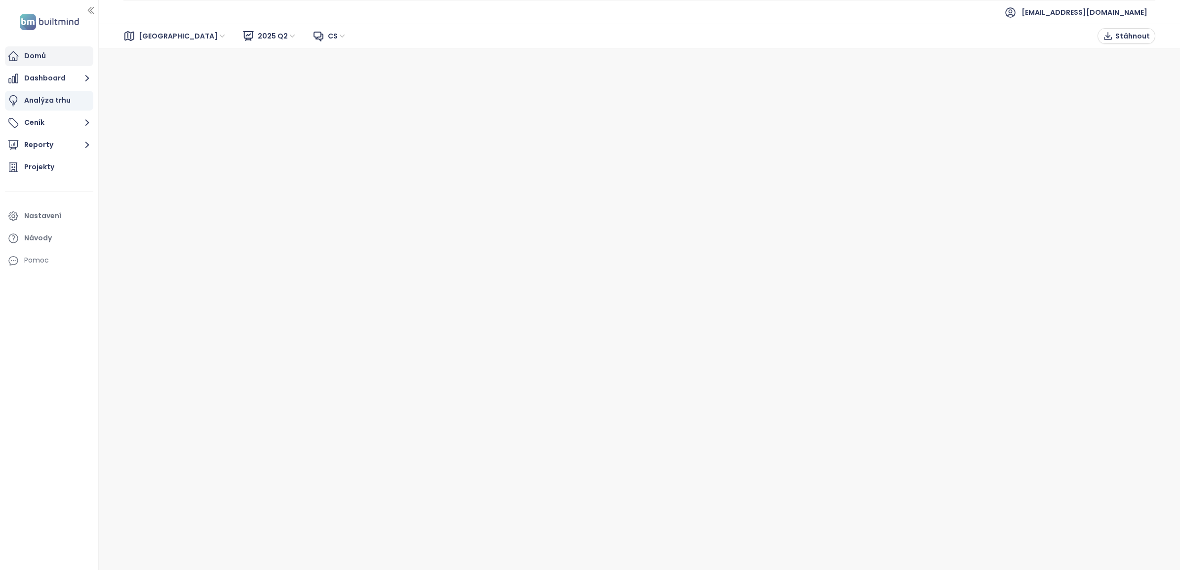
click at [30, 61] on div "Domů" at bounding box center [35, 56] width 22 height 12
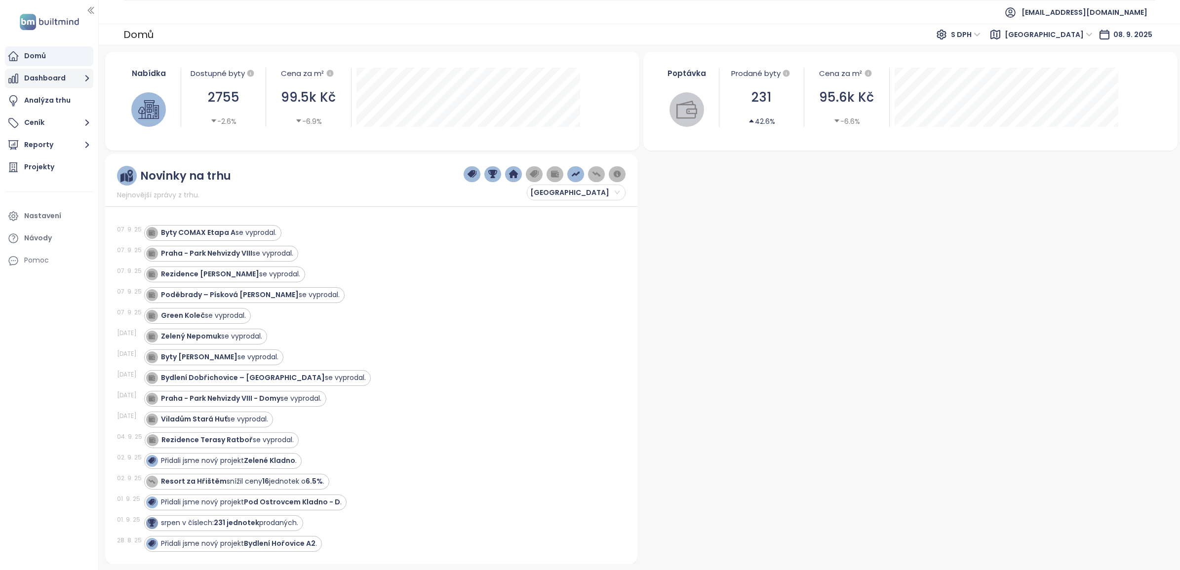
click at [78, 78] on button "Dashboard" at bounding box center [49, 79] width 88 height 20
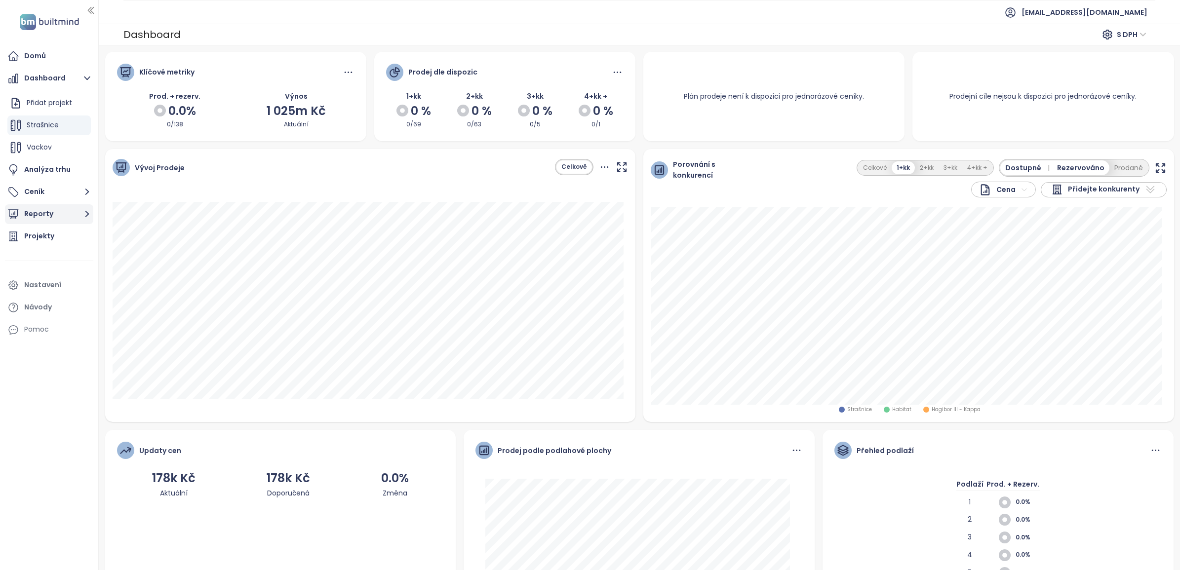
click at [69, 216] on button "Reporty" at bounding box center [49, 214] width 88 height 20
click at [54, 220] on div "Strašnice" at bounding box center [48, 222] width 32 height 12
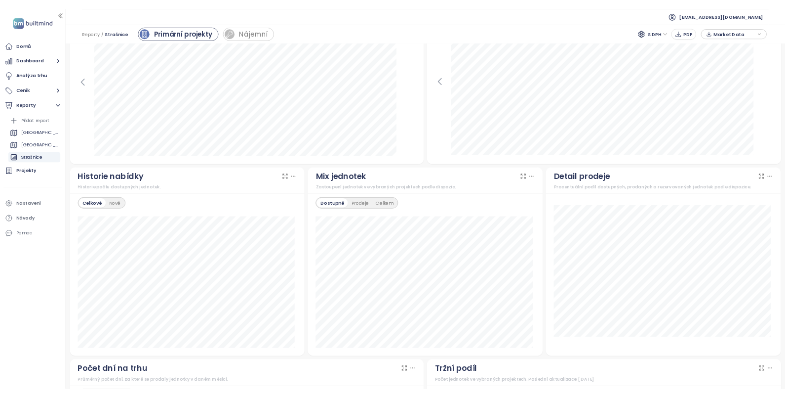
scroll to position [370, 0]
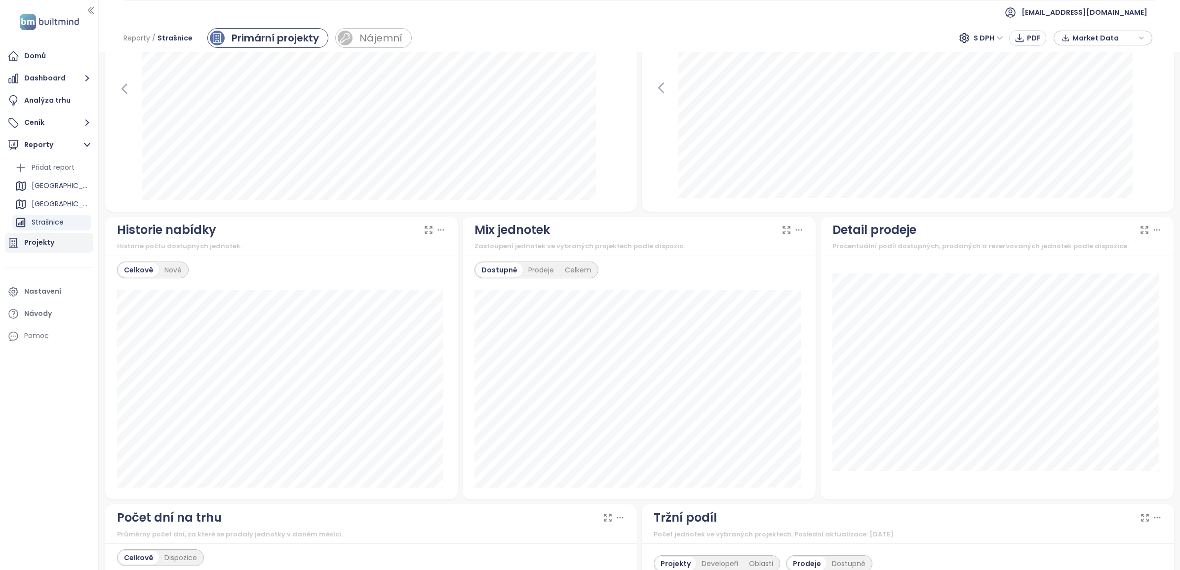
click at [44, 241] on div "Projekty" at bounding box center [39, 243] width 30 height 12
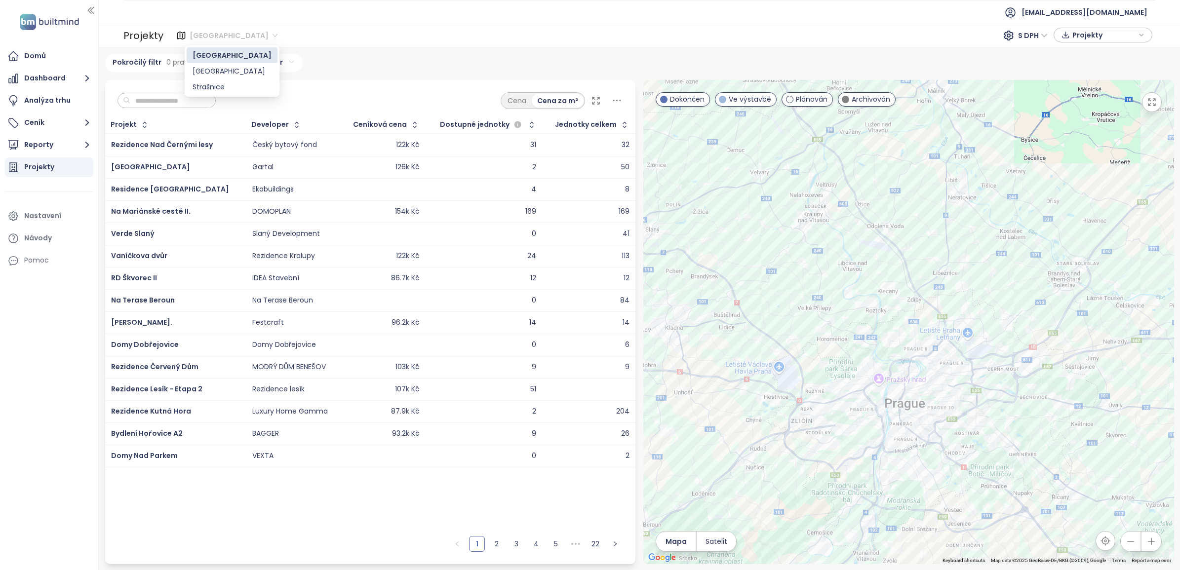
click at [230, 38] on span "Středočeský kraj" at bounding box center [234, 35] width 88 height 15
click at [219, 81] on div "Strašnice" at bounding box center [232, 86] width 79 height 11
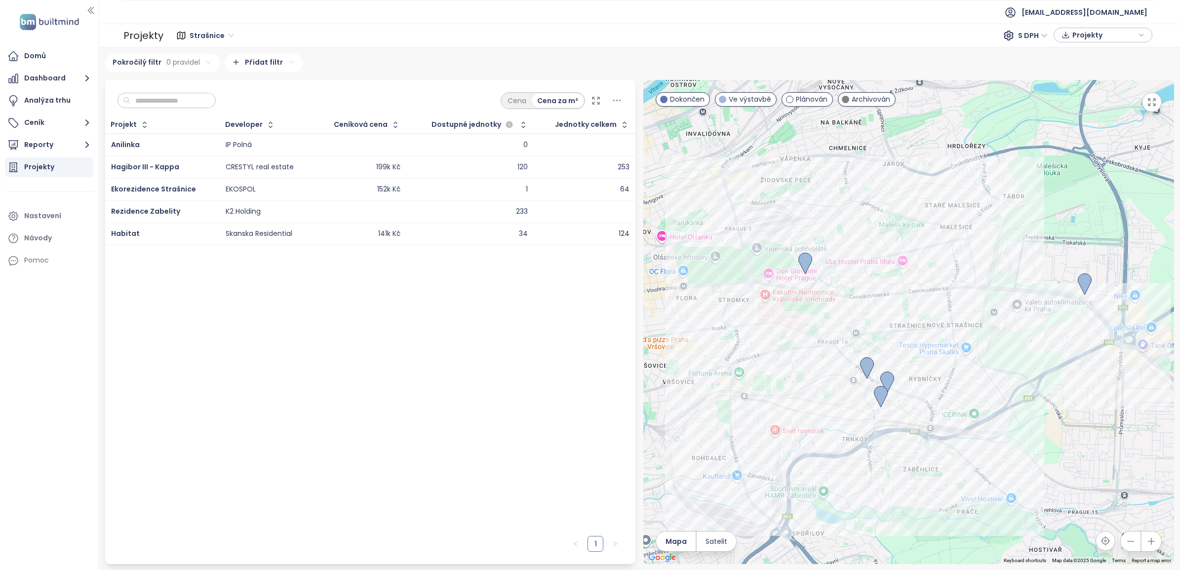
click at [264, 164] on div "CRESTYL real estate" at bounding box center [260, 167] width 68 height 9
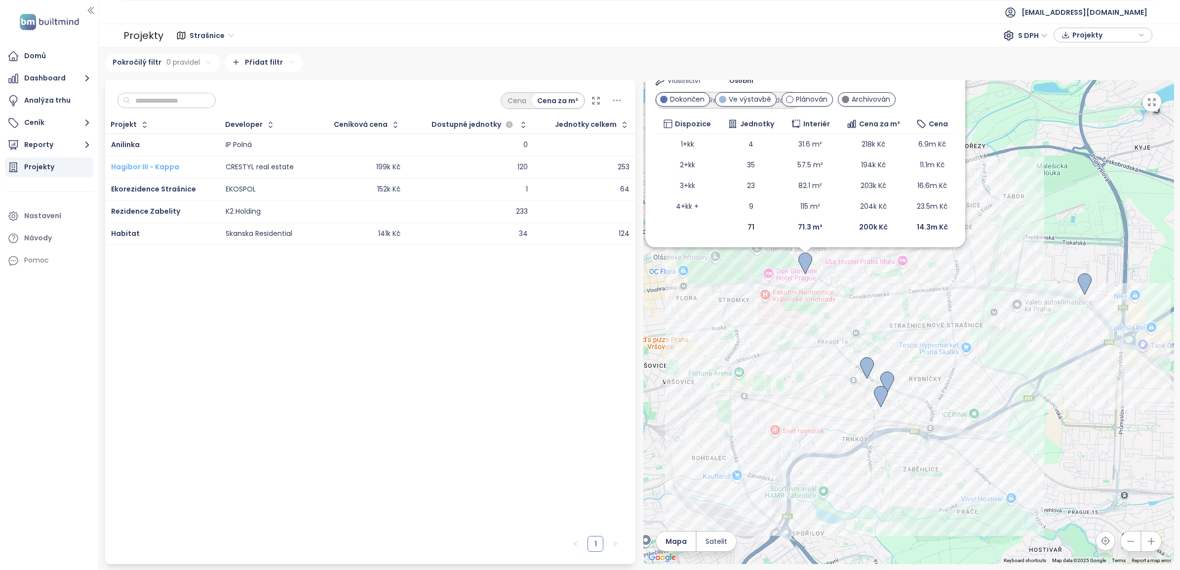
click at [138, 164] on span "Hagibor III - Kappa" at bounding box center [145, 167] width 68 height 10
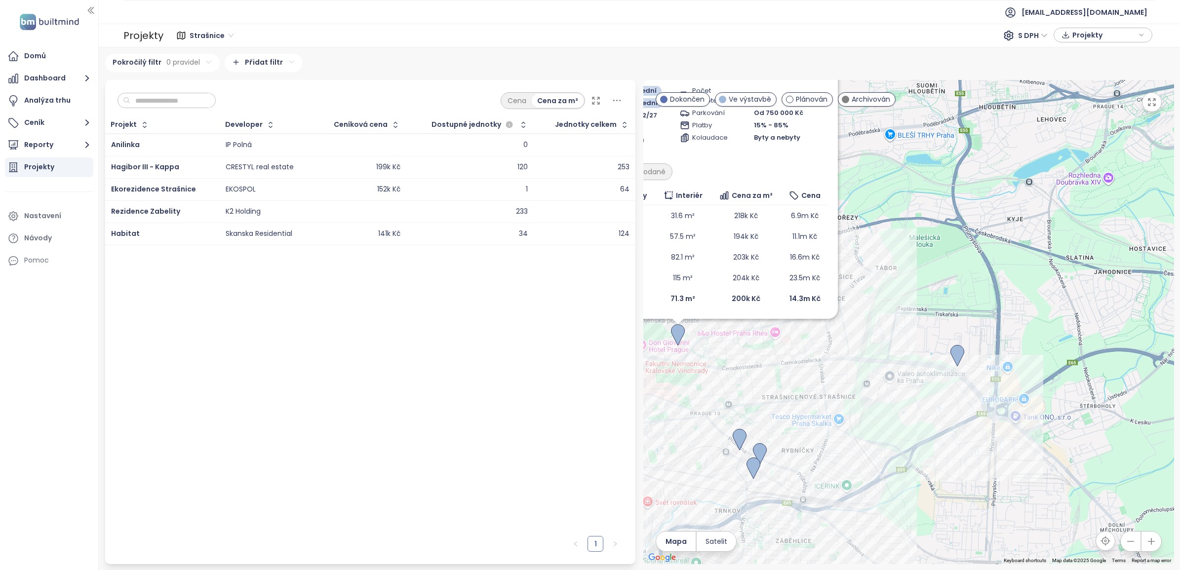
drag, startPoint x: 934, startPoint y: 475, endPoint x: 774, endPoint y: 371, distance: 191.0
click at [774, 371] on div "Hagibor III - Kappa Ve výstavbě bydlete už letos s opravdovou hypotékou za 3,59…" at bounding box center [909, 322] width 531 height 485
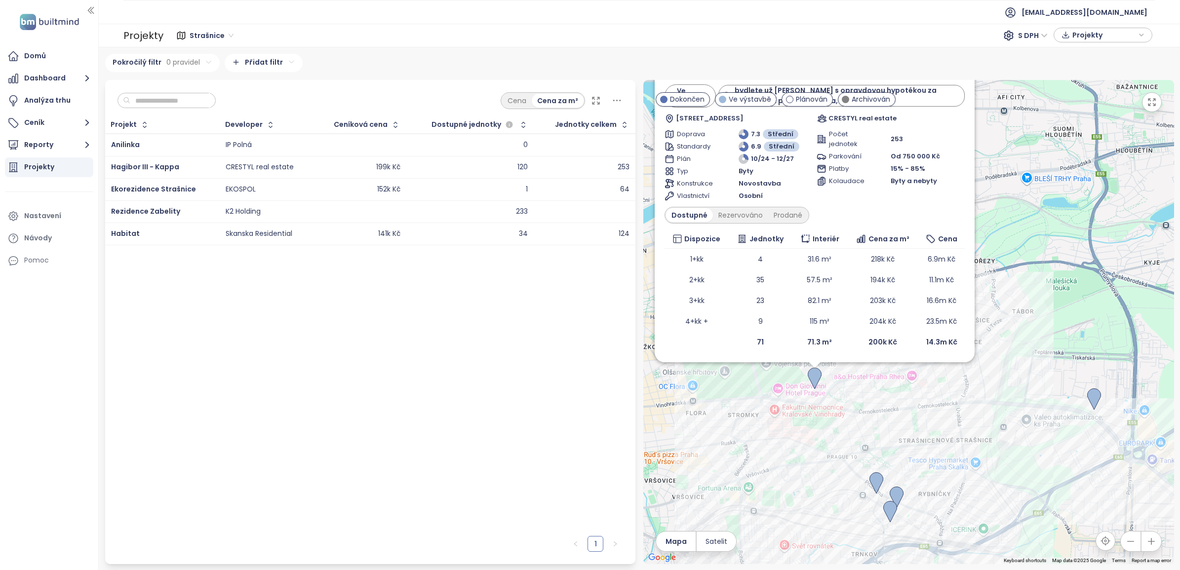
drag, startPoint x: 825, startPoint y: 356, endPoint x: 980, endPoint y: 410, distance: 164.8
click at [980, 410] on div "Hagibor III - Kappa Ve výstavbě bydlete už letos s opravdovou hypotékou za 3,59…" at bounding box center [909, 322] width 531 height 485
click at [1092, 393] on img at bounding box center [1095, 400] width 14 height 22
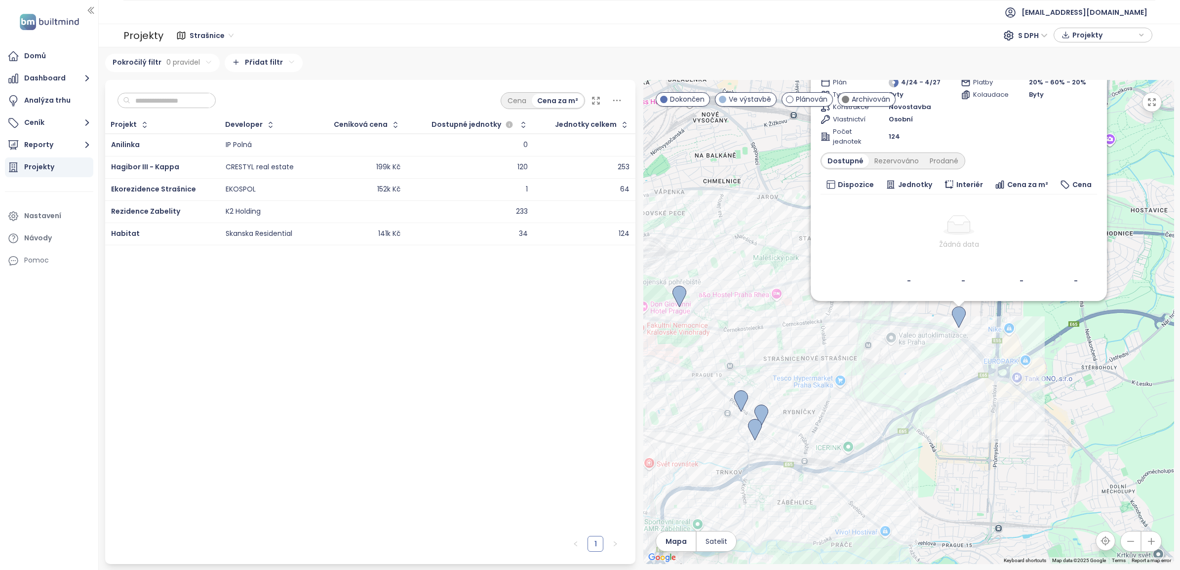
drag, startPoint x: 735, startPoint y: 441, endPoint x: 789, endPoint y: 308, distance: 143.8
click at [789, 308] on div "Habitat Ve výstavbě hypotéka 4,59 % U Stavoservisu 10, 108 00 Praha 10, Czechia…" at bounding box center [909, 322] width 531 height 485
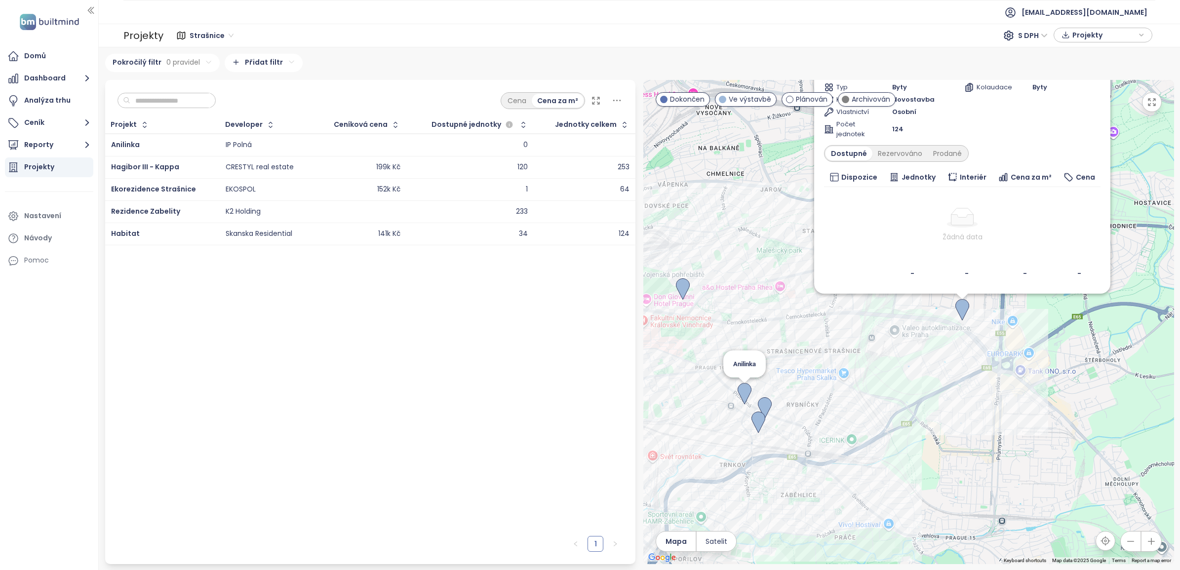
click at [743, 387] on img at bounding box center [745, 394] width 14 height 22
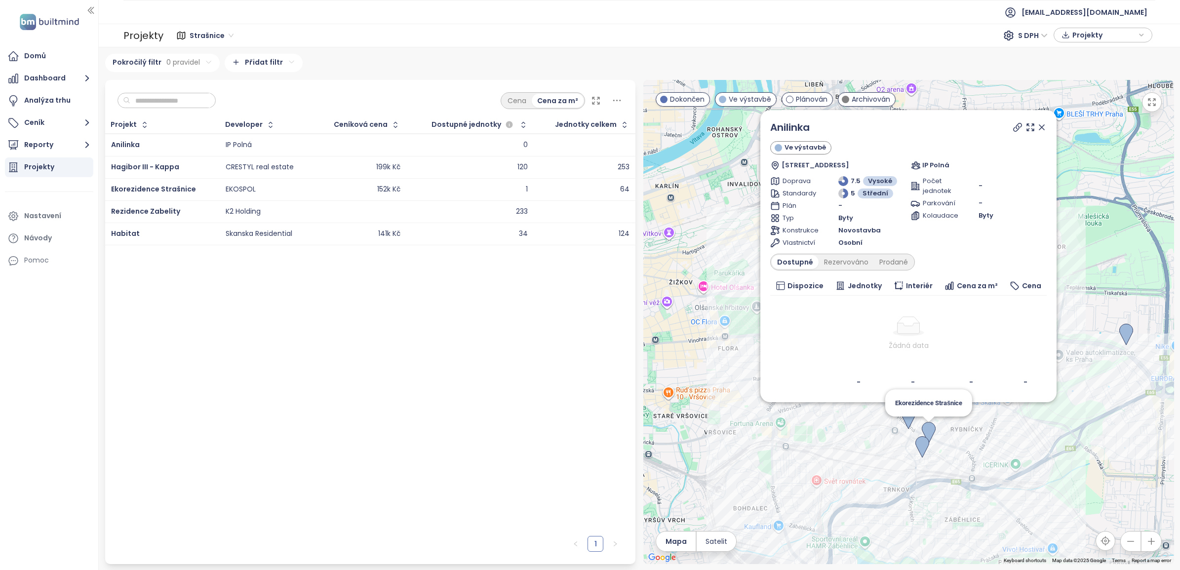
click at [934, 428] on img at bounding box center [929, 433] width 14 height 22
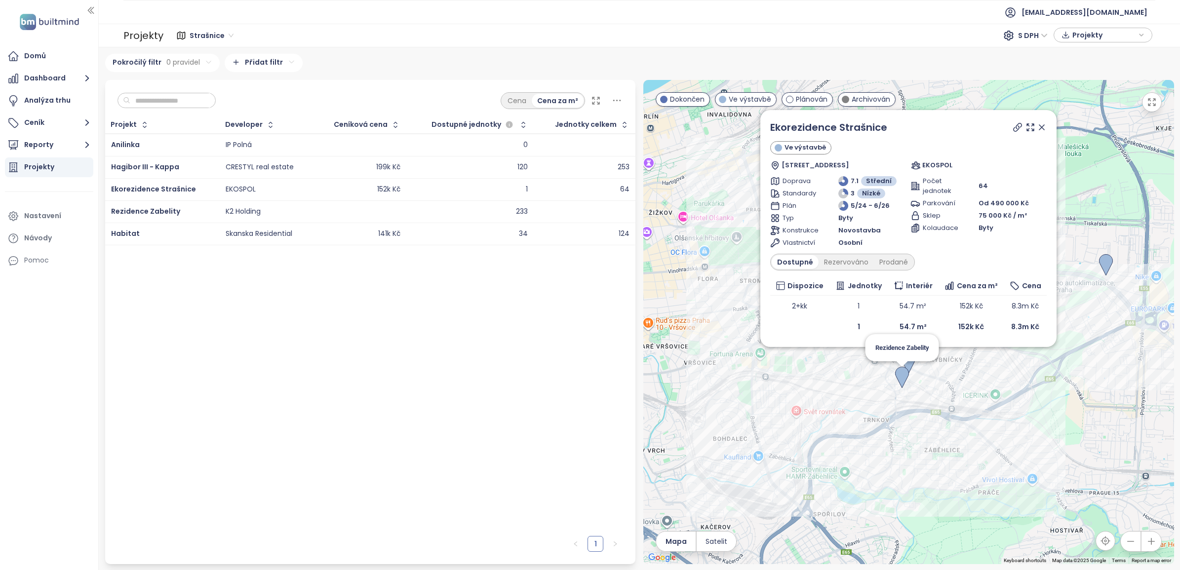
click at [899, 379] on img at bounding box center [902, 378] width 14 height 22
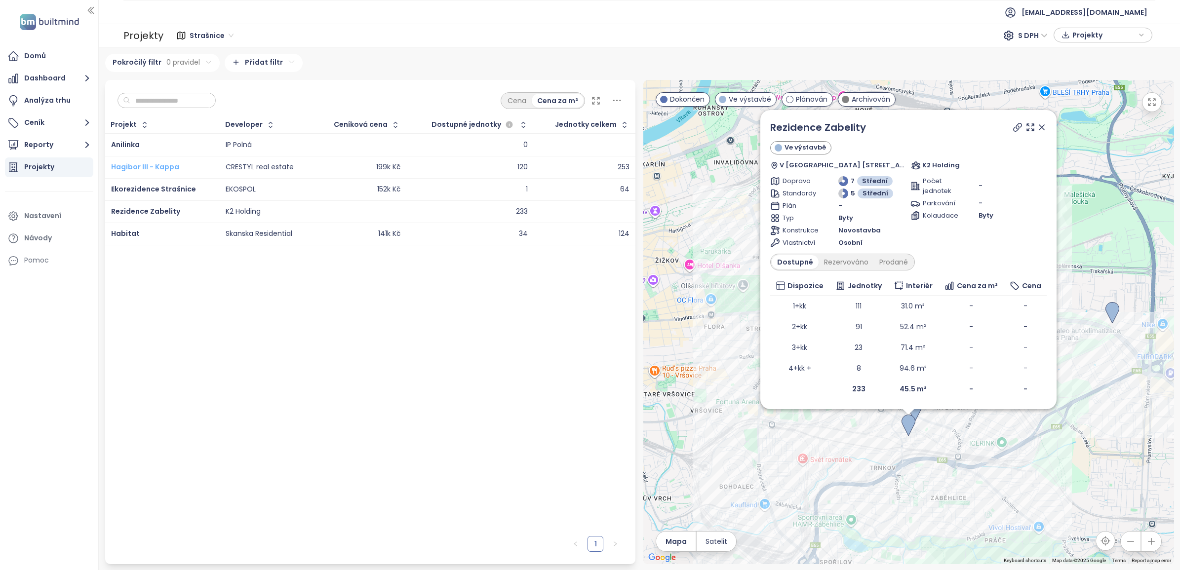
click at [141, 164] on span "Hagibor III - Kappa" at bounding box center [145, 167] width 68 height 10
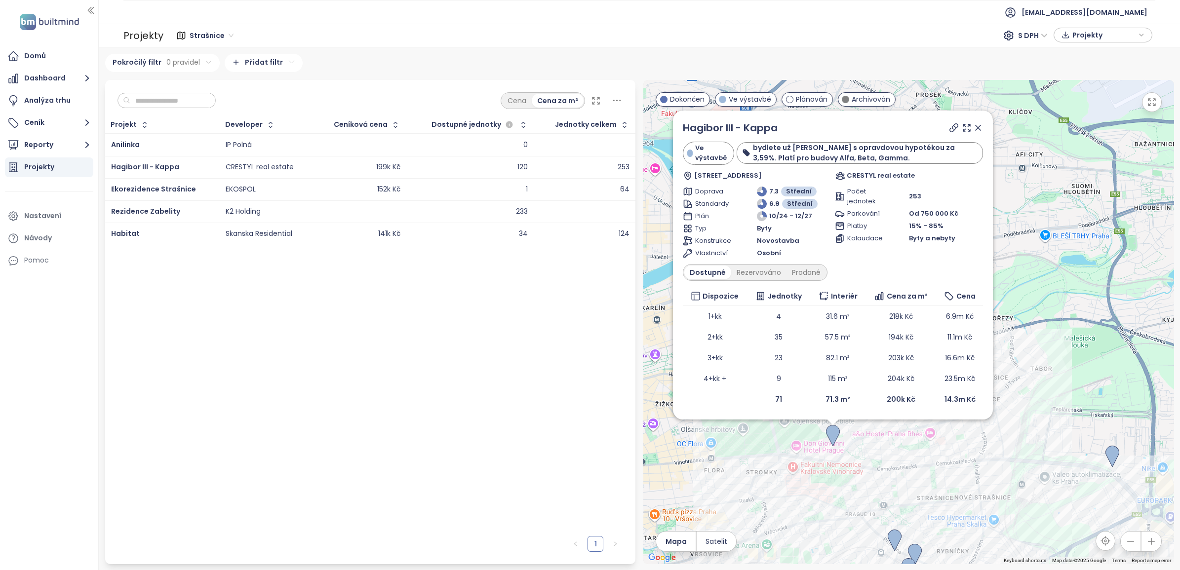
click at [975, 125] on icon at bounding box center [978, 128] width 10 height 10
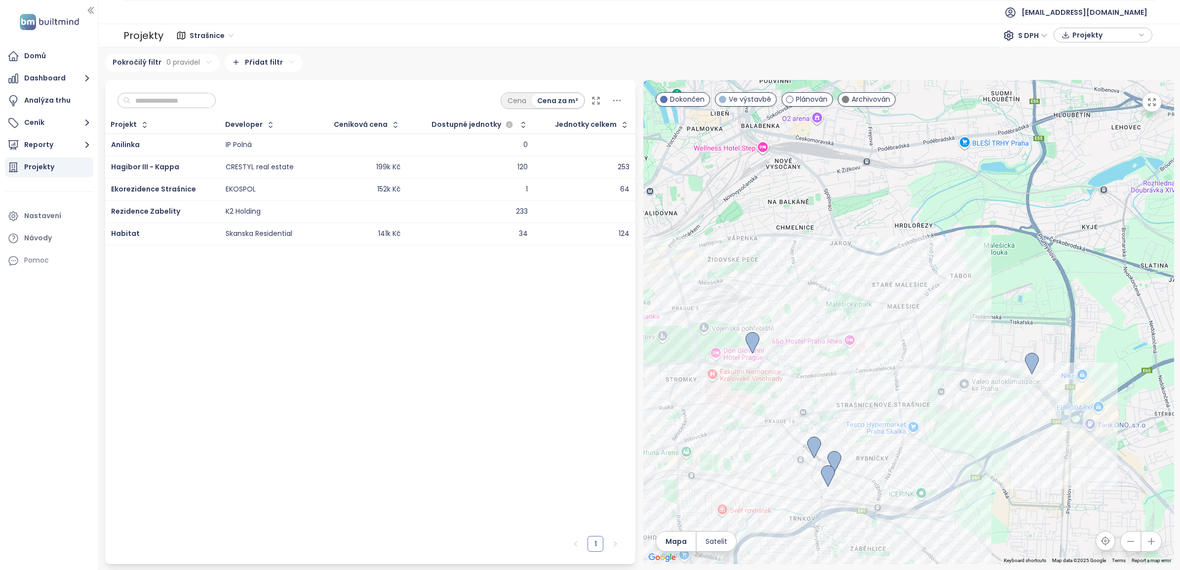
drag, startPoint x: 937, startPoint y: 393, endPoint x: 845, endPoint y: 278, distance: 147.5
click at [845, 278] on div at bounding box center [909, 322] width 531 height 485
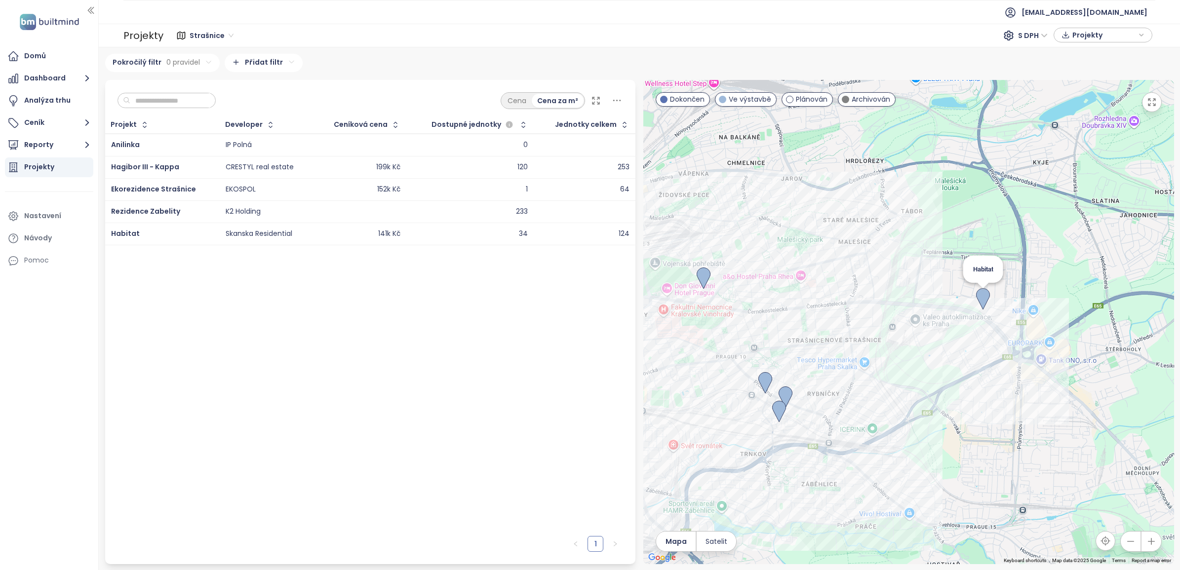
click at [982, 297] on img at bounding box center [983, 299] width 14 height 22
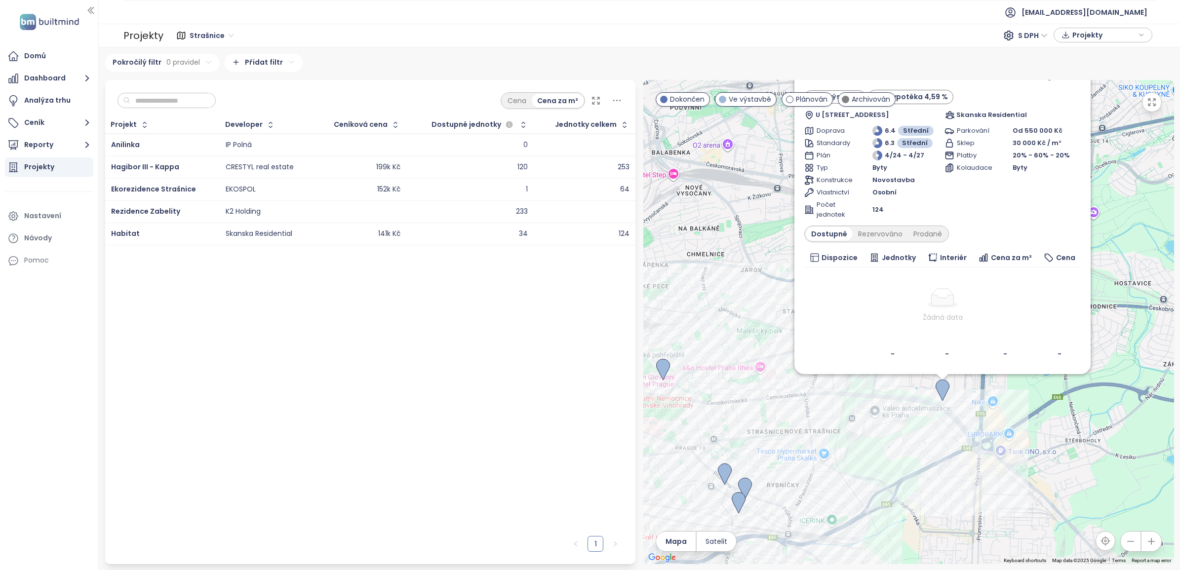
drag, startPoint x: 906, startPoint y: 491, endPoint x: 949, endPoint y: 430, distance: 74.9
click at [949, 430] on div "Habitat Ve výstavbě hypotéka 4,59 % U Stavoservisu 10, 108 00 Praha 10, Czechia…" at bounding box center [909, 322] width 531 height 485
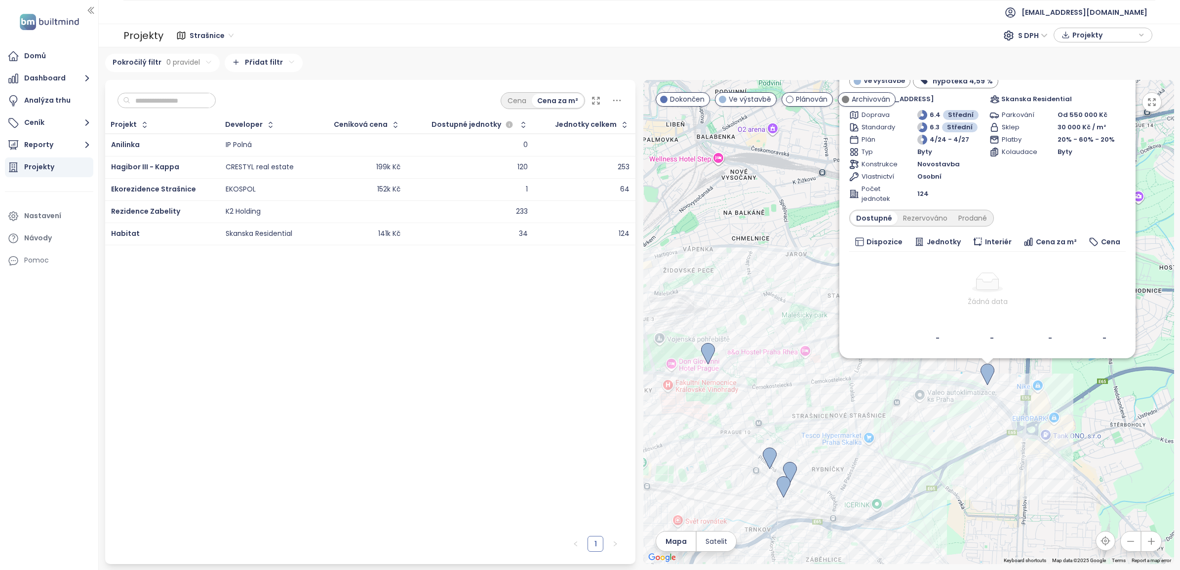
click at [679, 351] on div "Habitat Ve výstavbě hypotéka 4,59 % U Stavoservisu 10, 108 00 Praha 10, Czechia…" at bounding box center [909, 322] width 531 height 485
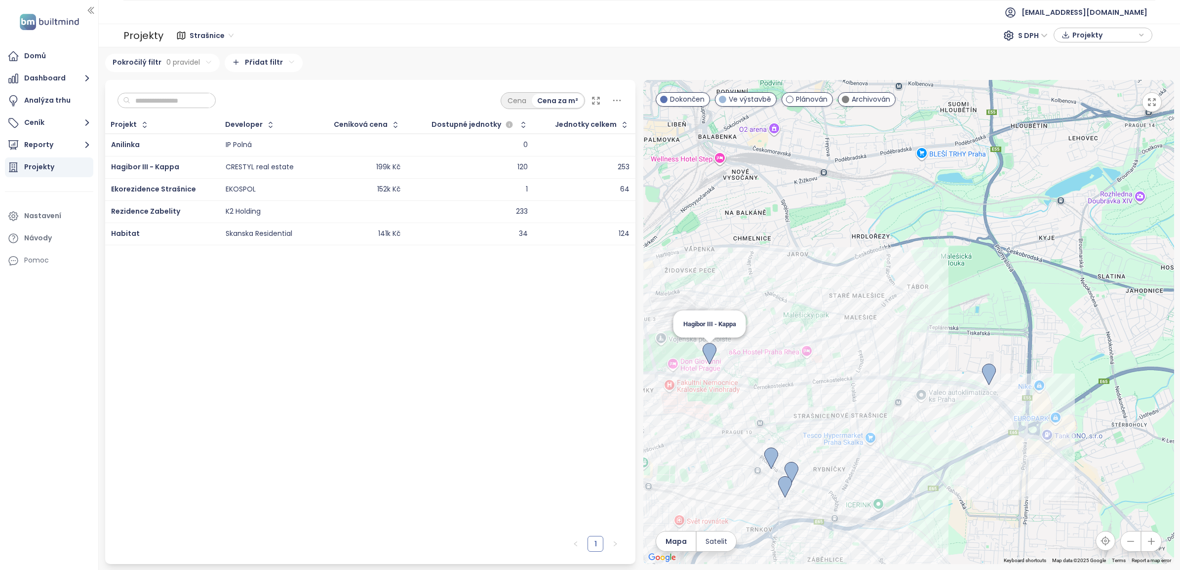
click at [711, 355] on img at bounding box center [710, 354] width 14 height 22
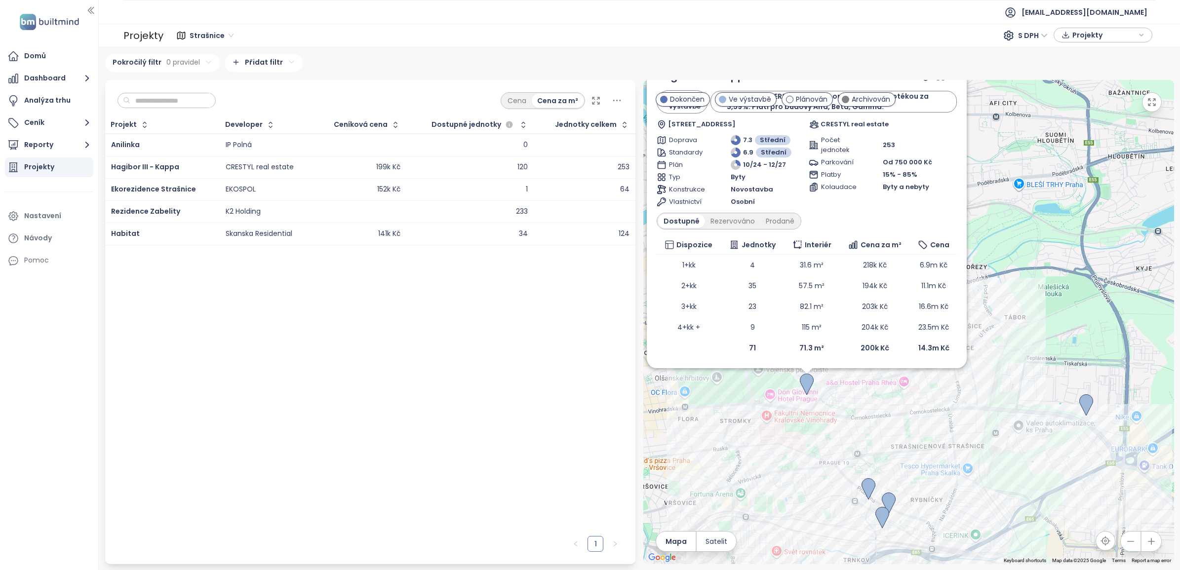
drag, startPoint x: 899, startPoint y: 511, endPoint x: 747, endPoint y: 426, distance: 174.5
click at [747, 426] on div "Hagibor III - Kappa Ve výstavbě bydlete už letos s opravdovou hypotékou za 3,59…" at bounding box center [909, 322] width 531 height 485
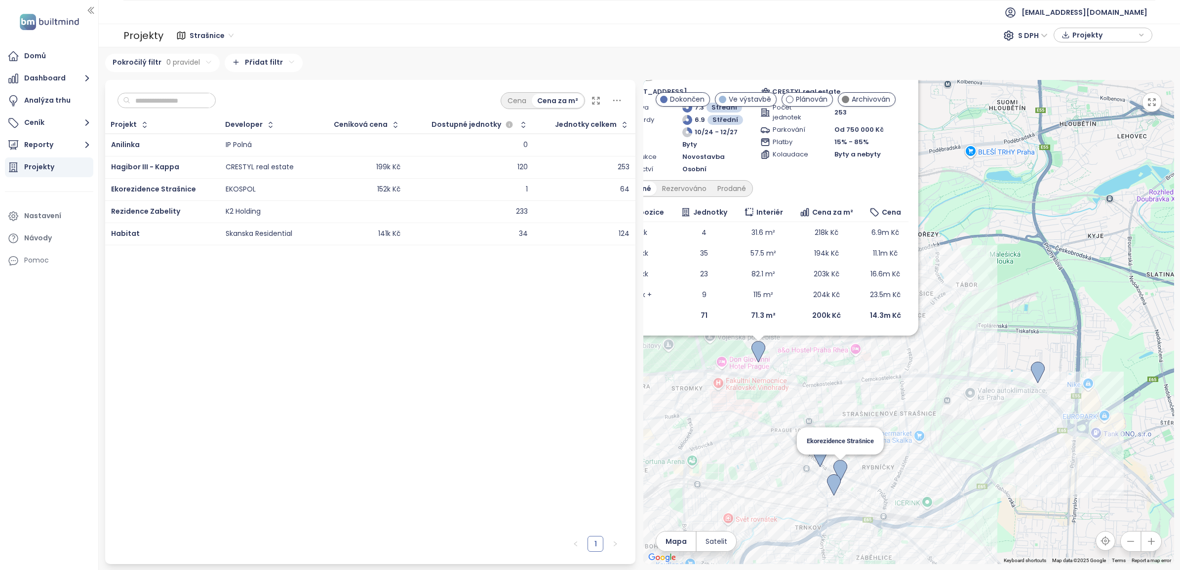
click at [841, 468] on img at bounding box center [841, 471] width 14 height 22
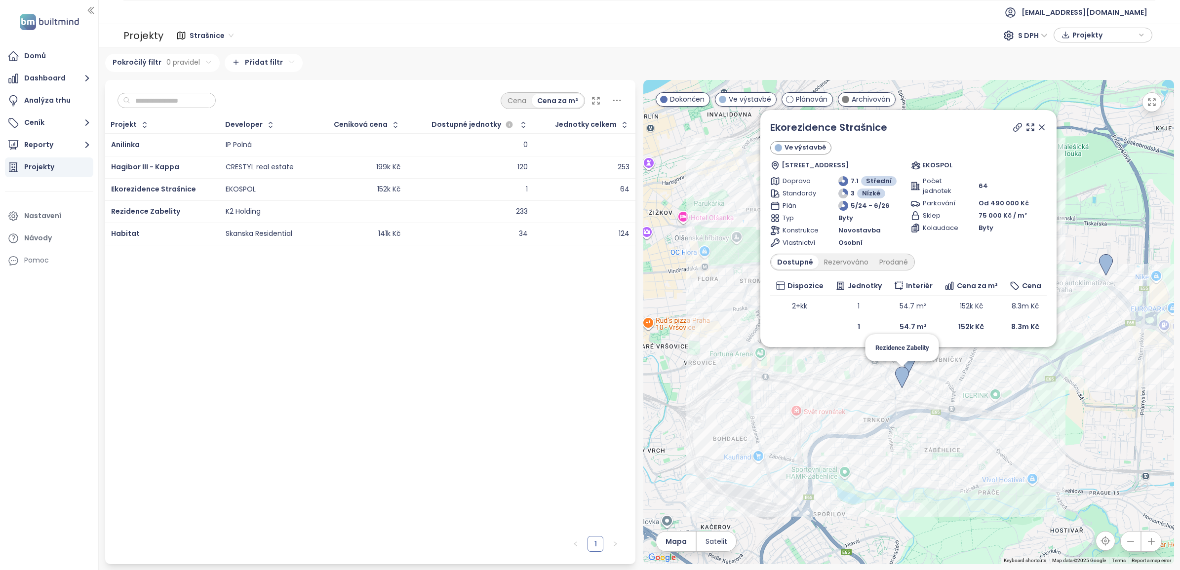
click at [902, 376] on img at bounding box center [902, 378] width 14 height 22
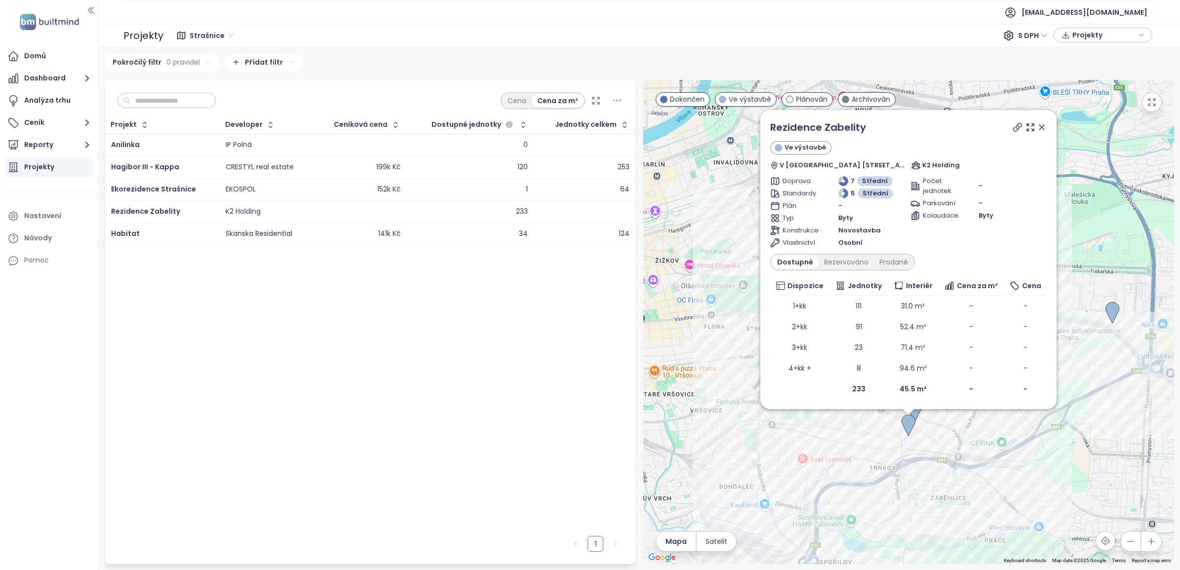
click at [1041, 126] on icon at bounding box center [1042, 127] width 5 height 5
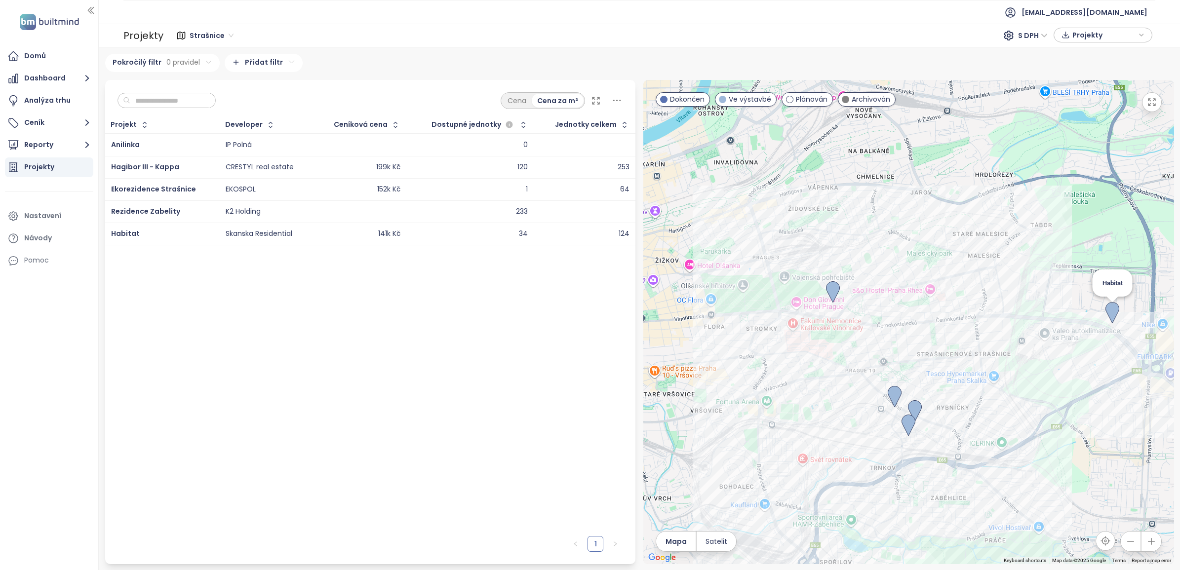
click at [1108, 306] on img at bounding box center [1113, 313] width 14 height 22
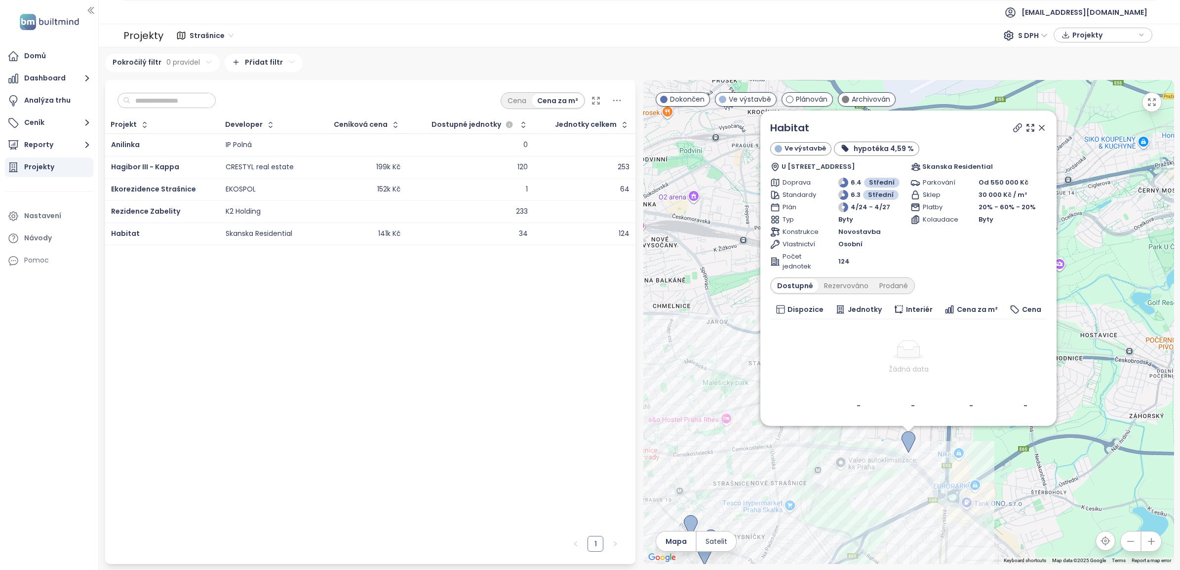
click at [1040, 127] on icon at bounding box center [1042, 128] width 10 height 10
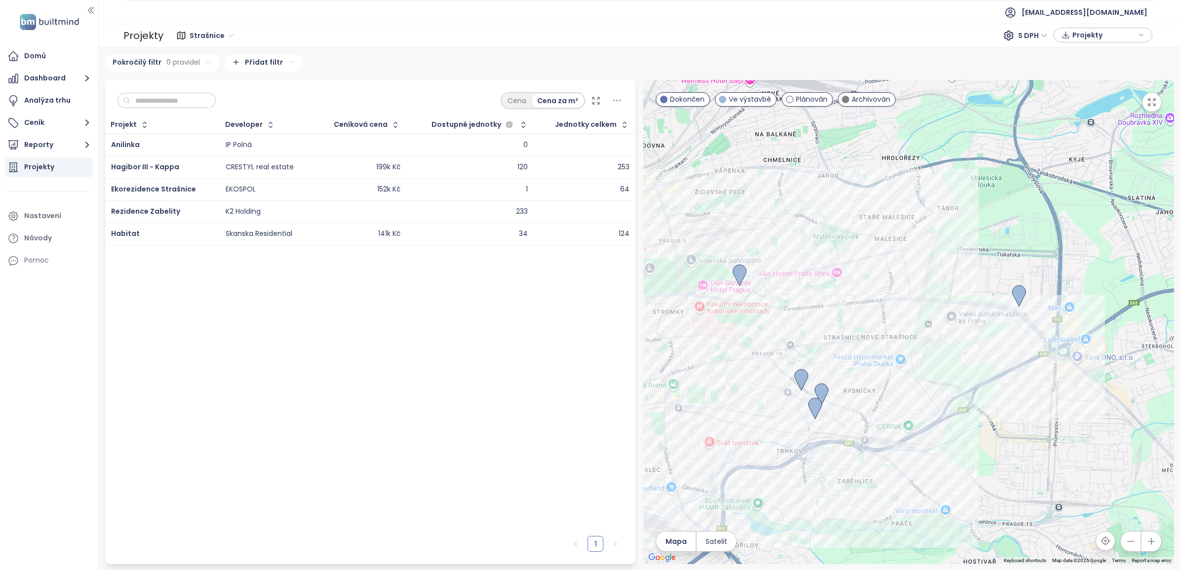
drag, startPoint x: 866, startPoint y: 428, endPoint x: 976, endPoint y: 282, distance: 183.3
click at [976, 282] on div at bounding box center [909, 322] width 531 height 485
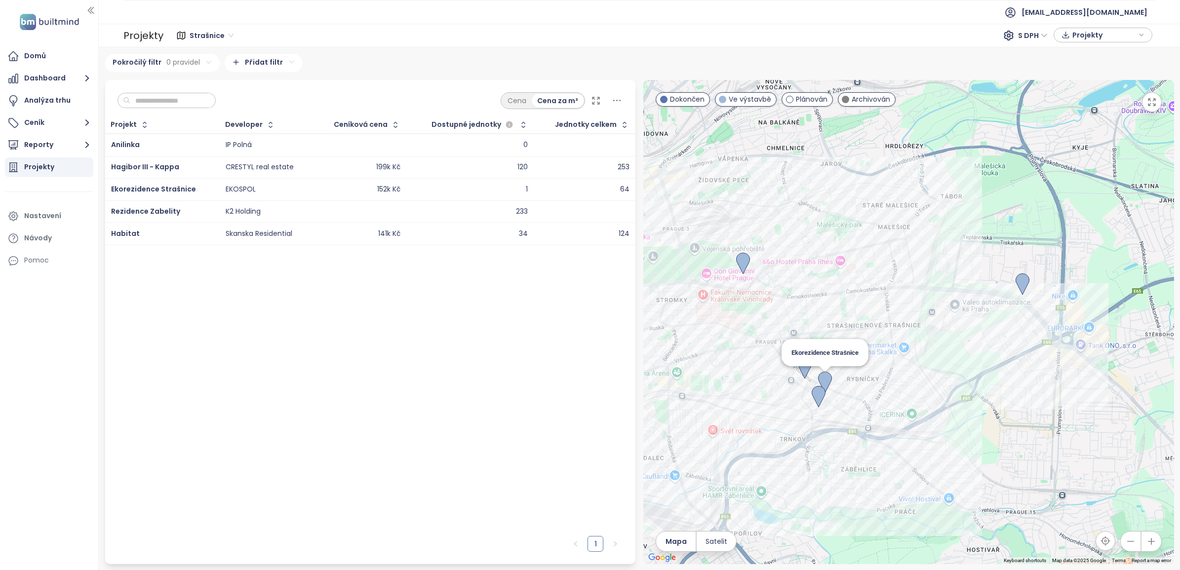
click at [826, 380] on img at bounding box center [825, 383] width 14 height 22
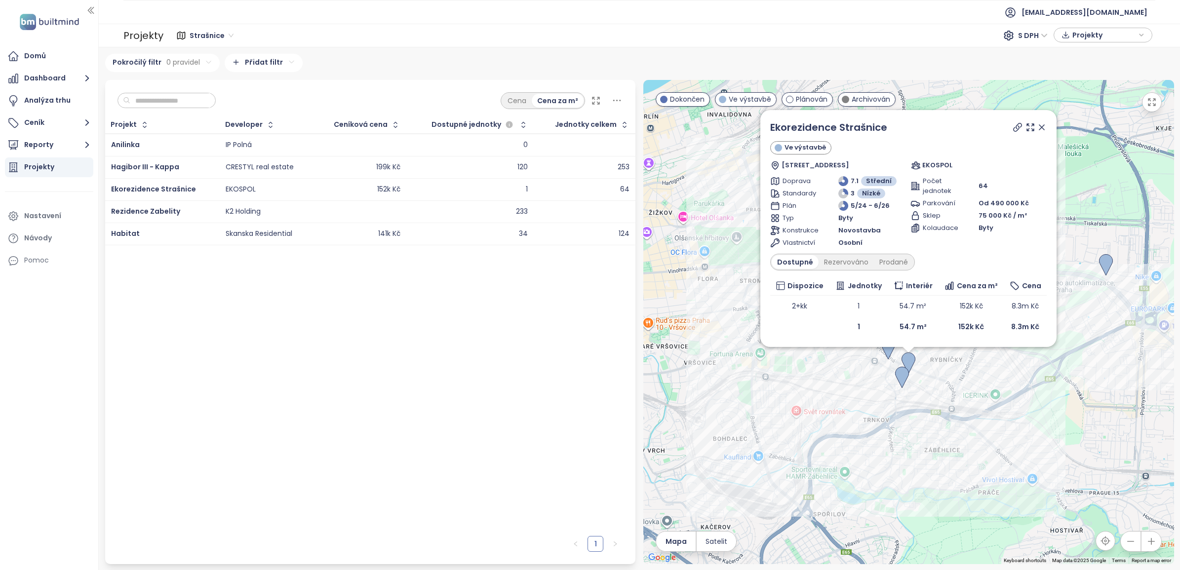
click at [1043, 129] on icon at bounding box center [1042, 127] width 10 height 10
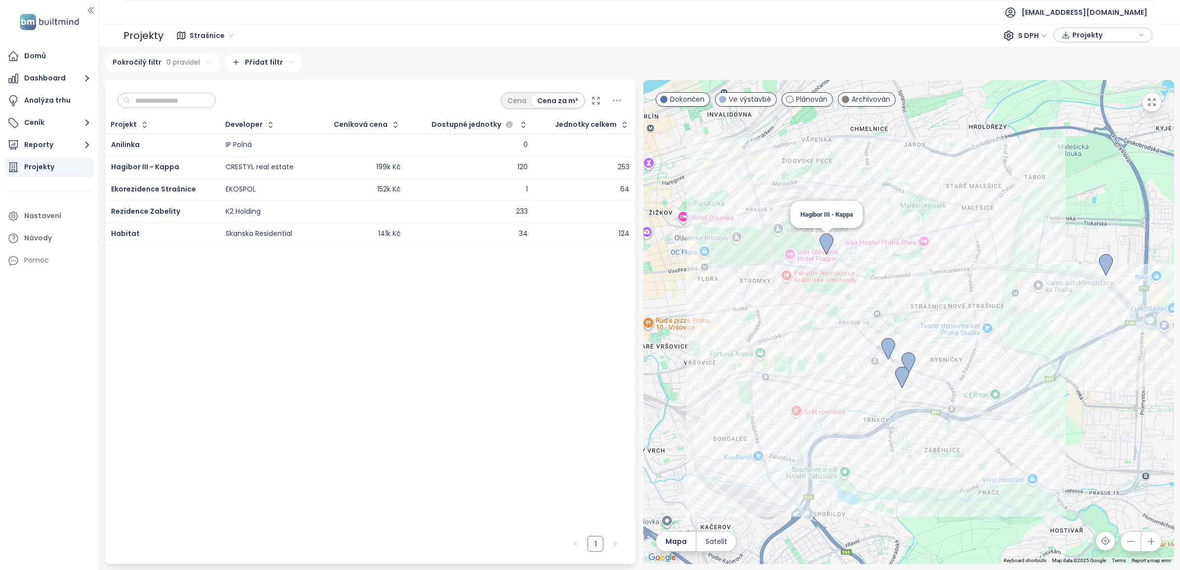
click at [828, 240] on img at bounding box center [827, 245] width 14 height 22
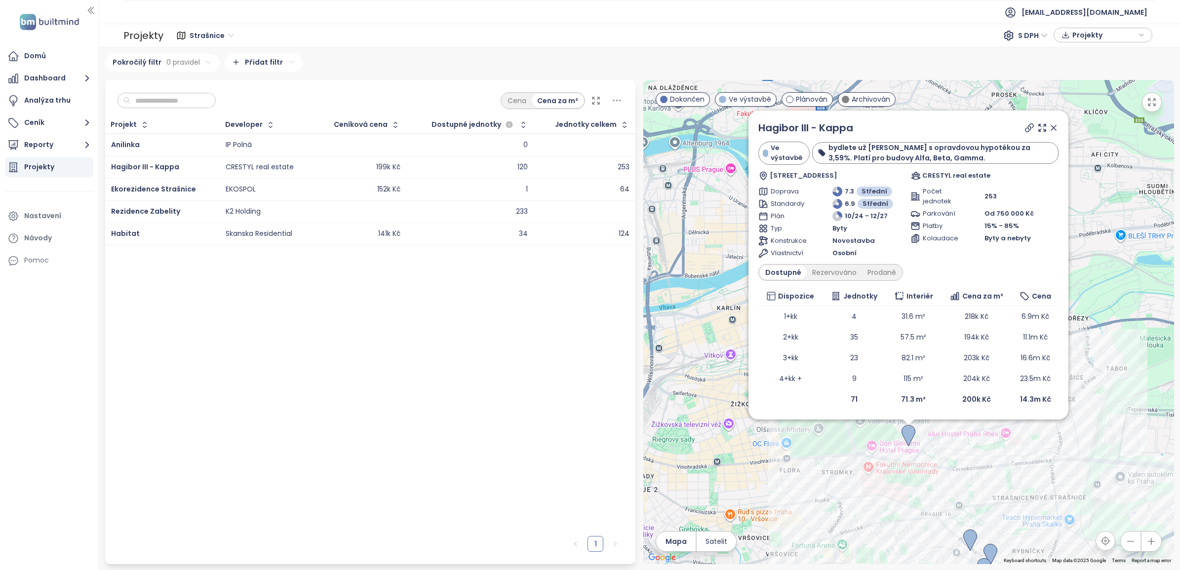
click at [1051, 129] on icon at bounding box center [1054, 128] width 10 height 10
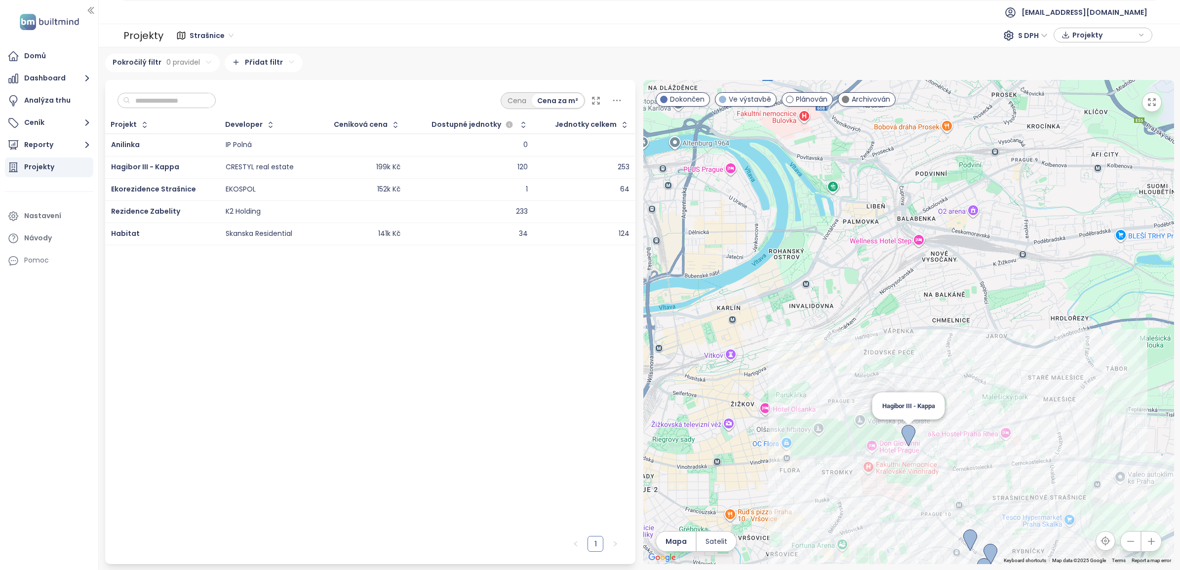
click at [914, 431] on img at bounding box center [909, 436] width 14 height 22
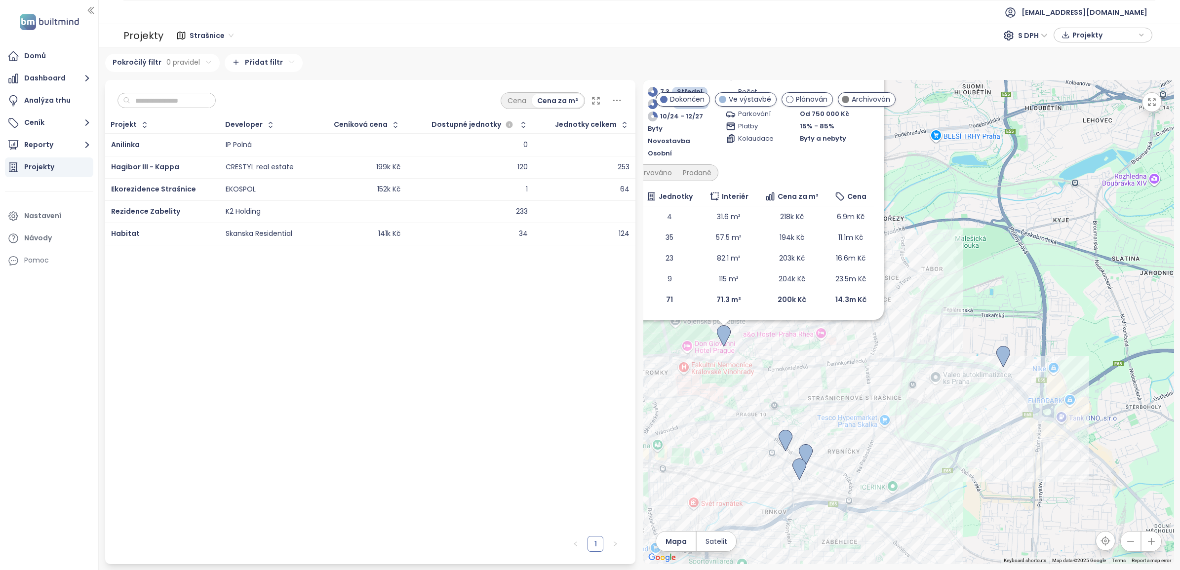
drag, startPoint x: 1053, startPoint y: 470, endPoint x: 865, endPoint y: 370, distance: 213.2
click at [865, 370] on div "Hagibor III - Kappa Ve výstavbě bydlete už letos s opravdovou hypotékou za 3,59…" at bounding box center [909, 322] width 531 height 485
click at [1006, 357] on img at bounding box center [1004, 357] width 14 height 22
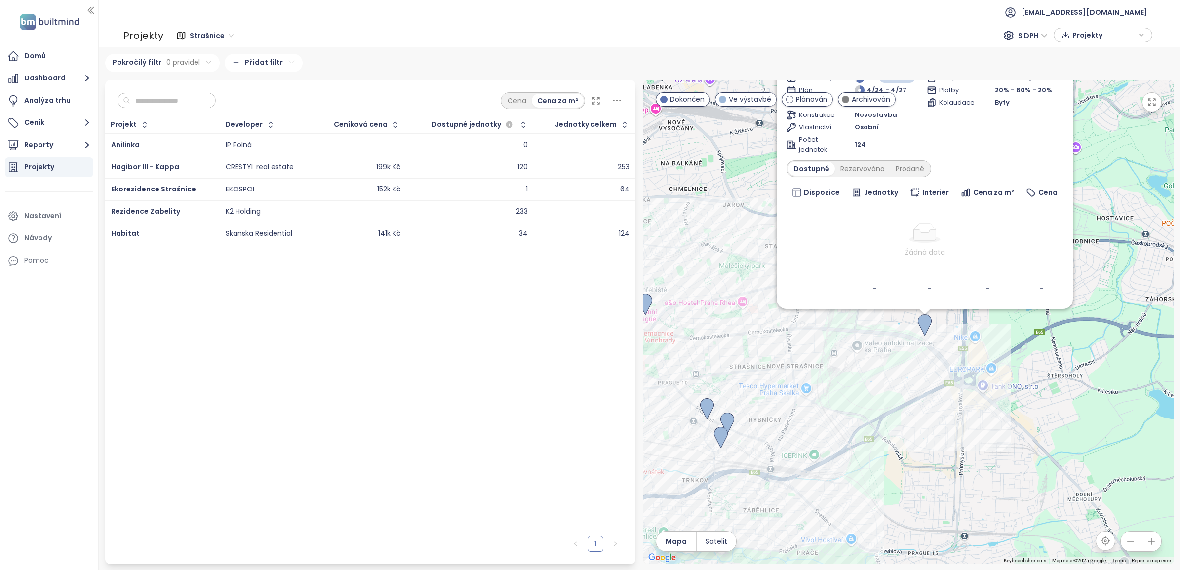
drag, startPoint x: 741, startPoint y: 459, endPoint x: 761, endPoint y: 341, distance: 120.1
click at [761, 341] on div "Habitat Ve výstavbě hypotéka 4,59 % U Stavoservisu 10, 108 00 Praha 10, Czechia…" at bounding box center [909, 322] width 531 height 485
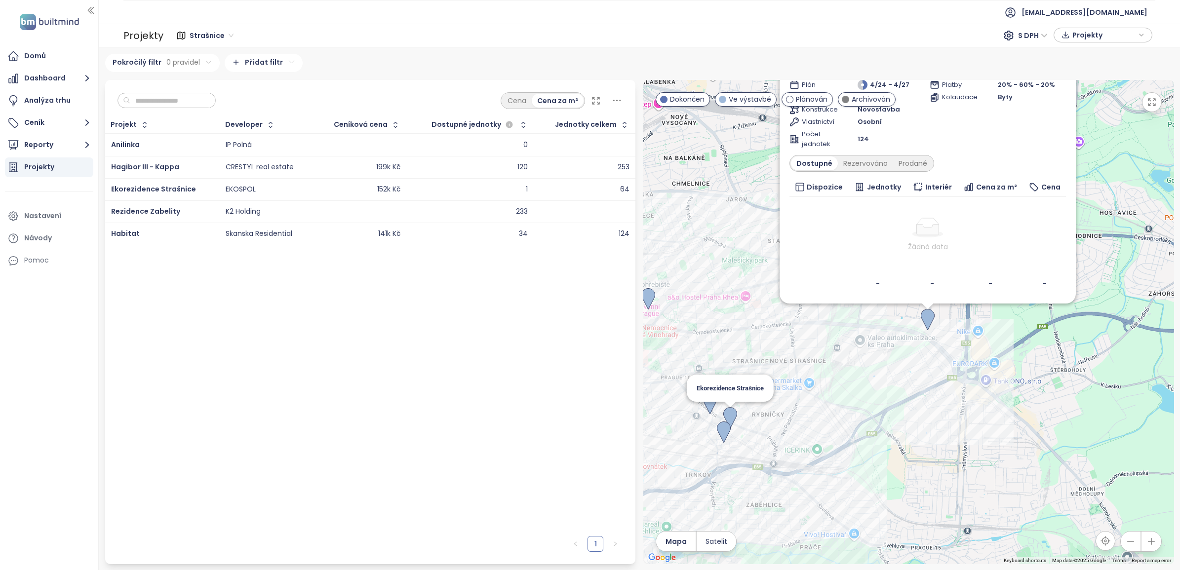
click at [734, 409] on img at bounding box center [731, 418] width 14 height 22
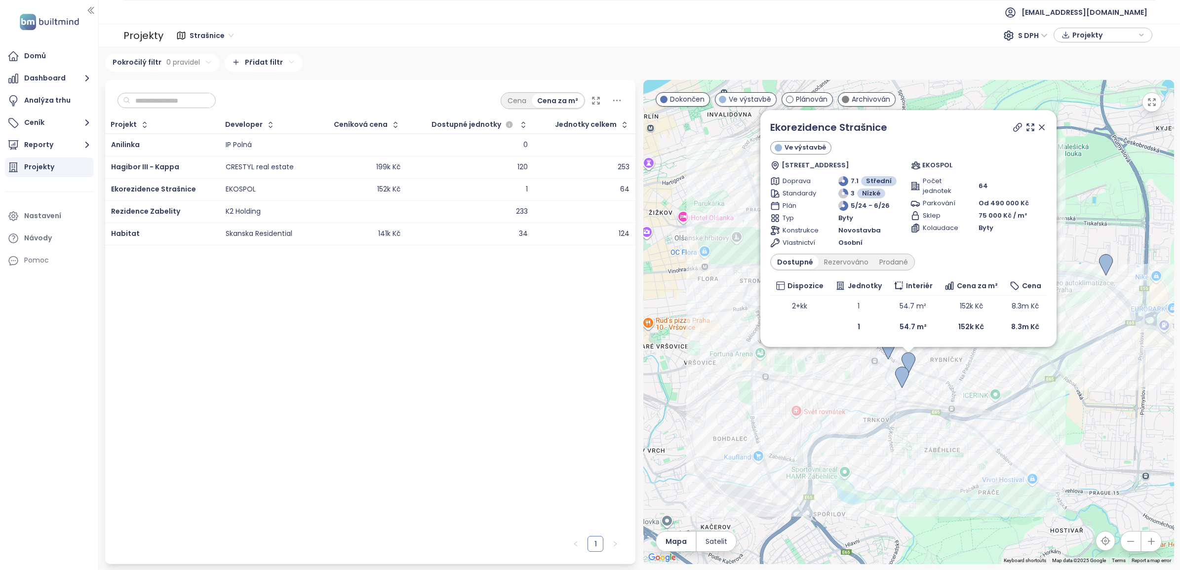
click at [1041, 131] on icon at bounding box center [1042, 127] width 10 height 10
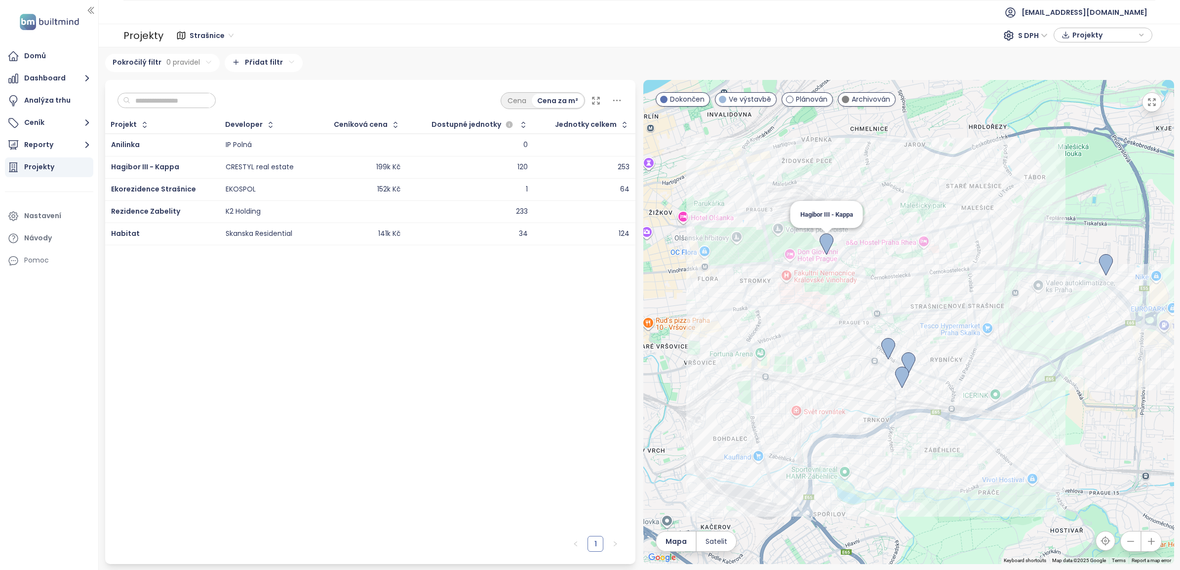
click at [824, 240] on img at bounding box center [827, 245] width 14 height 22
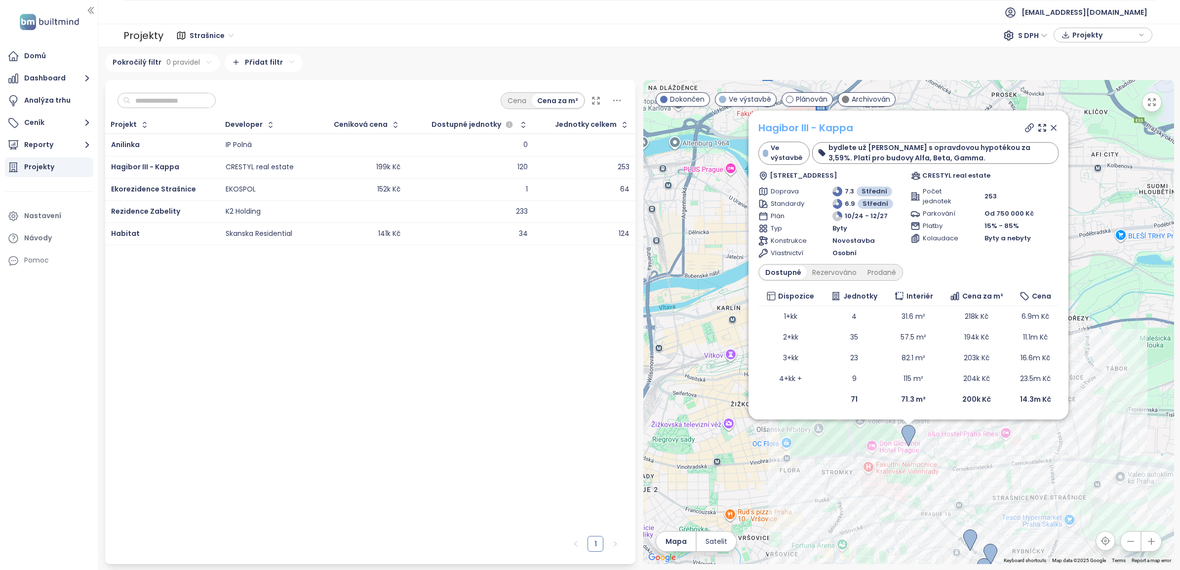
click at [787, 123] on link "Hagibor III - Kappa" at bounding box center [806, 128] width 95 height 14
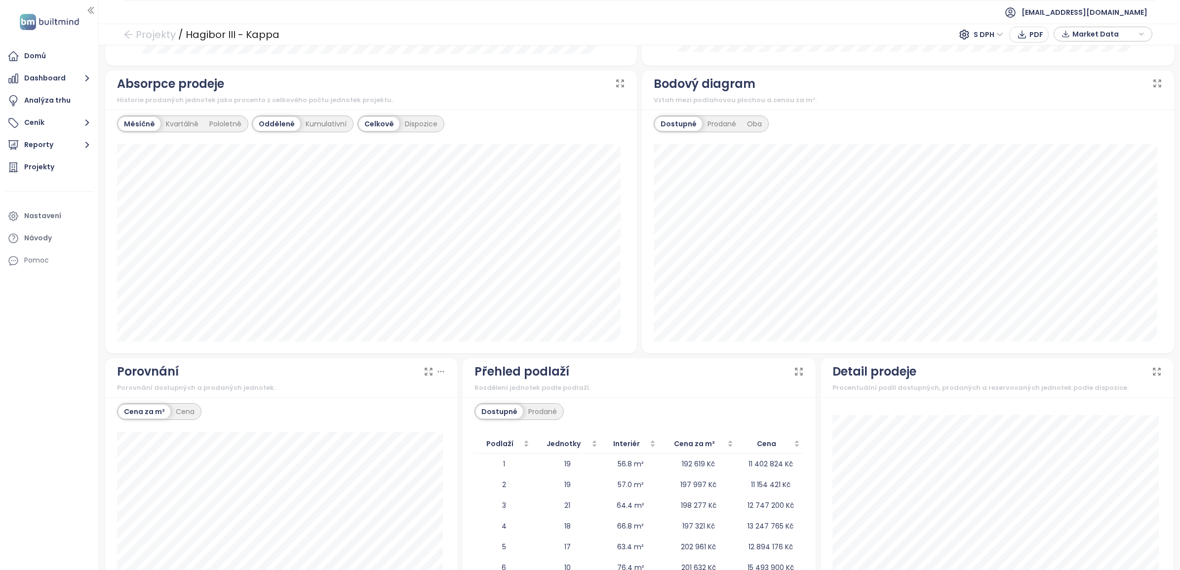
scroll to position [705, 0]
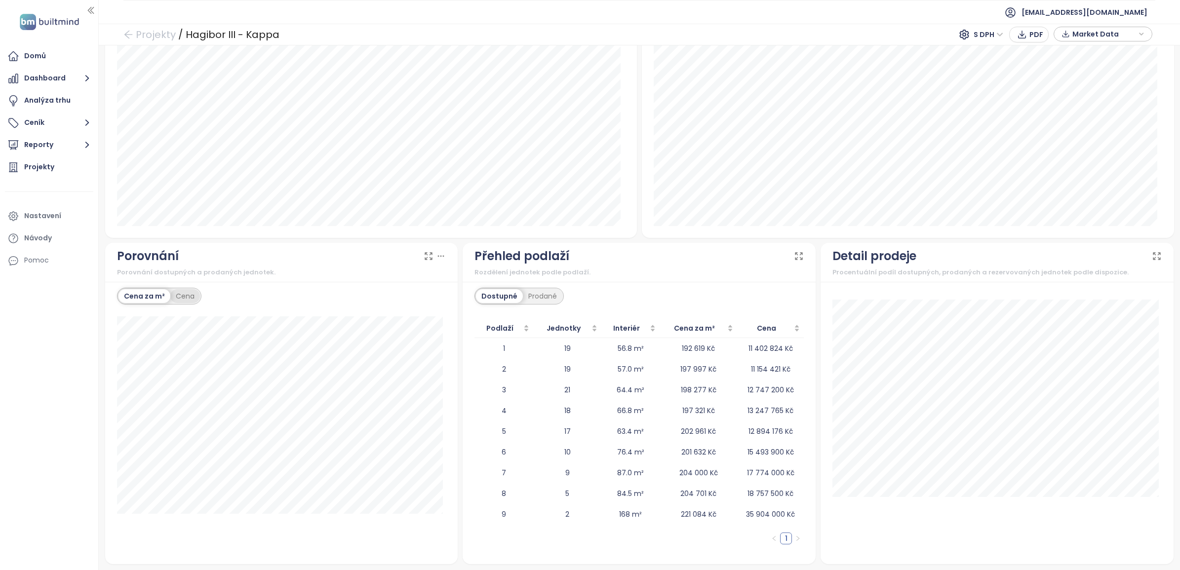
click at [187, 299] on div "Cena" at bounding box center [185, 296] width 30 height 14
click at [146, 296] on div "Cena za m²" at bounding box center [144, 296] width 51 height 14
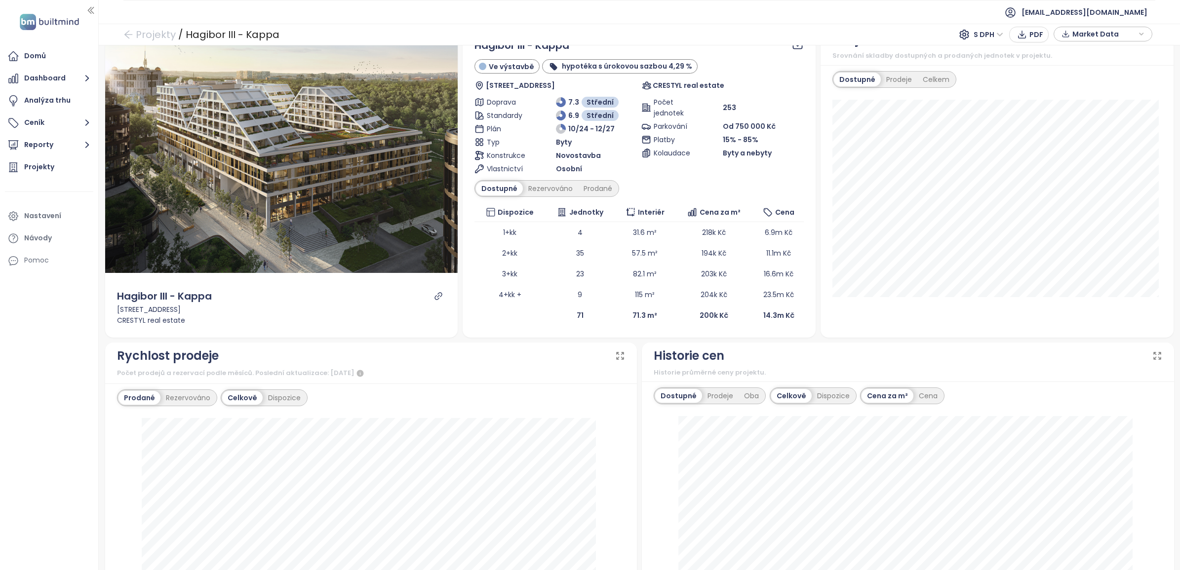
scroll to position [0, 0]
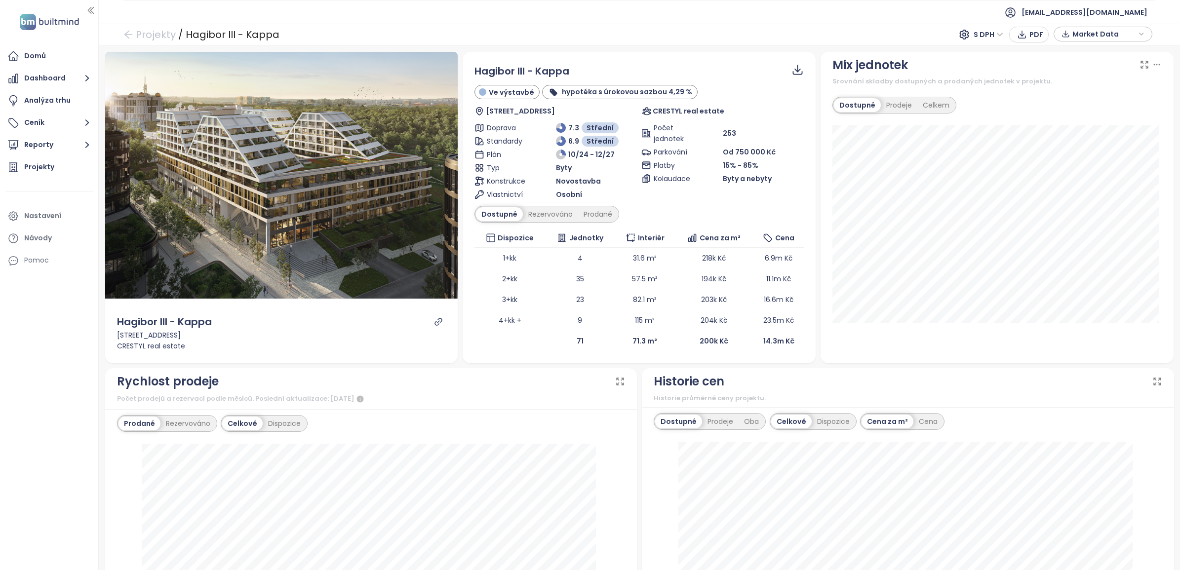
click at [726, 179] on span "Byty a nebyty" at bounding box center [747, 178] width 49 height 11
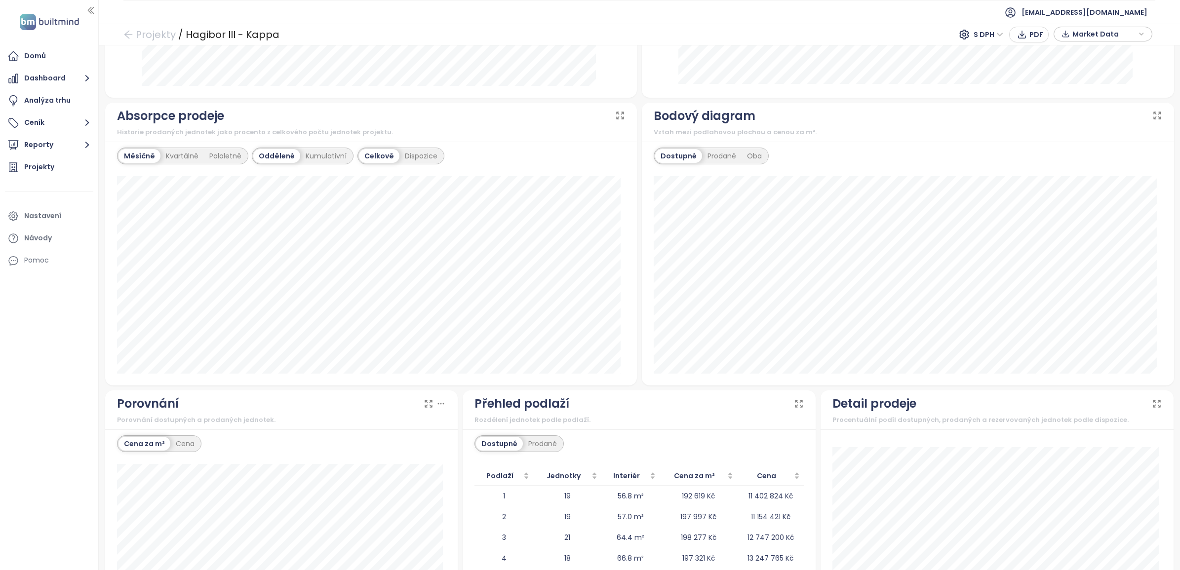
scroll to position [705, 0]
